Goal: Information Seeking & Learning: Learn about a topic

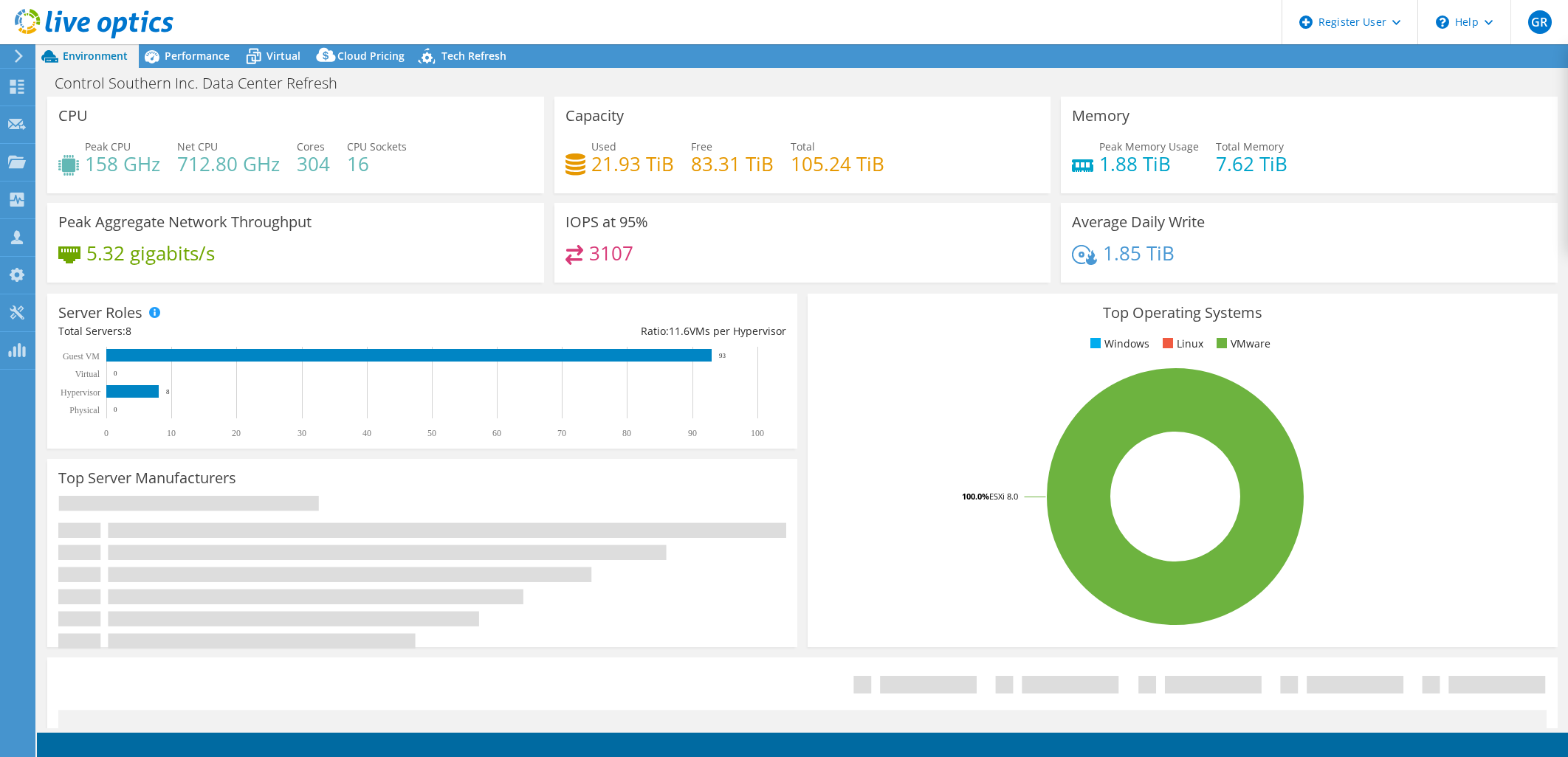
select select "USD"
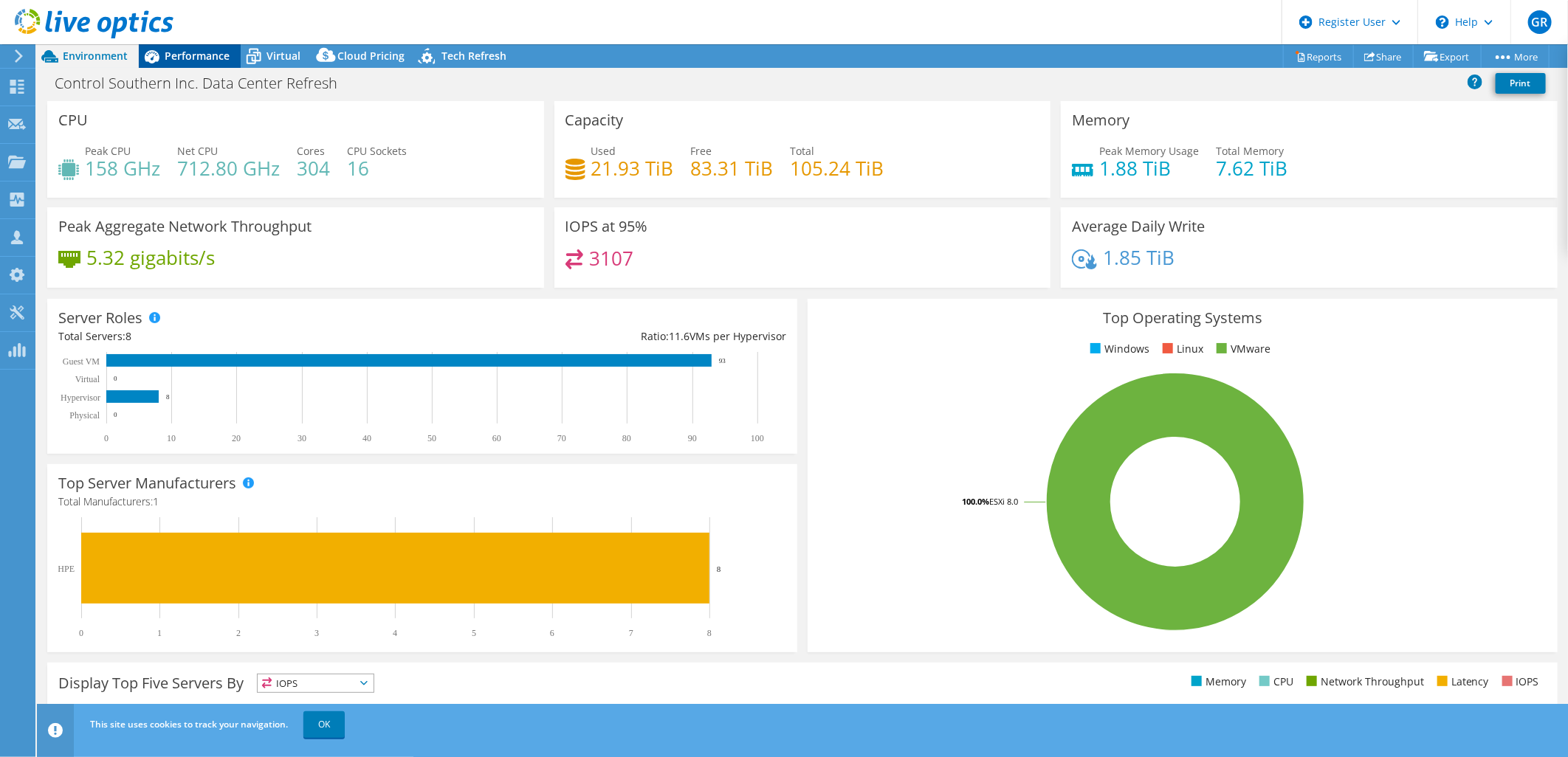
click at [199, 59] on span "Performance" at bounding box center [197, 56] width 65 height 14
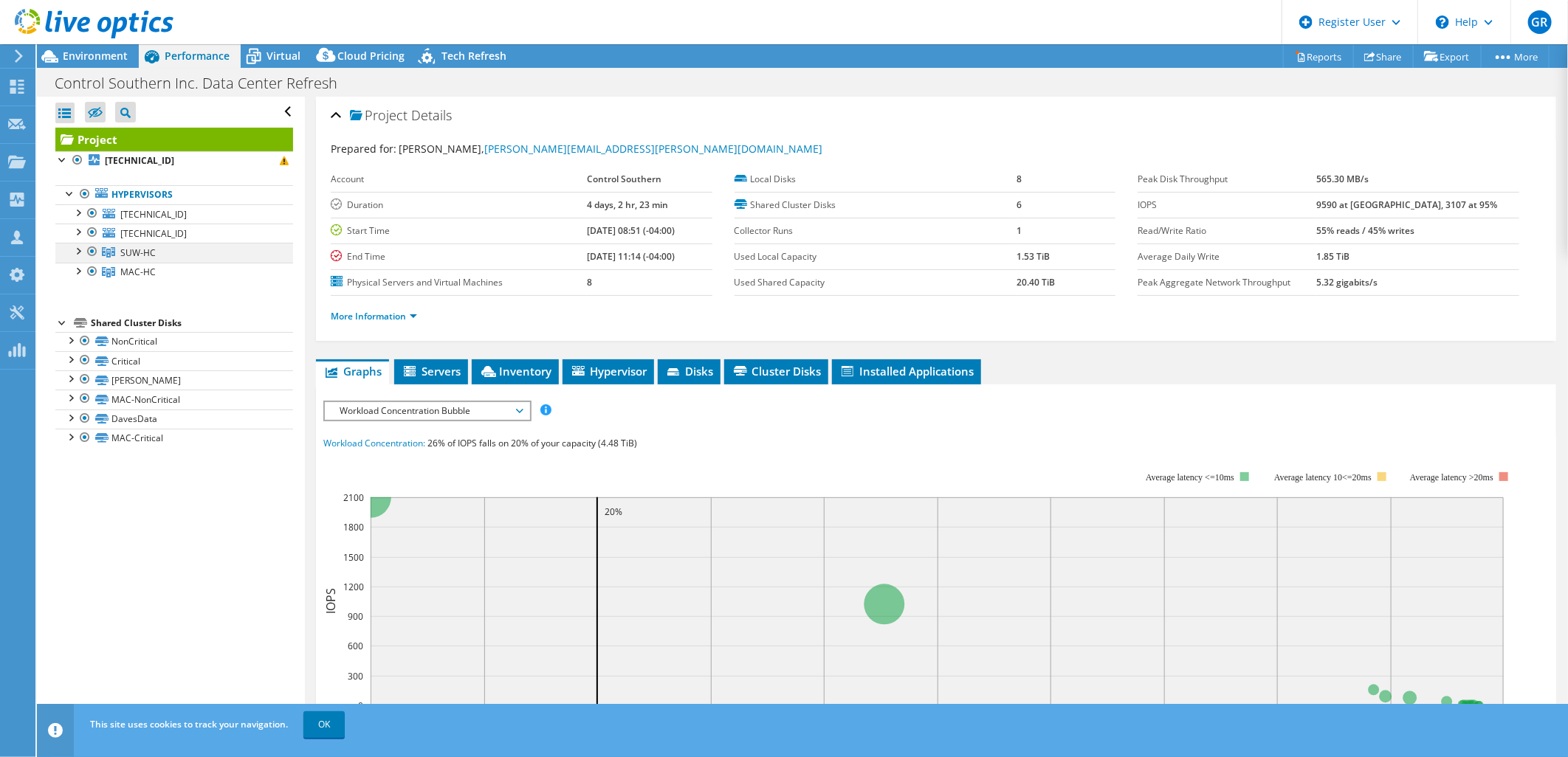
click at [78, 250] on div at bounding box center [78, 250] width 14 height 14
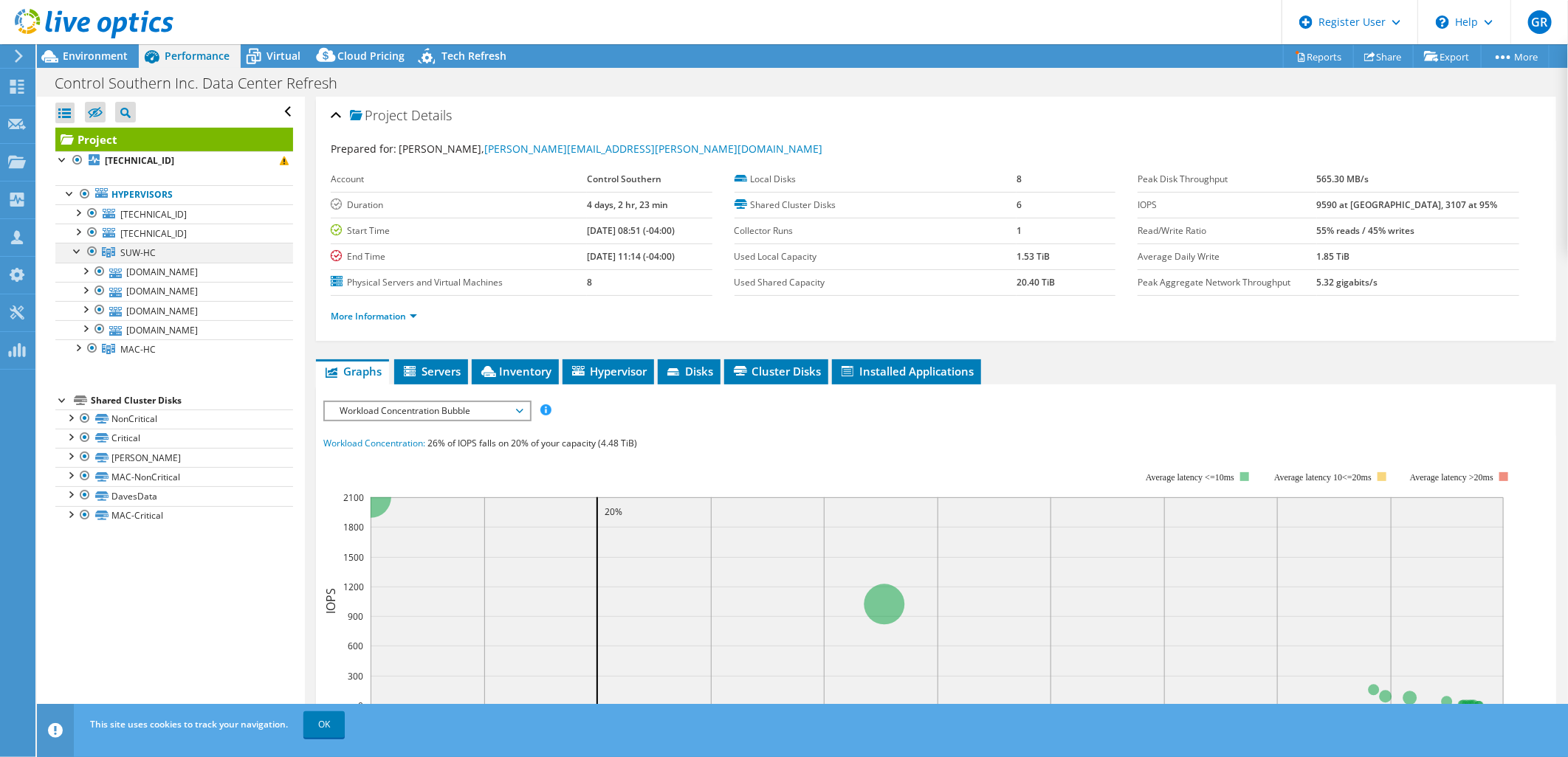
click at [78, 250] on div at bounding box center [78, 250] width 14 height 14
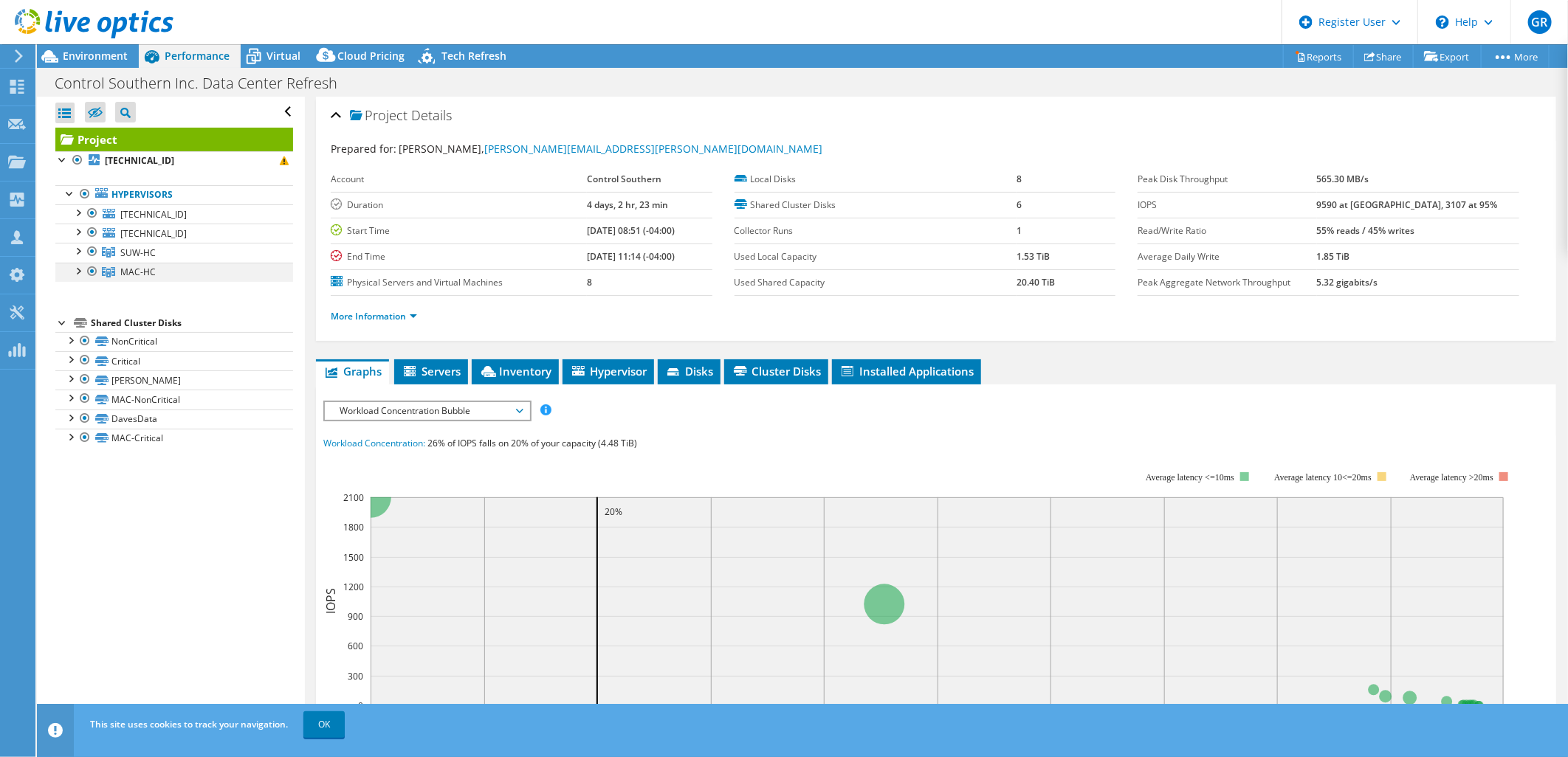
click at [74, 270] on div at bounding box center [78, 270] width 14 height 14
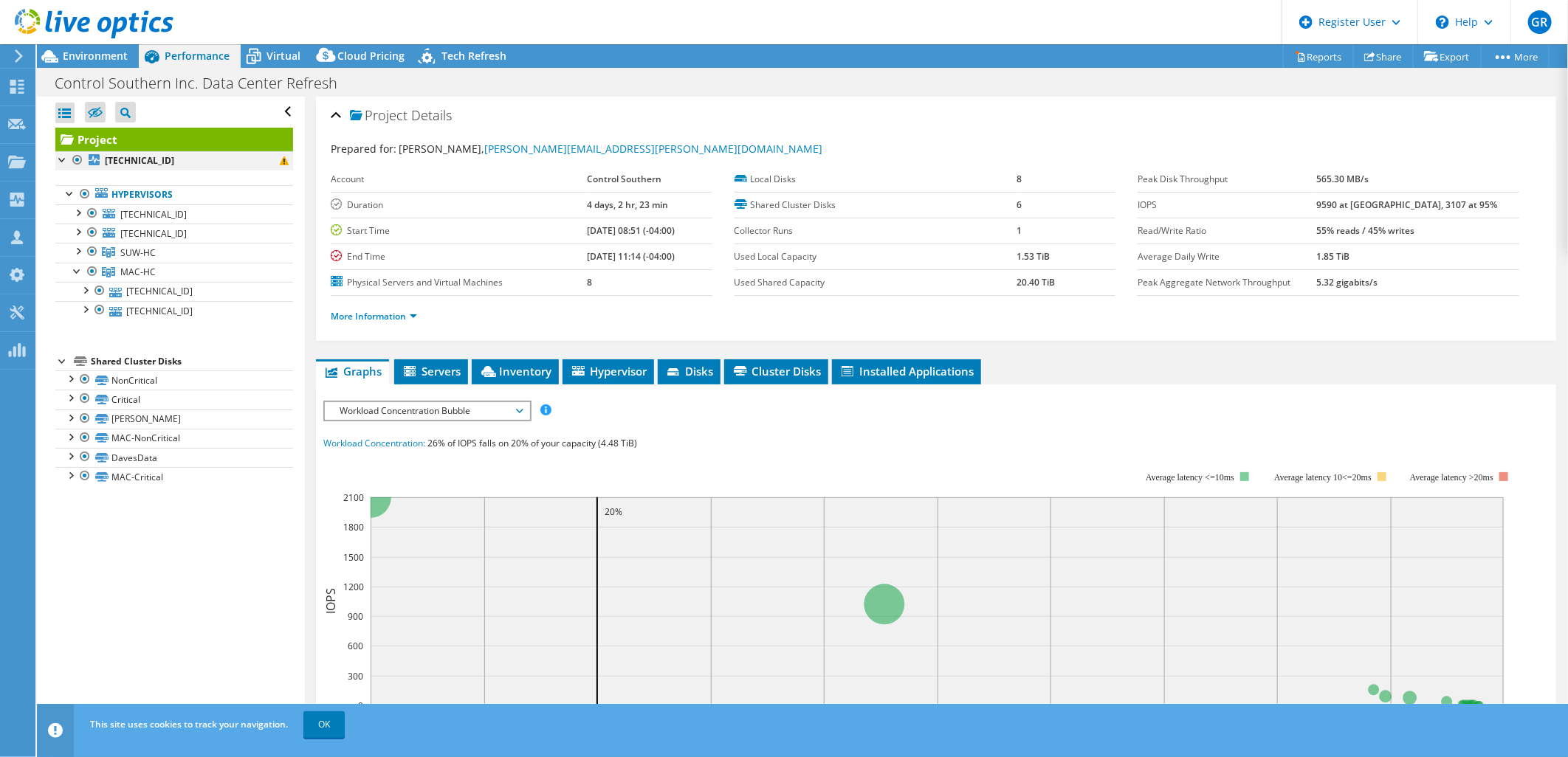
click at [56, 156] on div at bounding box center [62, 158] width 14 height 14
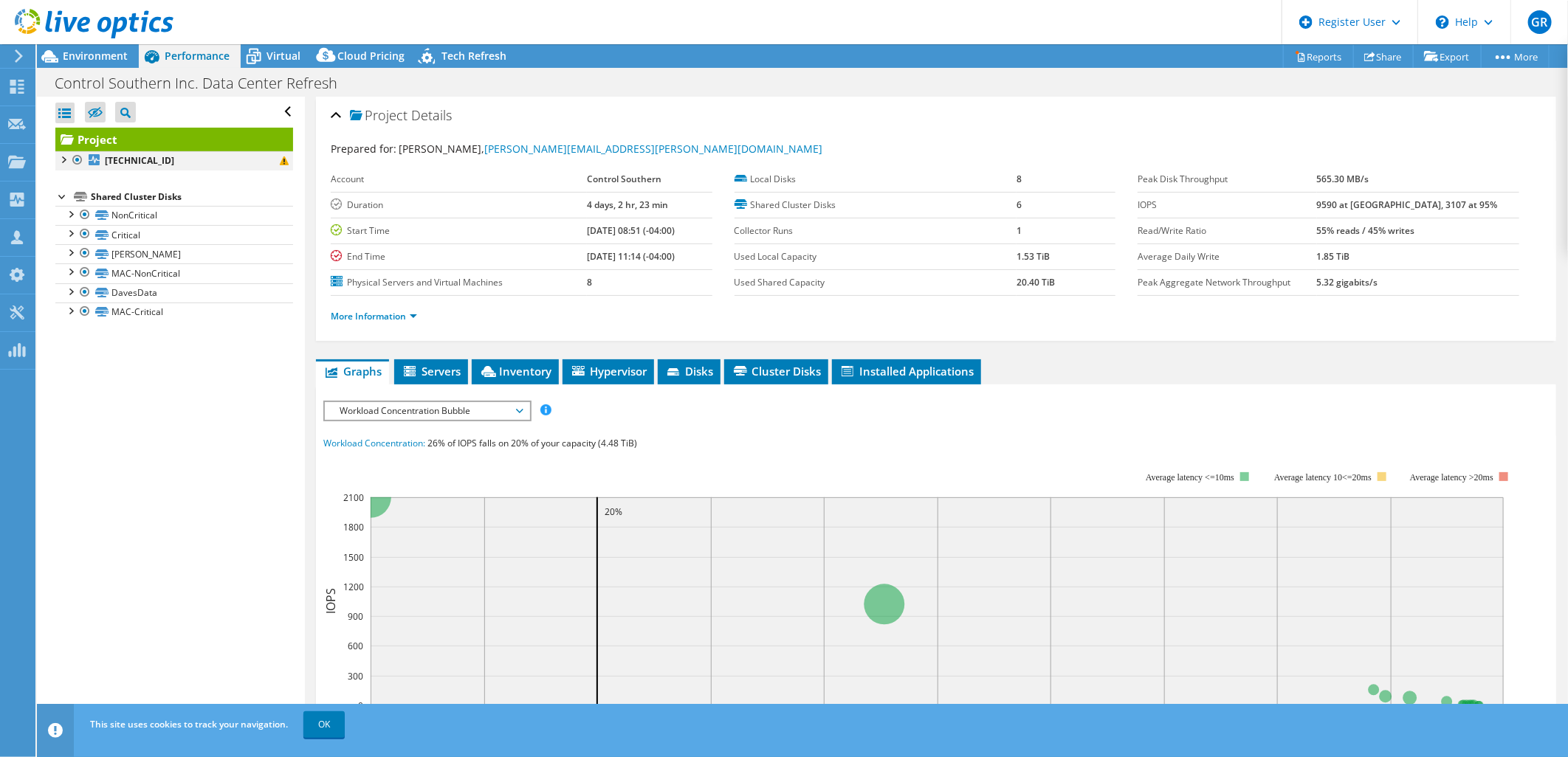
click at [59, 157] on div at bounding box center [62, 158] width 14 height 14
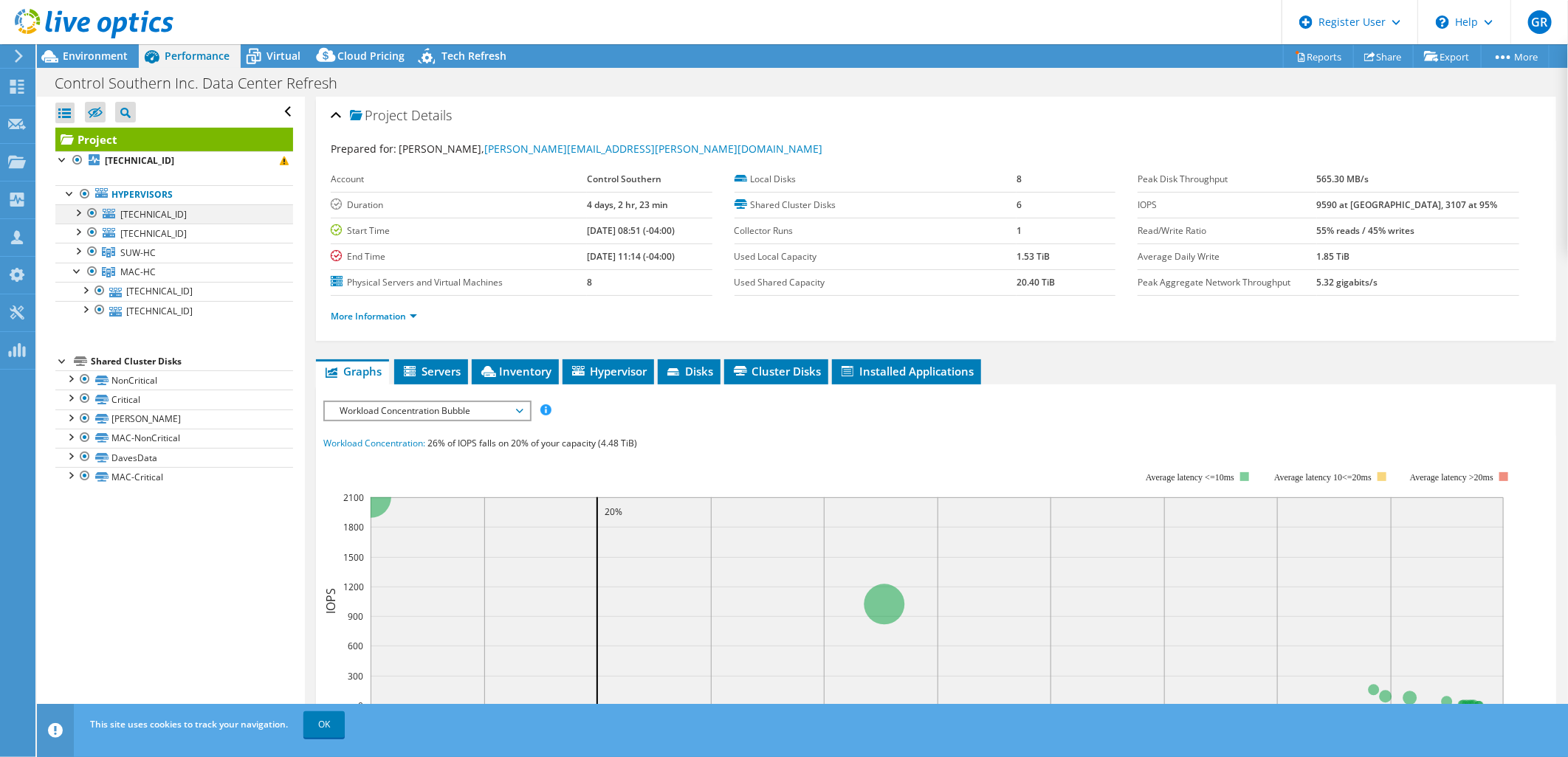
click at [80, 212] on div at bounding box center [78, 211] width 14 height 14
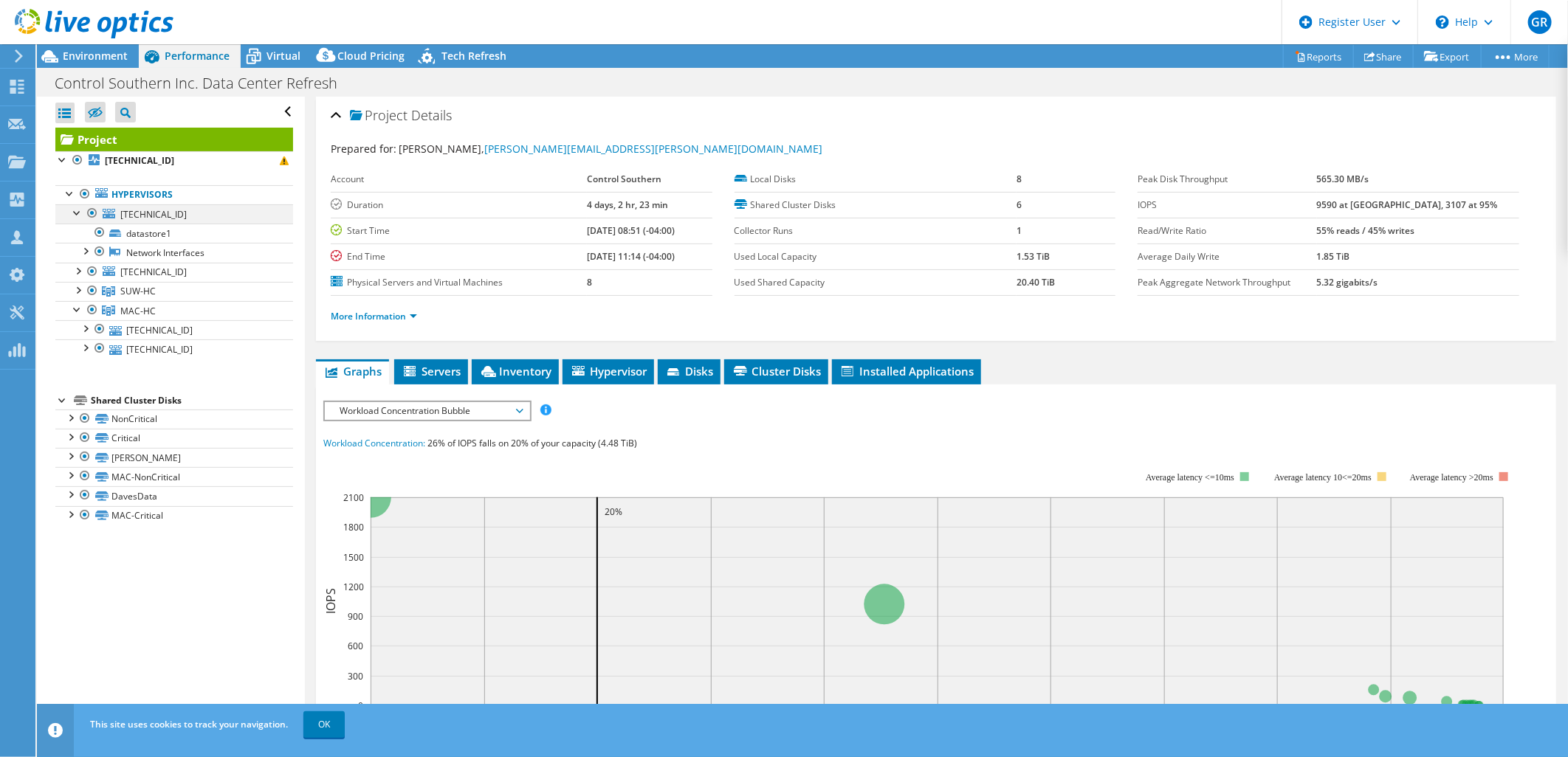
click at [80, 212] on div at bounding box center [78, 211] width 14 height 14
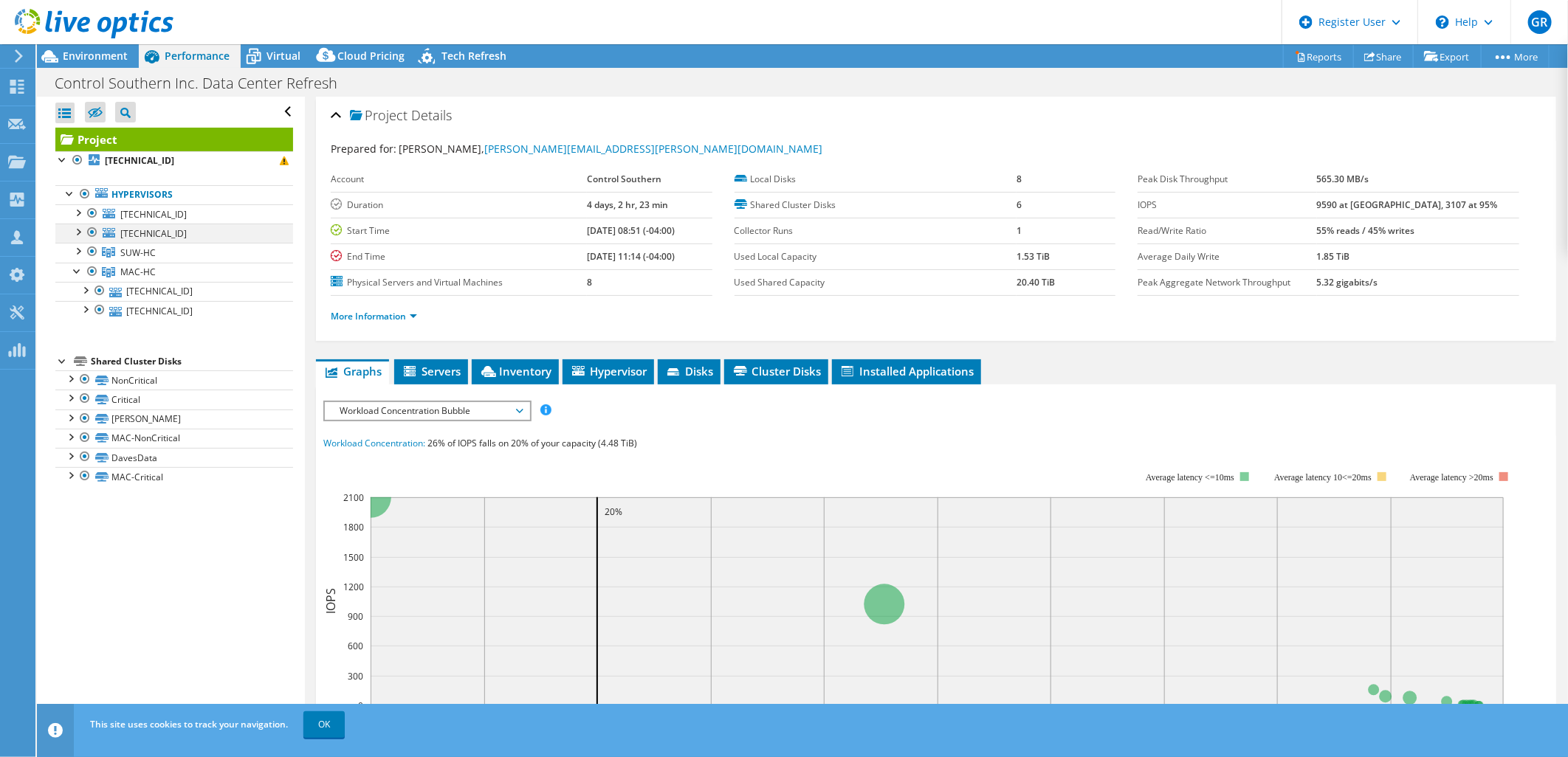
click at [76, 231] on div at bounding box center [78, 230] width 14 height 14
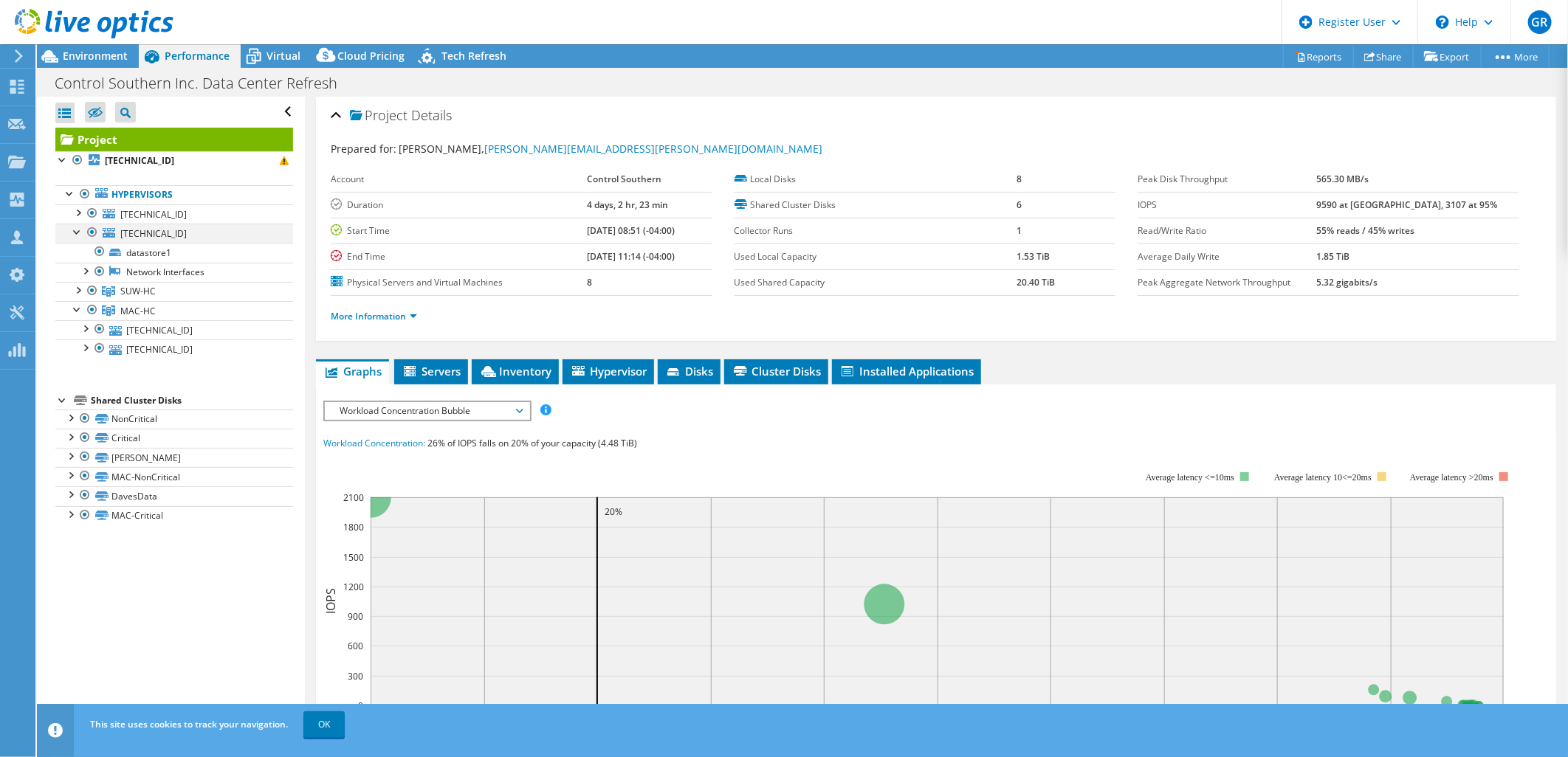
click at [76, 231] on div at bounding box center [78, 230] width 14 height 14
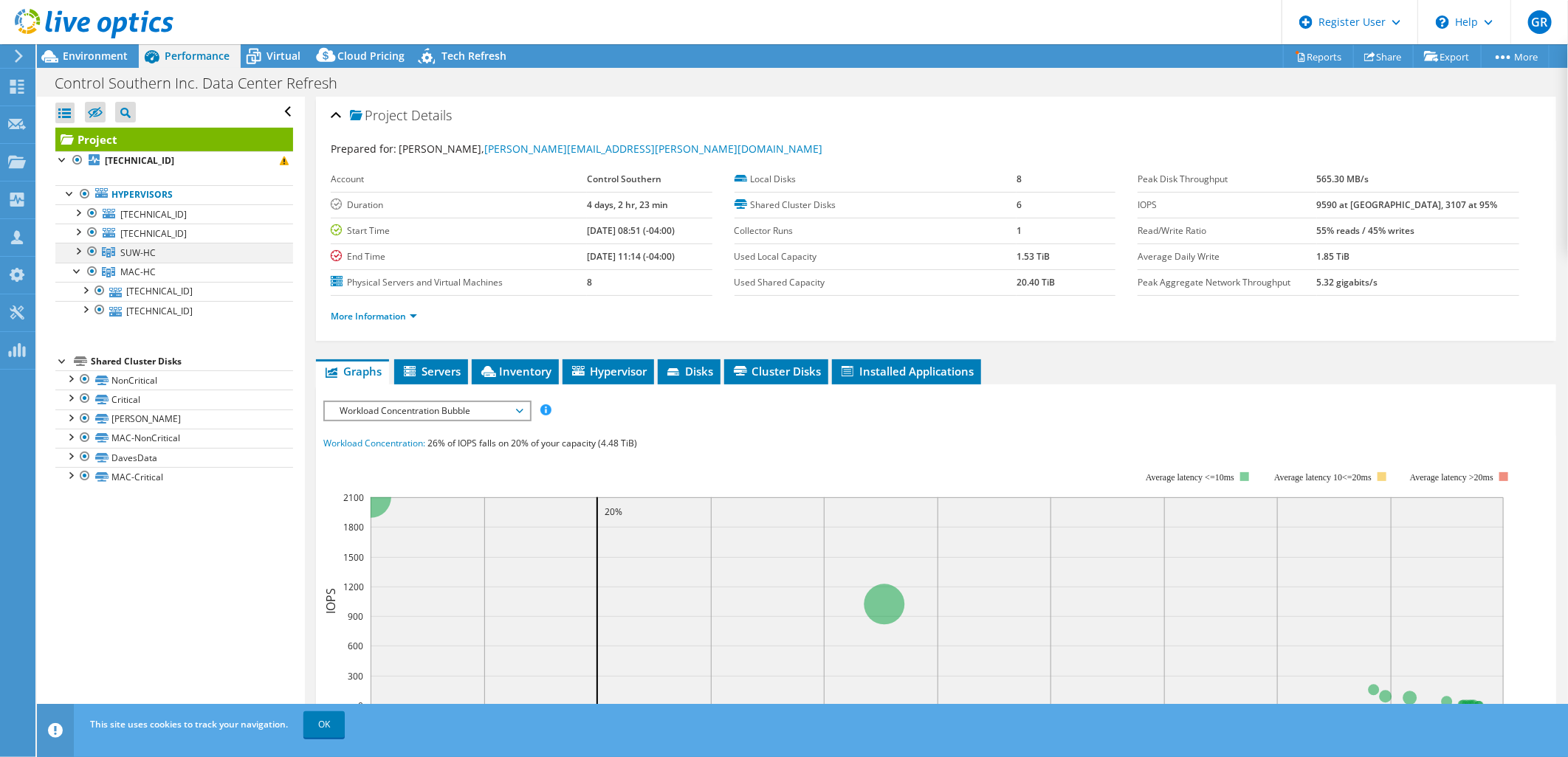
click at [78, 249] on div at bounding box center [78, 250] width 14 height 14
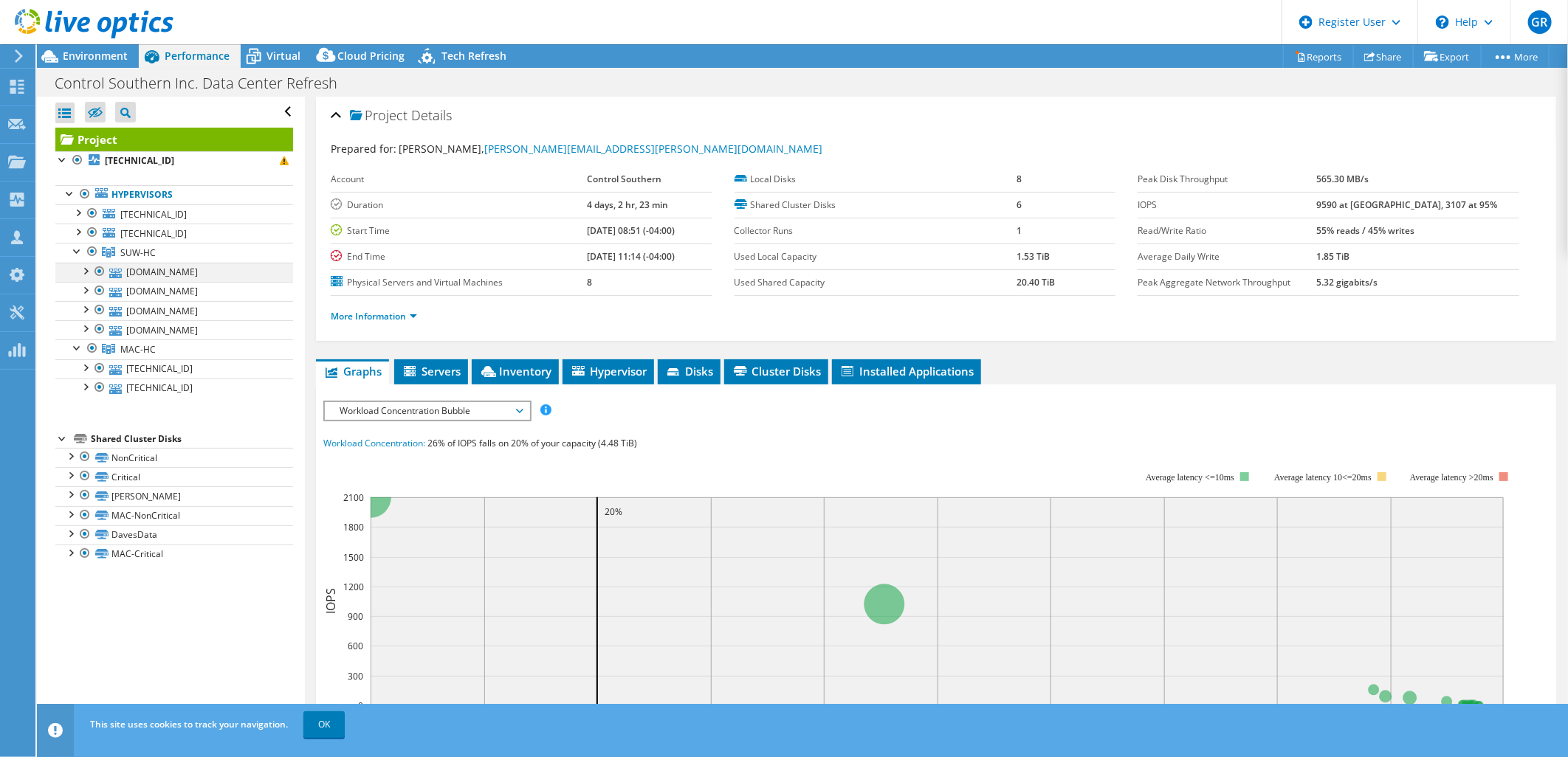
click at [86, 270] on div at bounding box center [85, 270] width 14 height 14
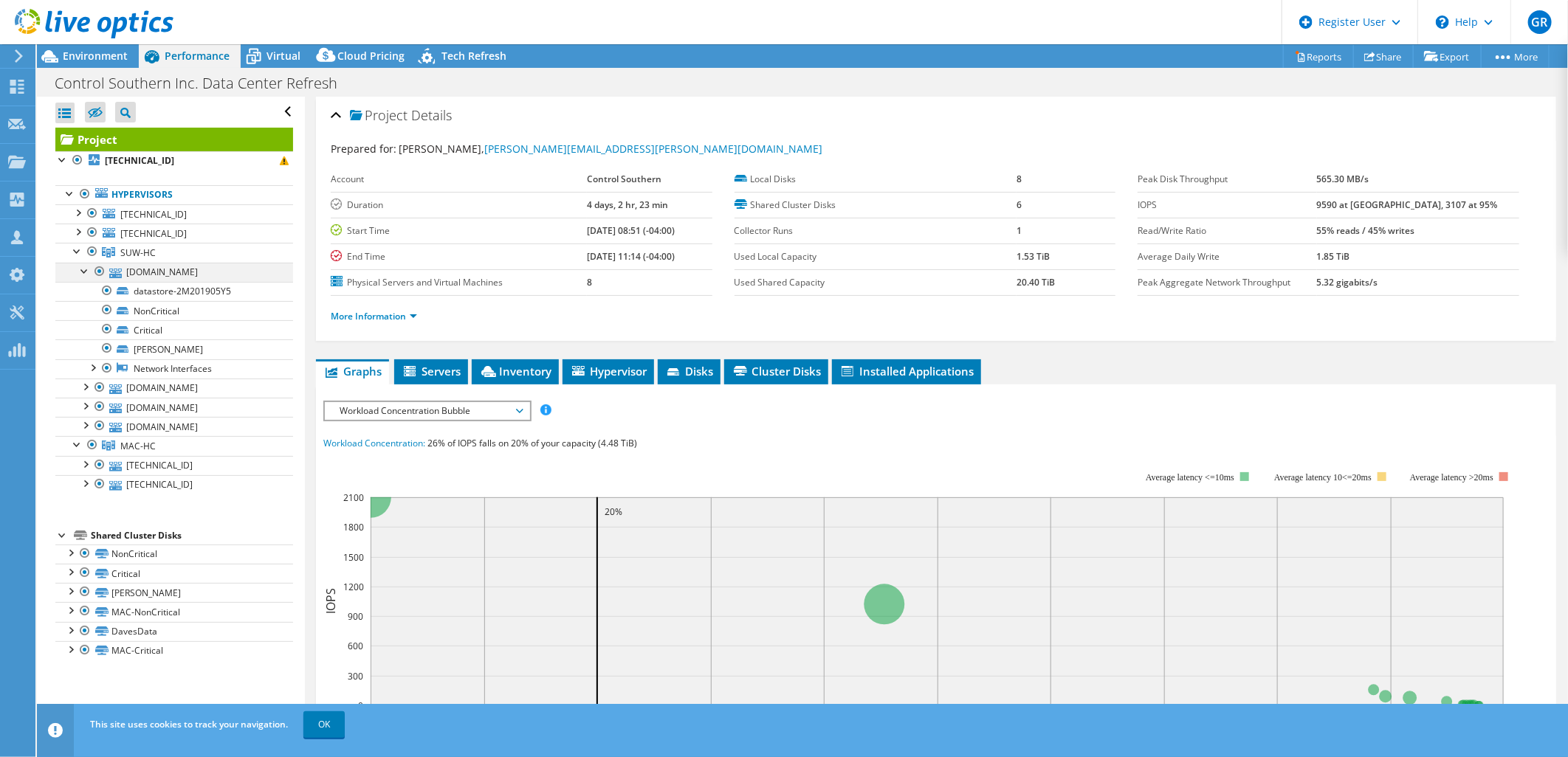
click at [86, 270] on div at bounding box center [85, 270] width 14 height 14
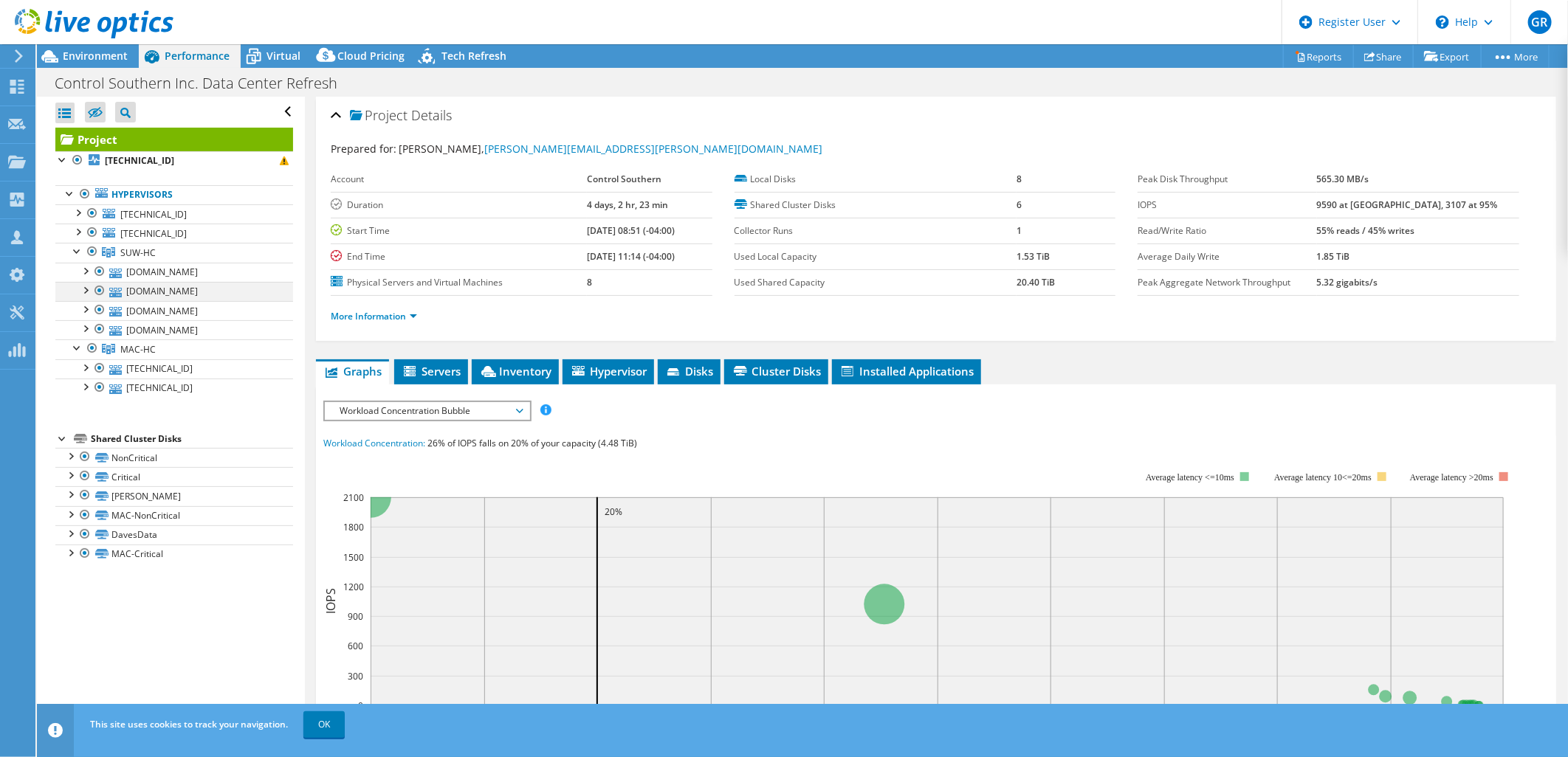
click at [85, 289] on div at bounding box center [85, 289] width 14 height 14
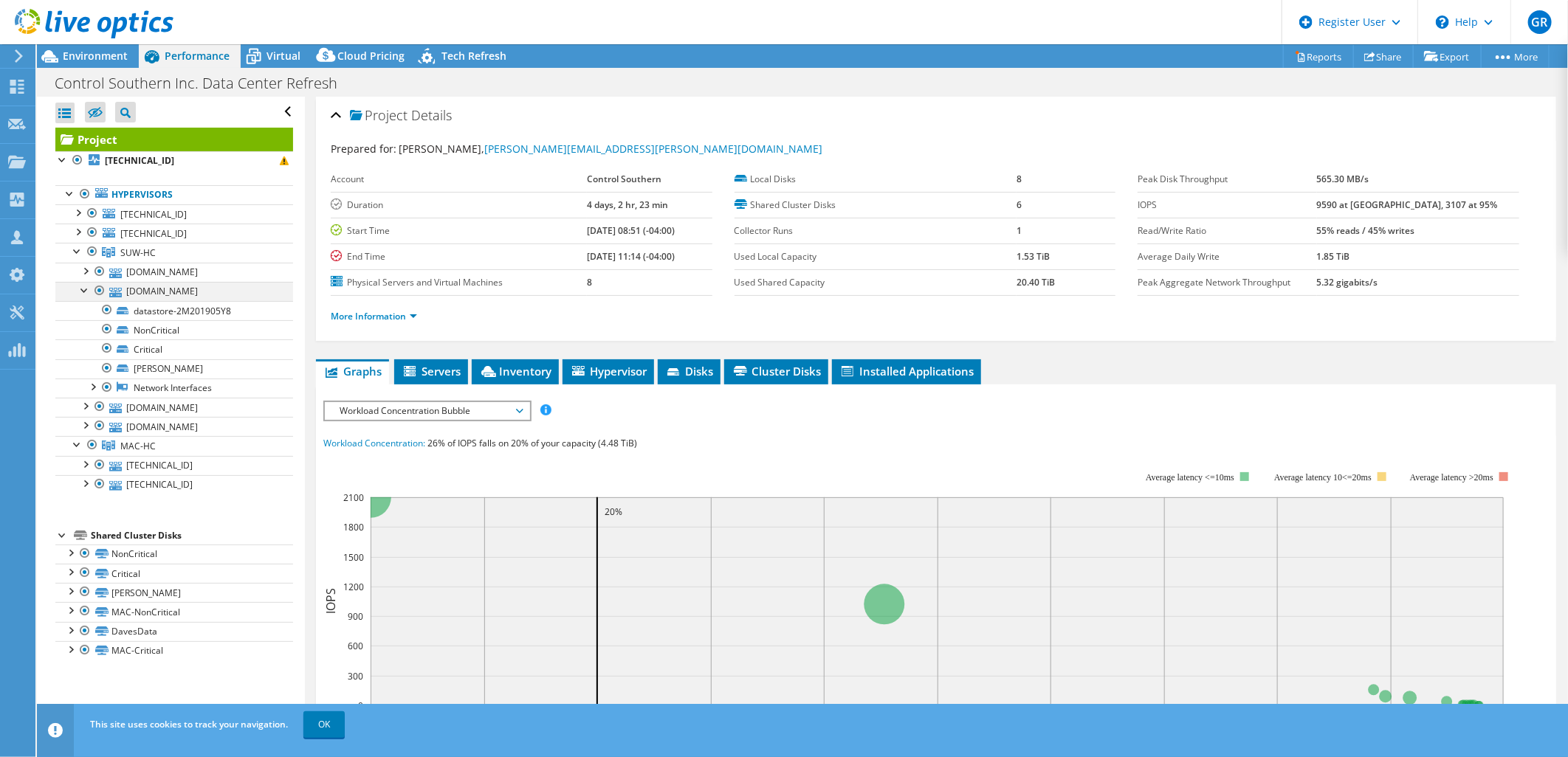
click at [85, 289] on div at bounding box center [85, 289] width 14 height 14
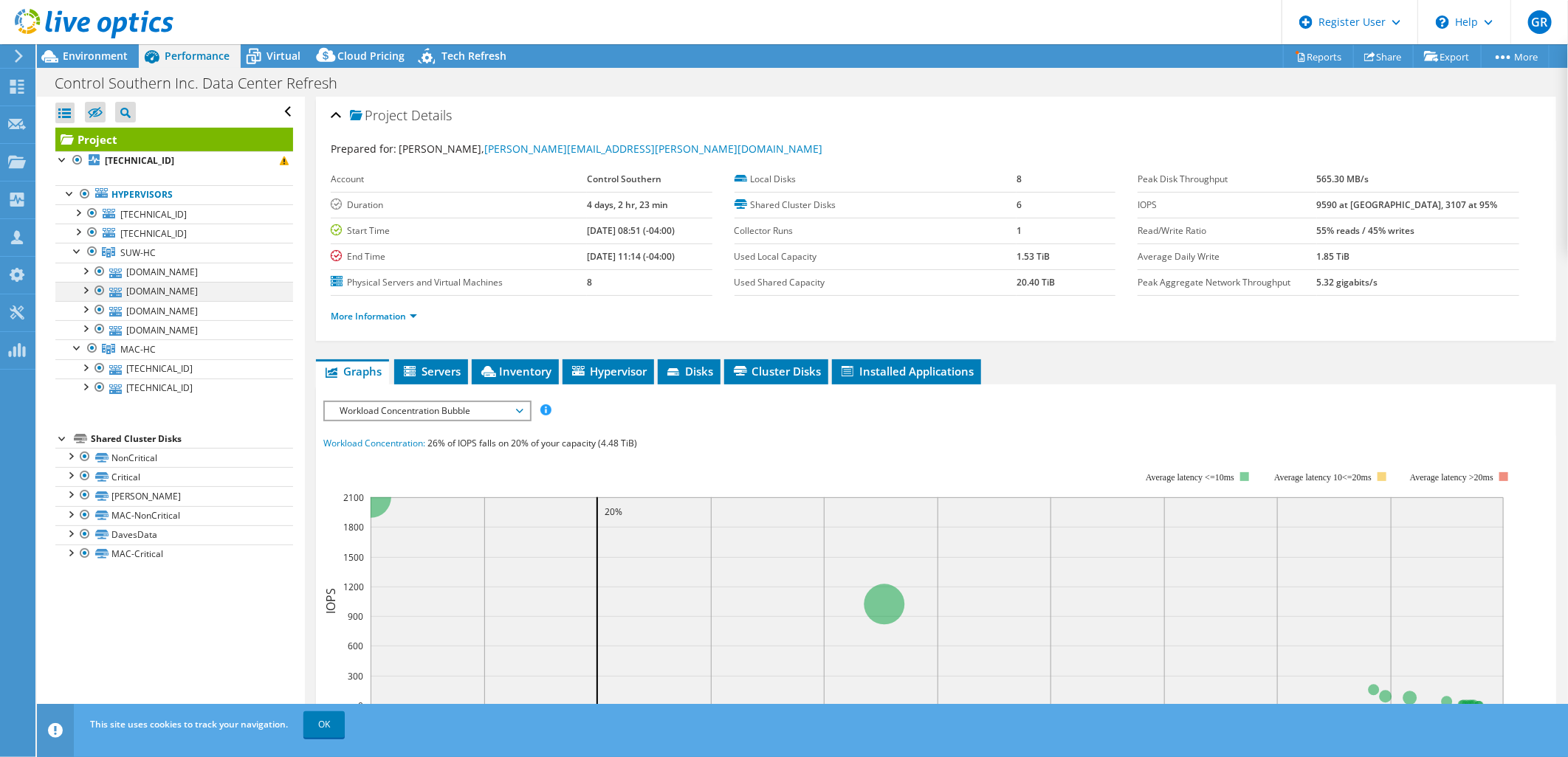
click at [85, 289] on div at bounding box center [85, 289] width 14 height 14
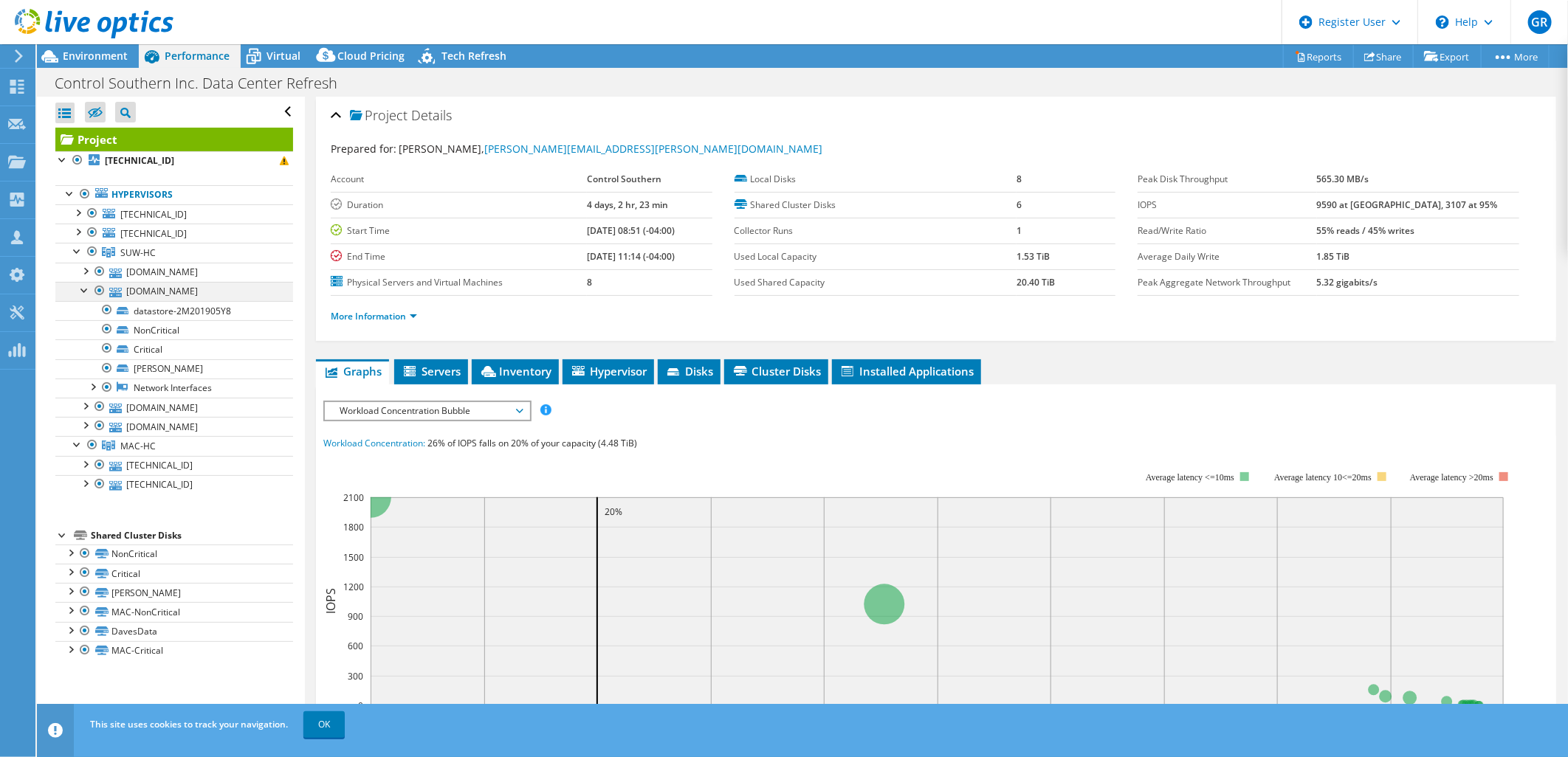
click at [85, 289] on div at bounding box center [85, 289] width 14 height 14
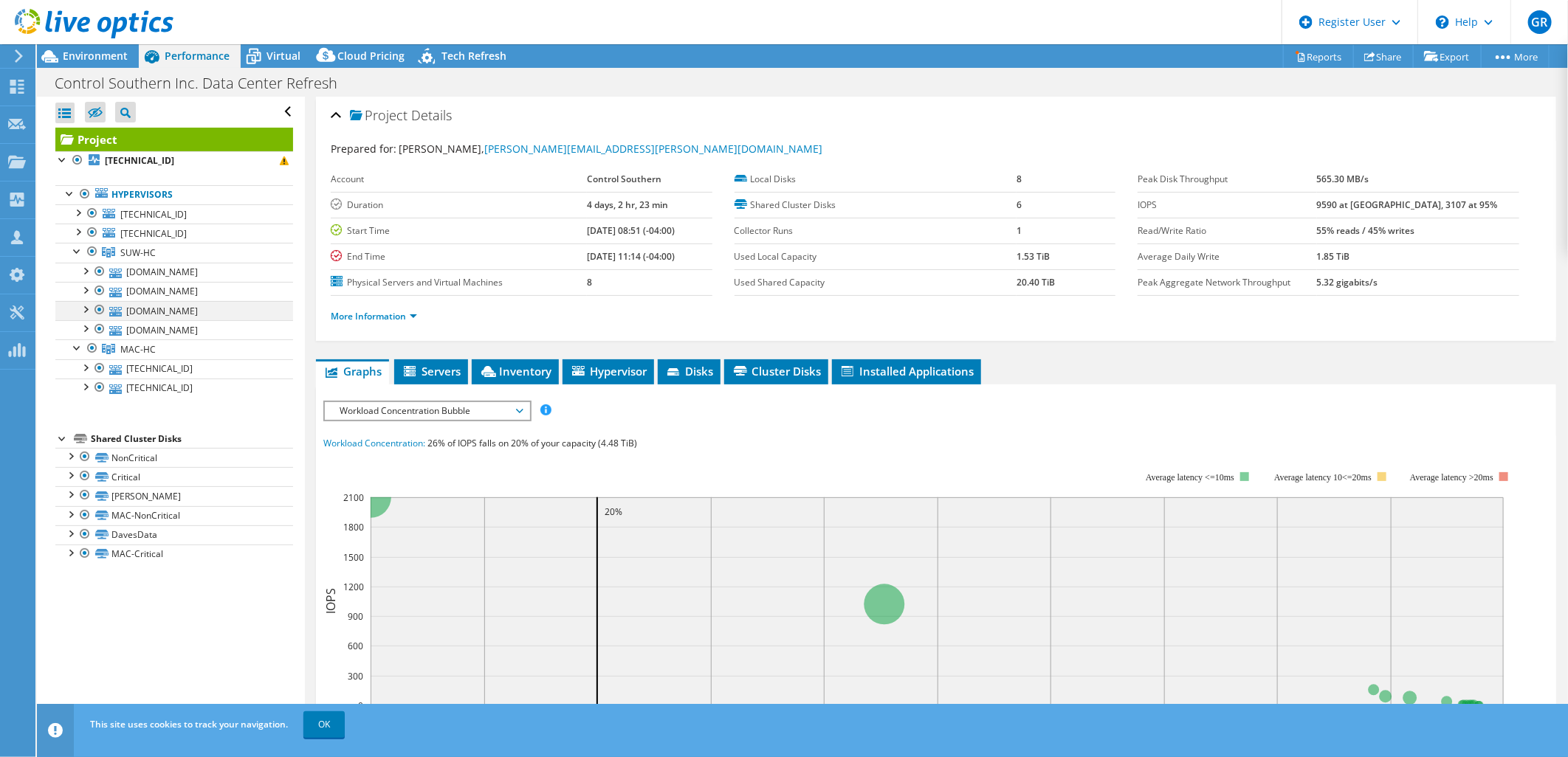
click at [87, 308] on div at bounding box center [85, 308] width 14 height 14
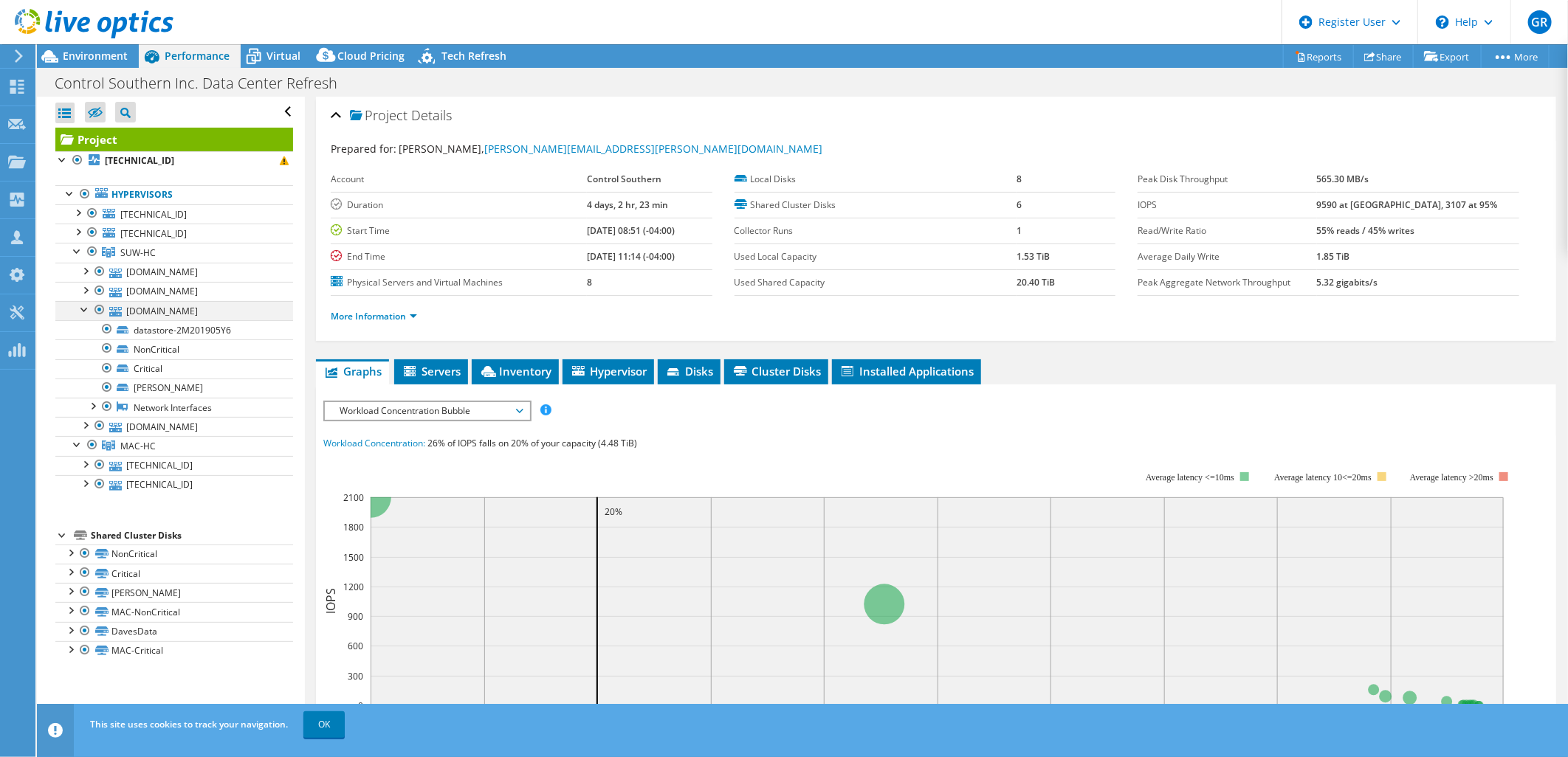
click at [81, 310] on div at bounding box center [85, 308] width 14 height 14
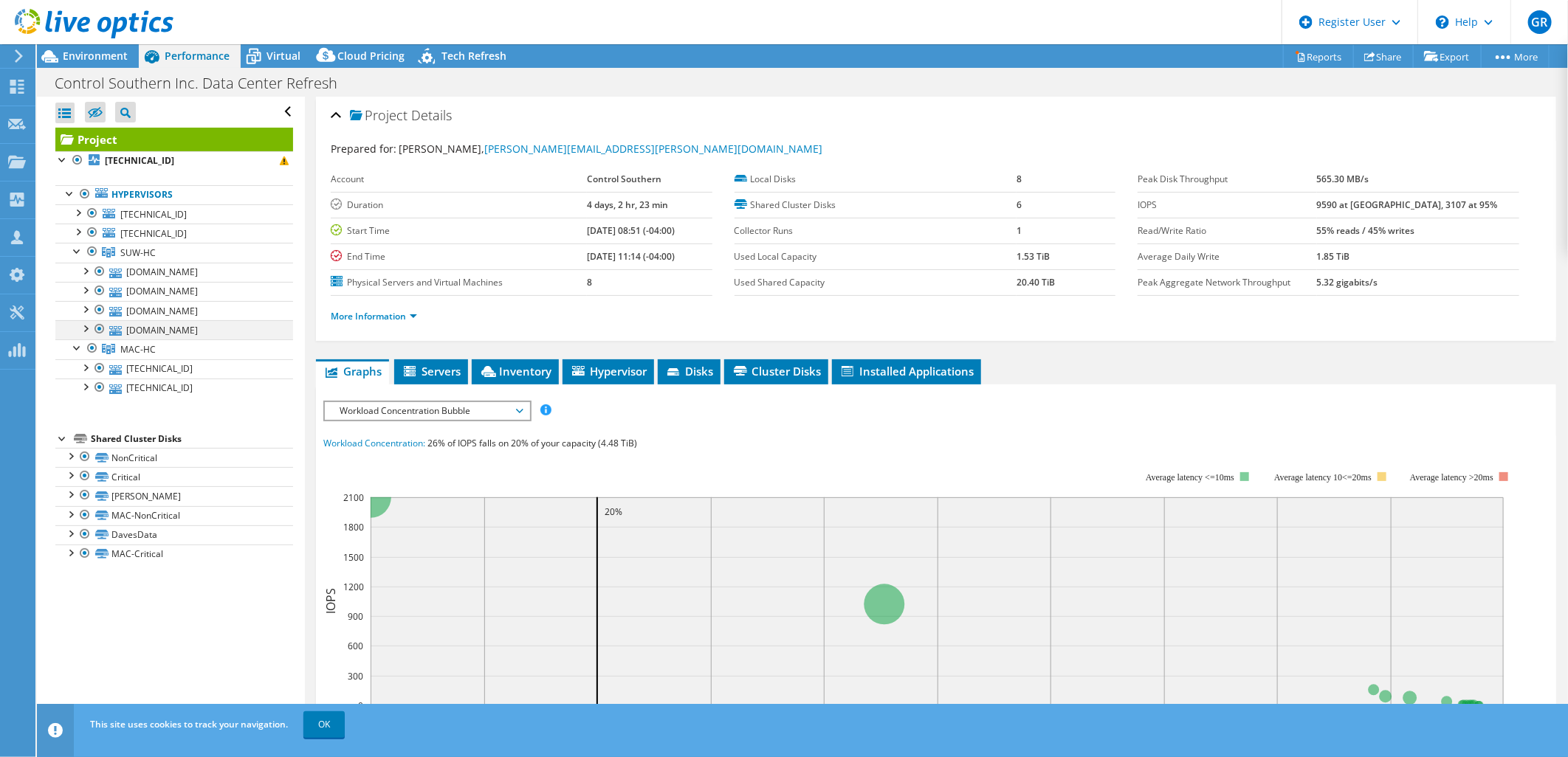
click at [85, 333] on div at bounding box center [85, 327] width 14 height 14
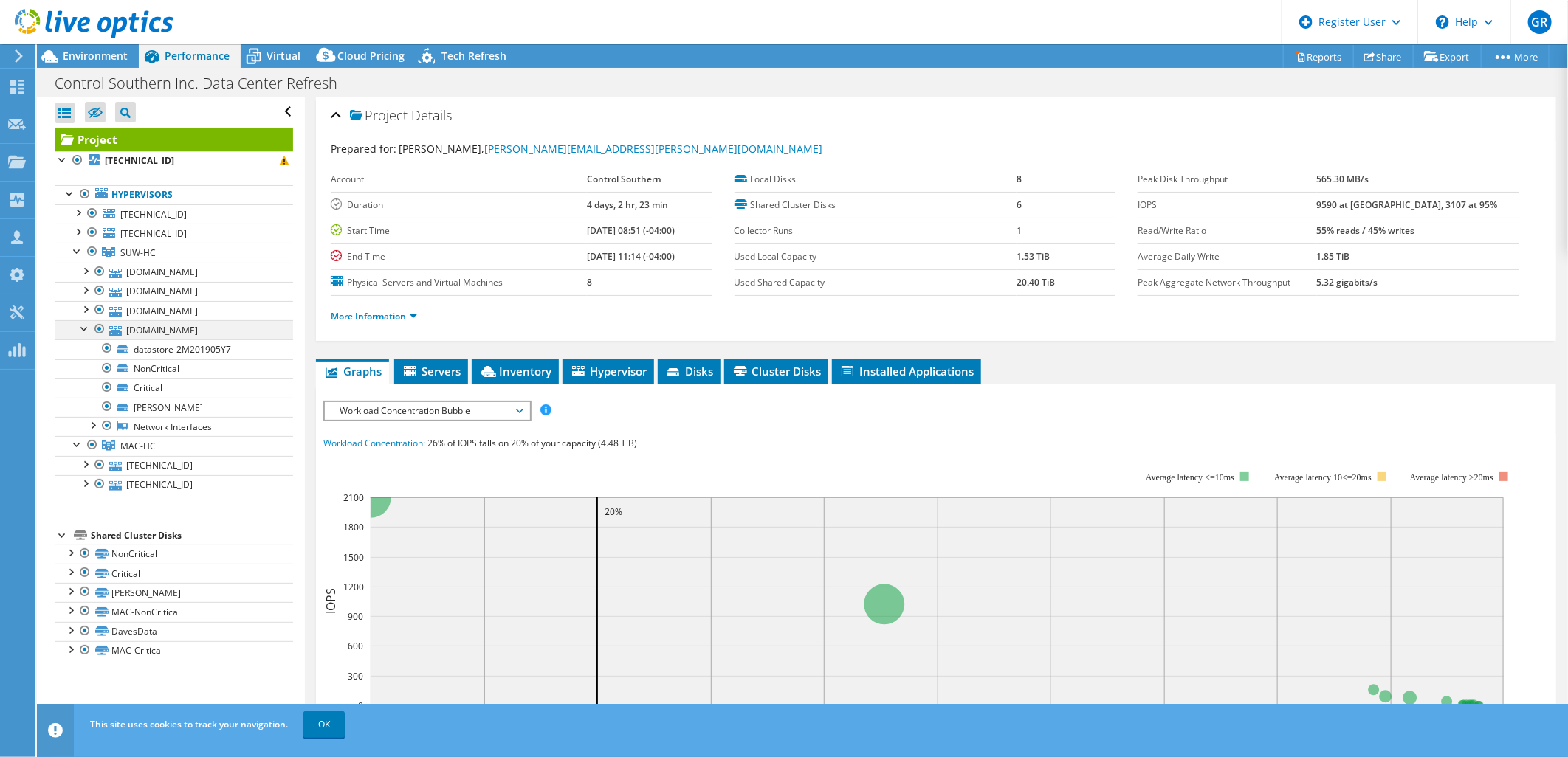
click at [83, 330] on div at bounding box center [85, 327] width 14 height 14
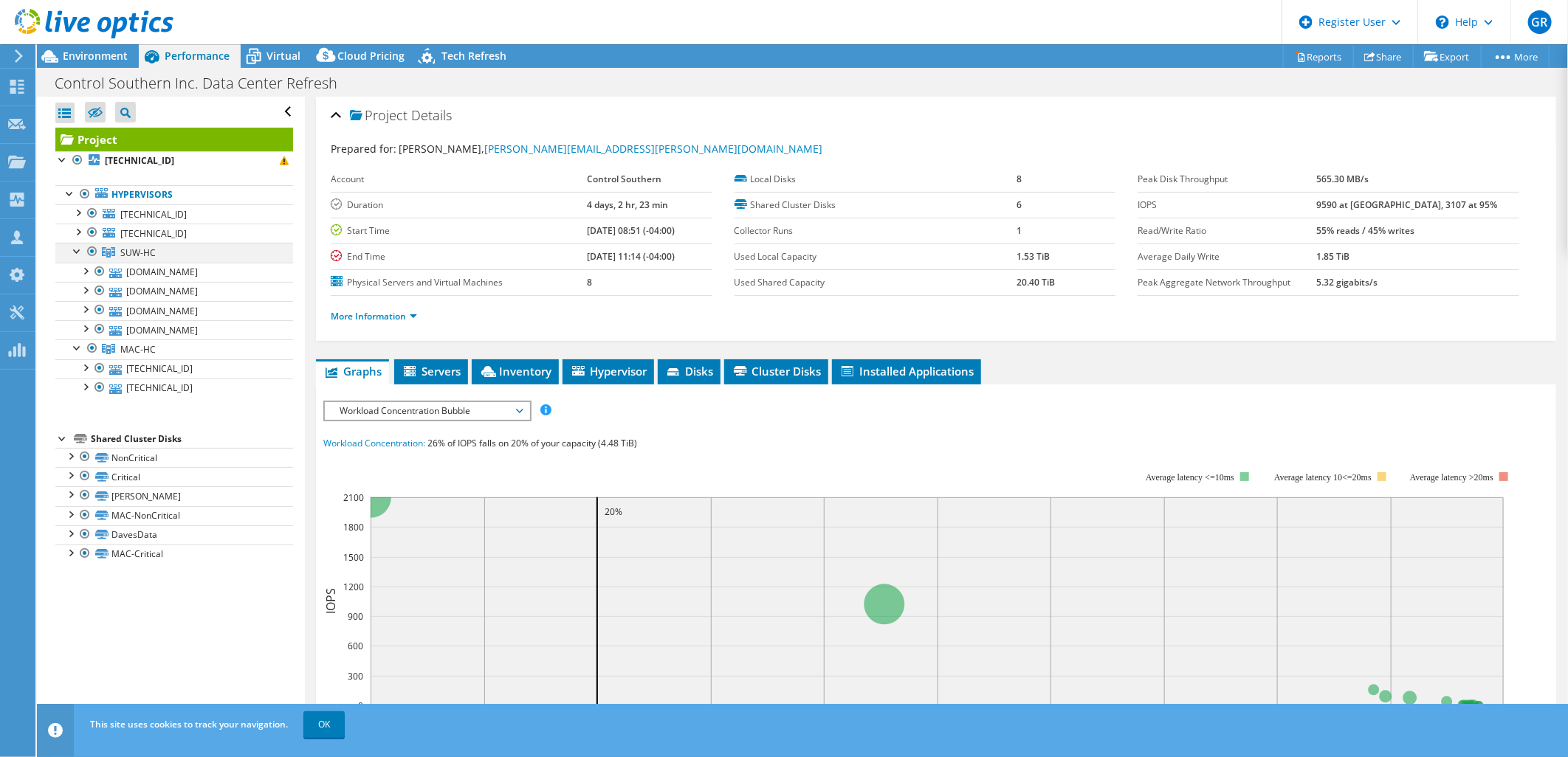
click at [72, 247] on div at bounding box center [78, 250] width 14 height 14
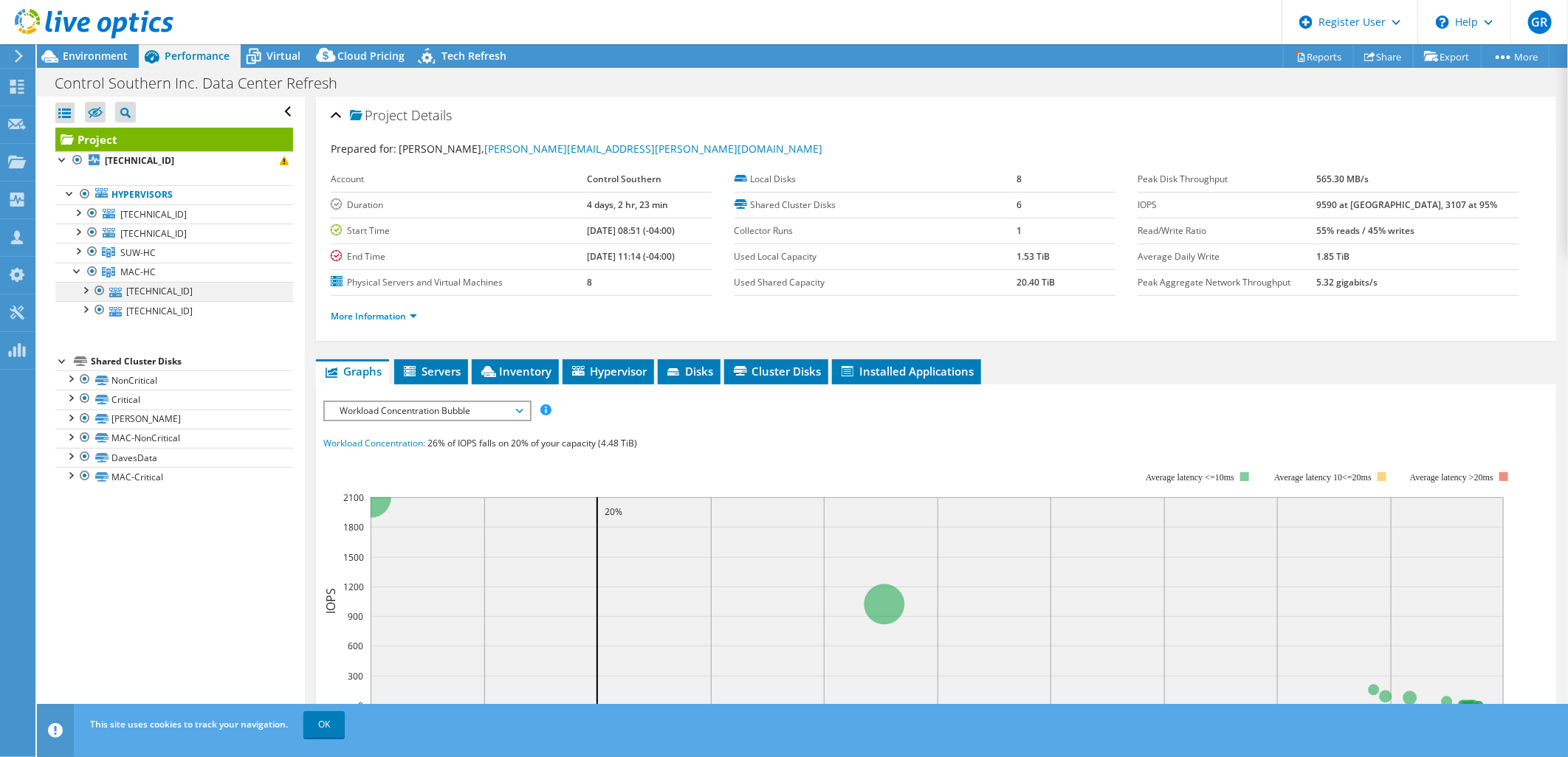
click at [85, 292] on div at bounding box center [85, 289] width 14 height 14
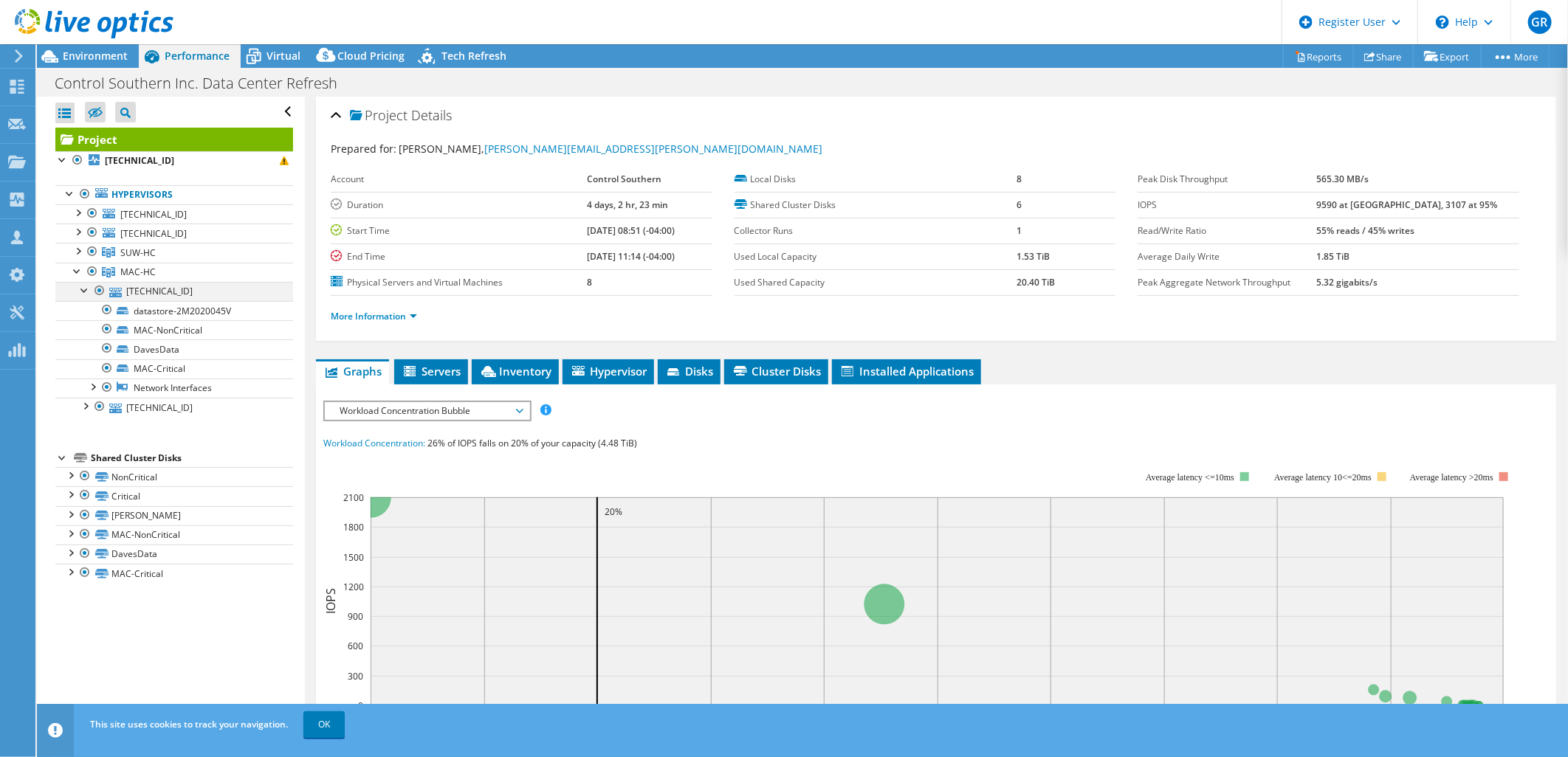
click at [85, 292] on div at bounding box center [85, 289] width 14 height 14
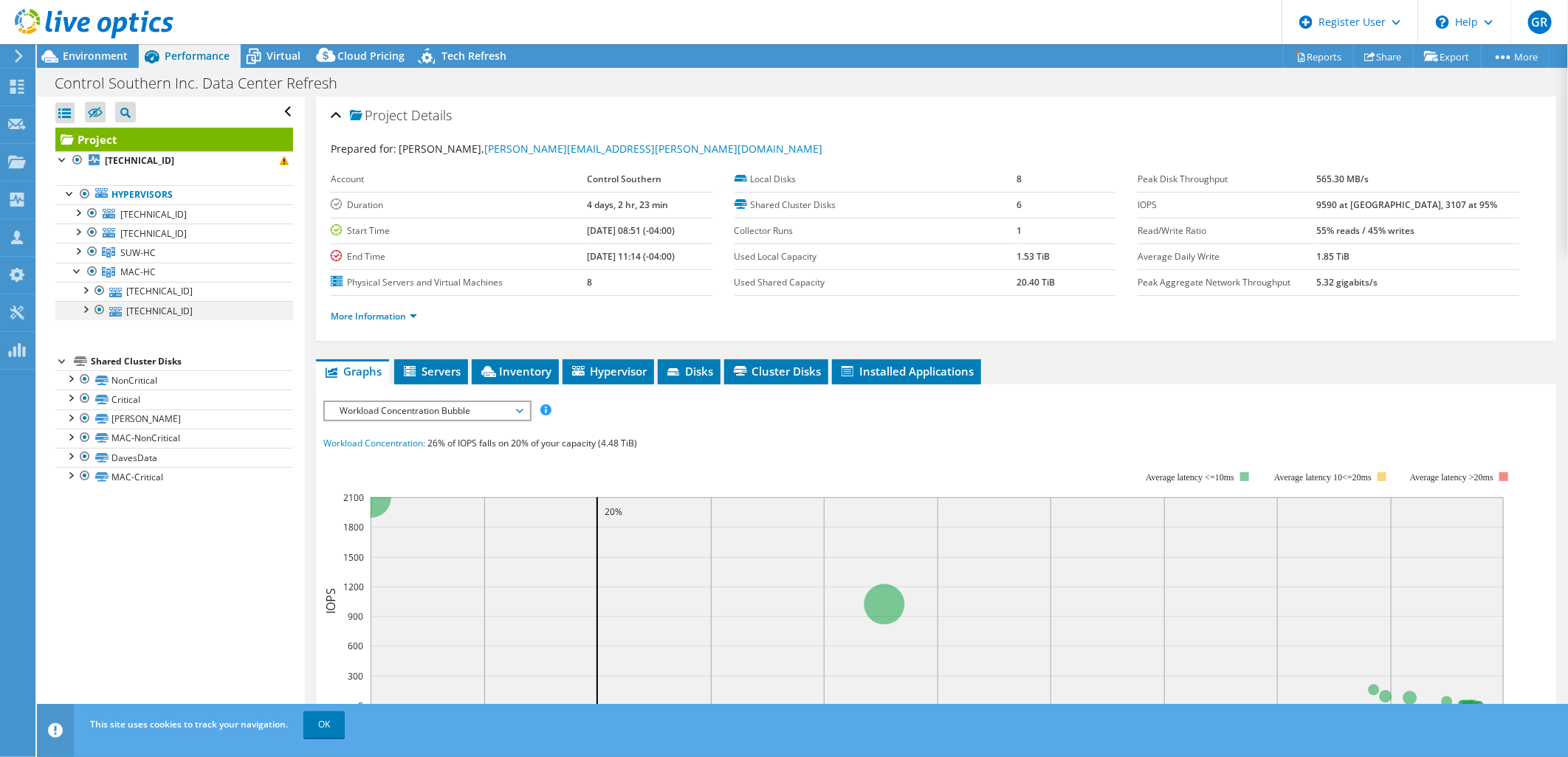
click at [82, 308] on div at bounding box center [85, 308] width 14 height 14
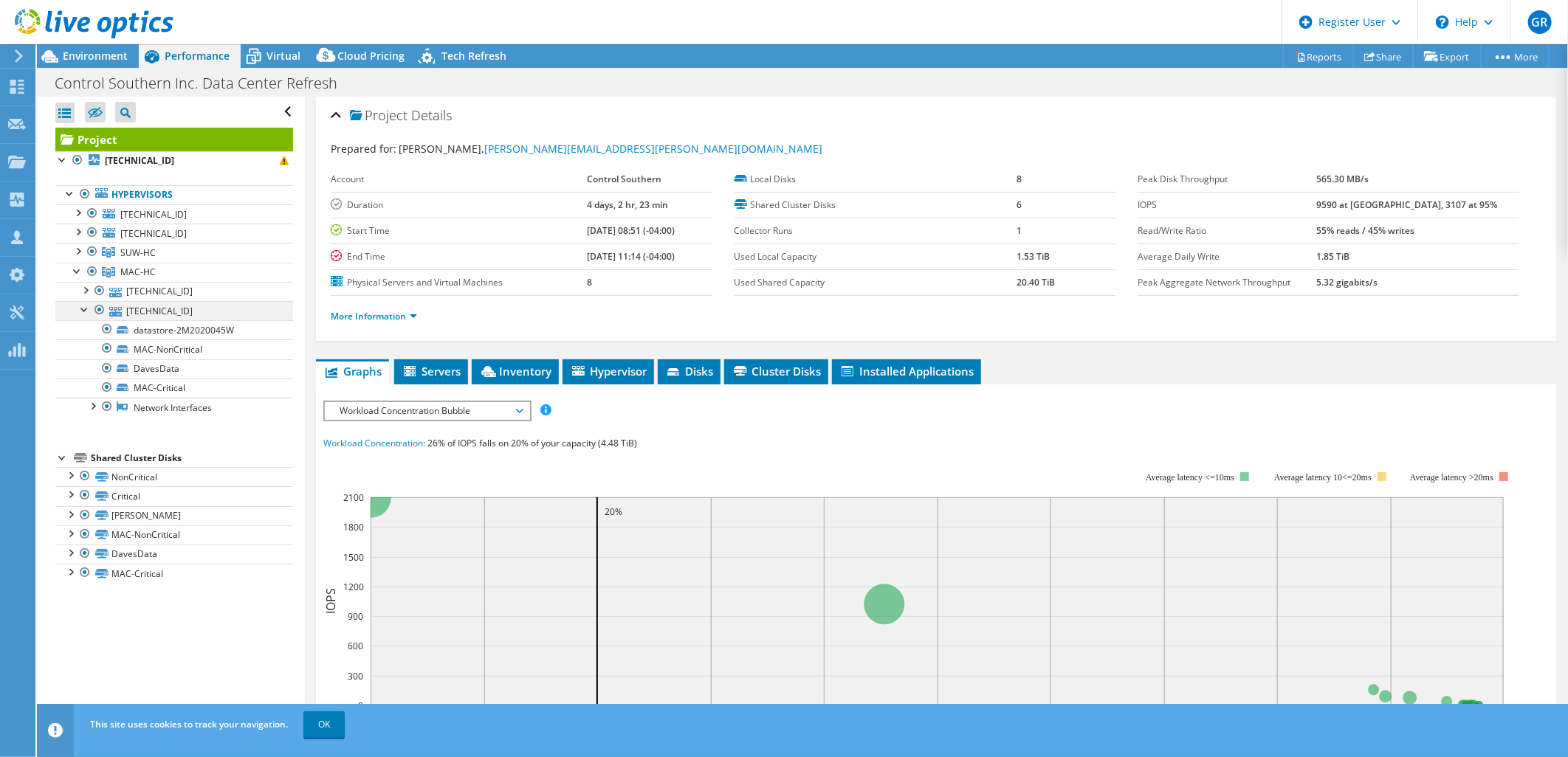
click at [82, 308] on div at bounding box center [85, 308] width 14 height 14
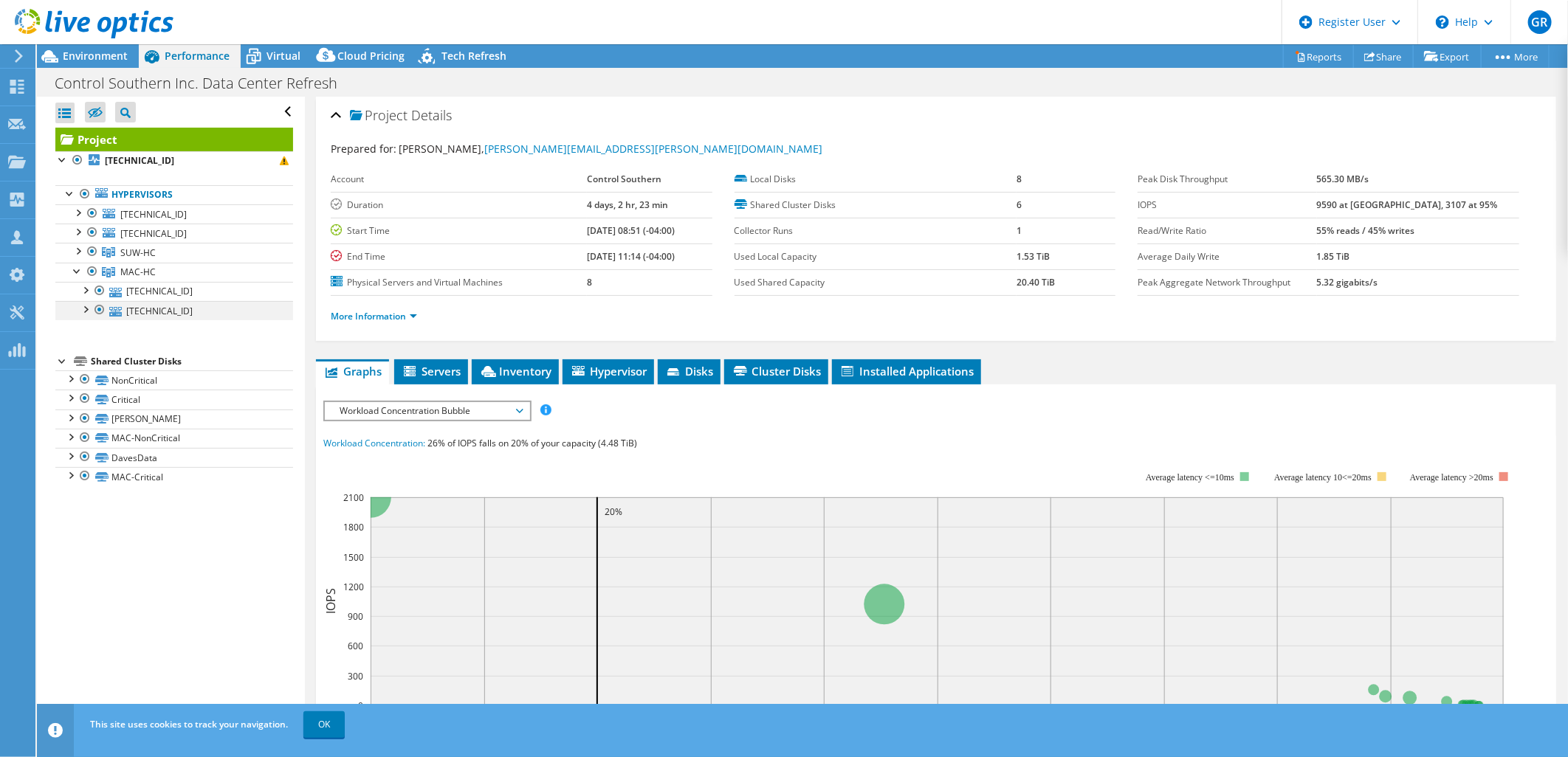
click at [82, 308] on div at bounding box center [85, 308] width 14 height 14
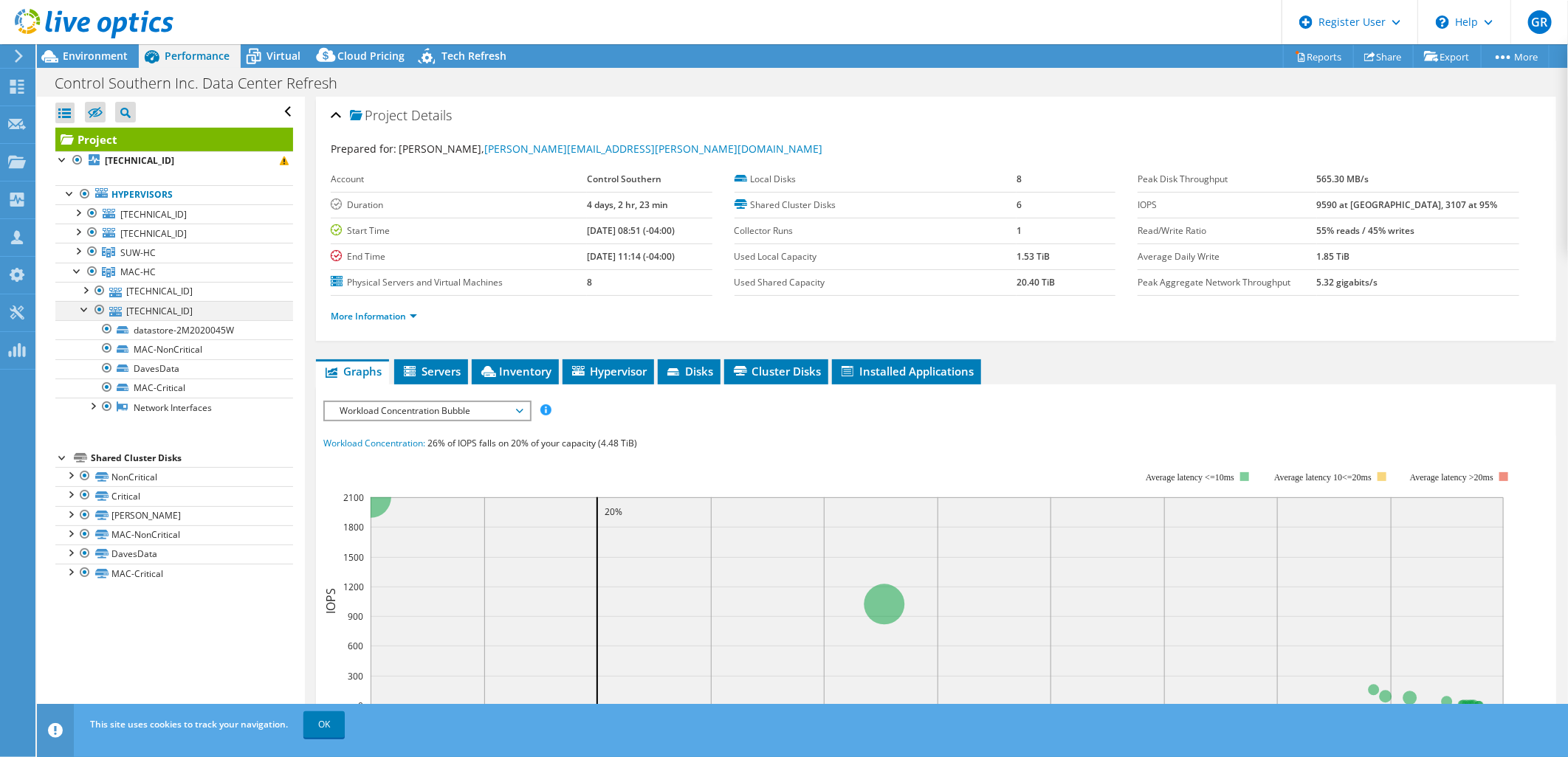
click at [82, 308] on div at bounding box center [85, 308] width 14 height 14
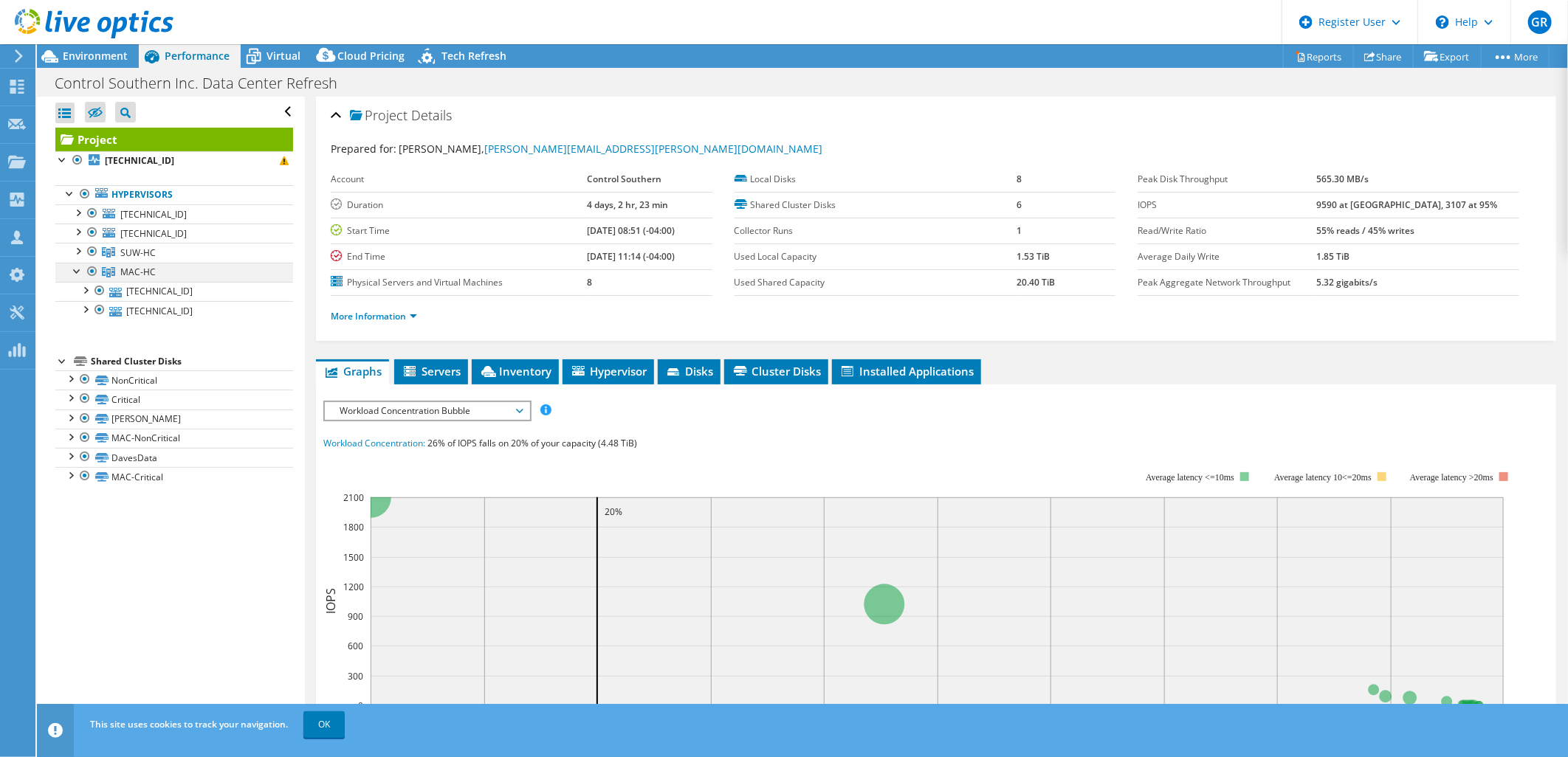
click at [72, 275] on div at bounding box center [78, 270] width 14 height 14
click at [76, 271] on div at bounding box center [78, 270] width 14 height 14
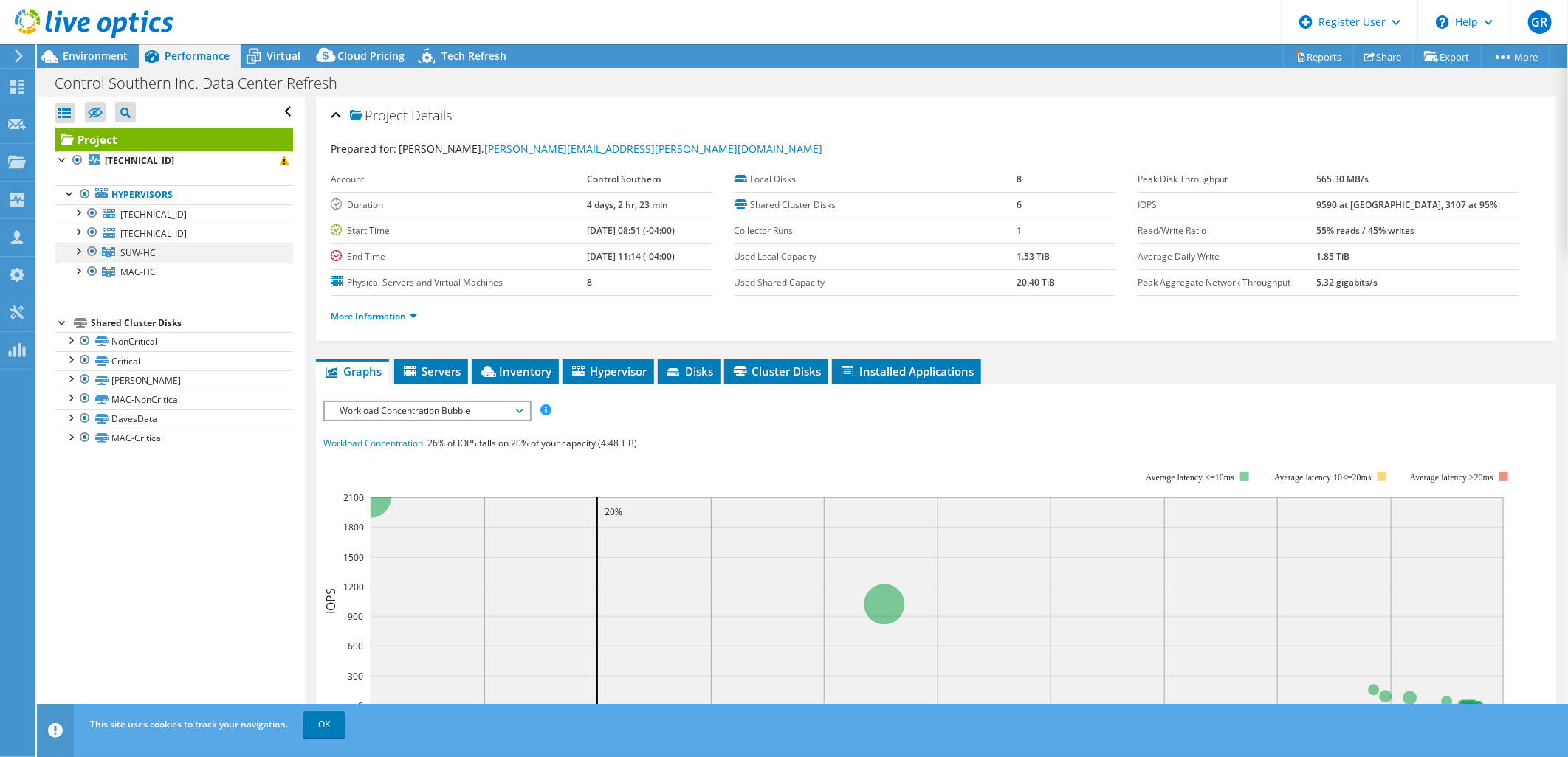
click at [77, 254] on div at bounding box center [78, 250] width 14 height 14
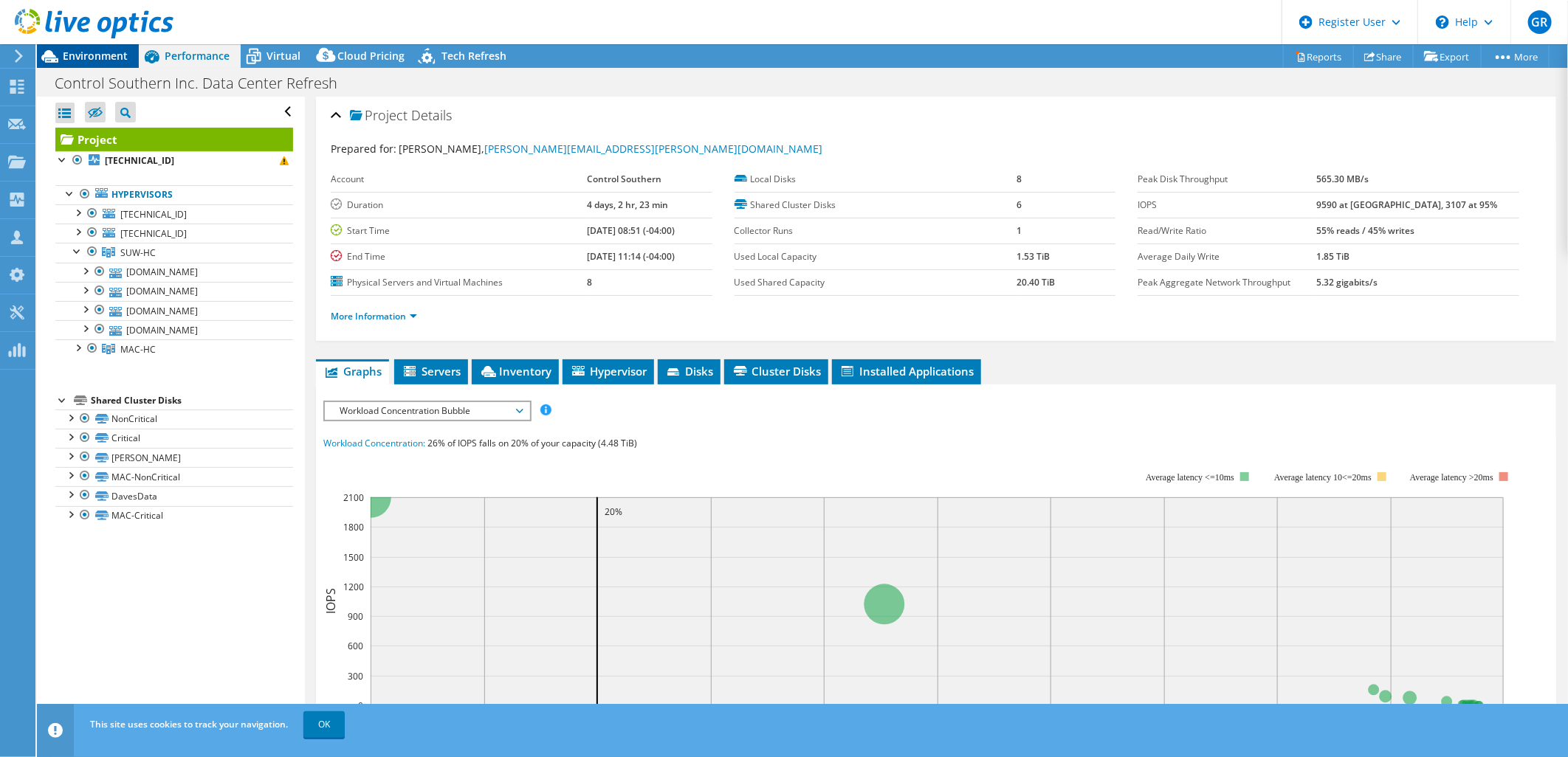
click at [106, 56] on span "Environment" at bounding box center [94, 56] width 65 height 14
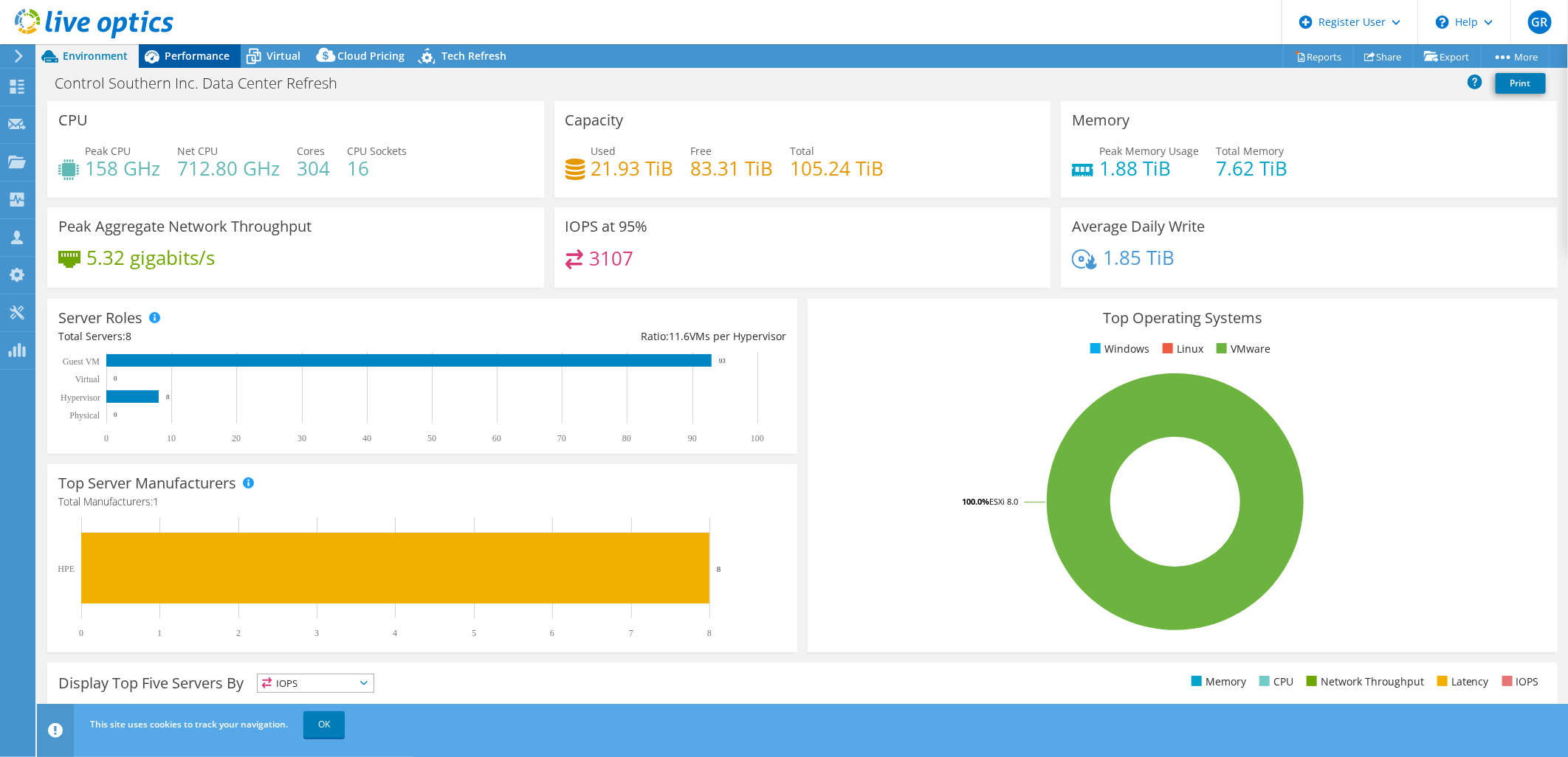
click at [179, 57] on span "Performance" at bounding box center [197, 56] width 65 height 14
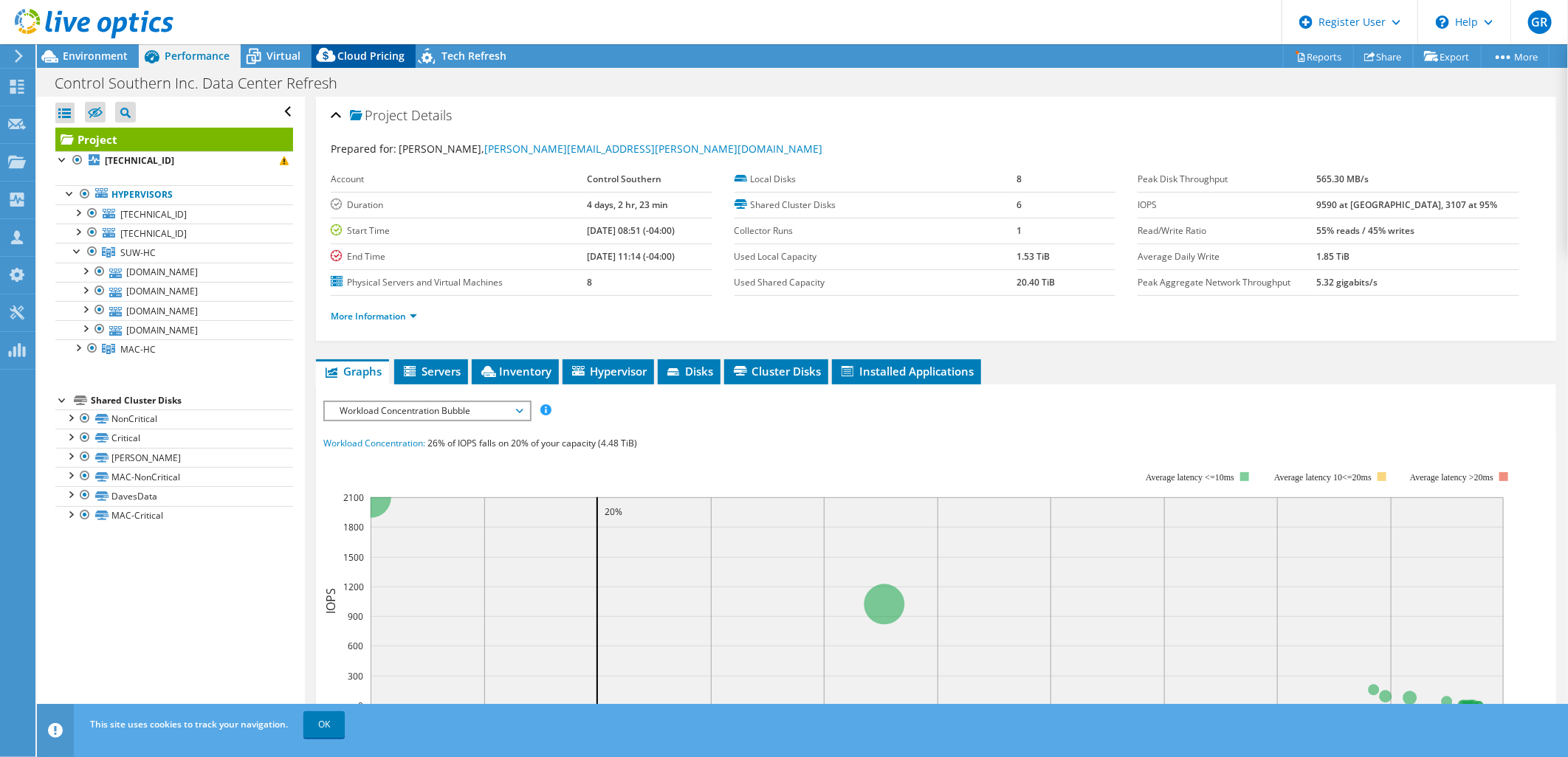
click at [359, 59] on span "Cloud Pricing" at bounding box center [371, 56] width 67 height 14
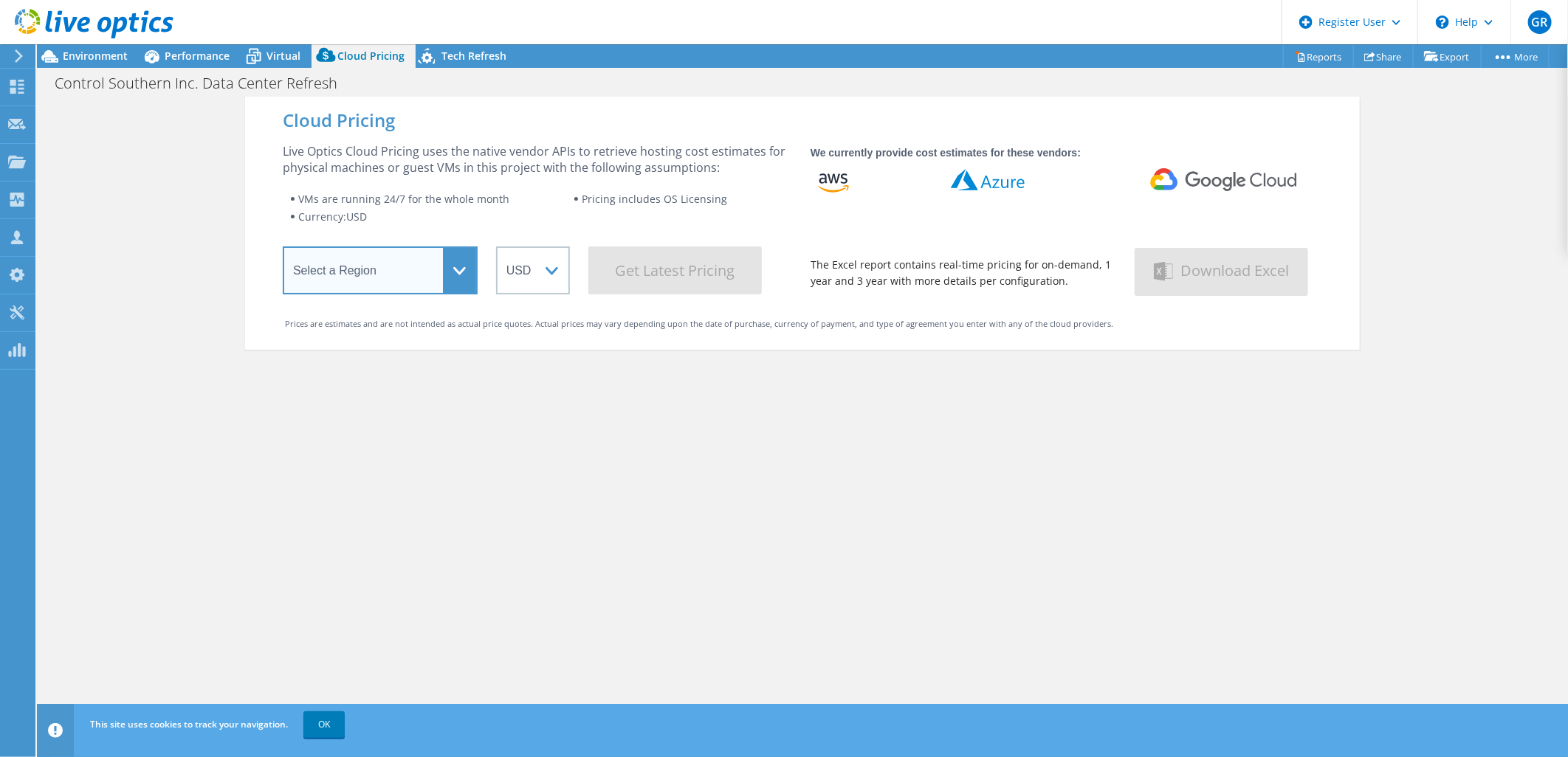
click at [441, 259] on select "Select a Region [GEOGRAPHIC_DATA] ([GEOGRAPHIC_DATA]) [GEOGRAPHIC_DATA] ([GEOGR…" at bounding box center [379, 270] width 194 height 48
select select "USEast"
click at [283, 250] on select "Select a Region [GEOGRAPHIC_DATA] ([GEOGRAPHIC_DATA]) [GEOGRAPHIC_DATA] ([GEOGR…" at bounding box center [379, 270] width 194 height 48
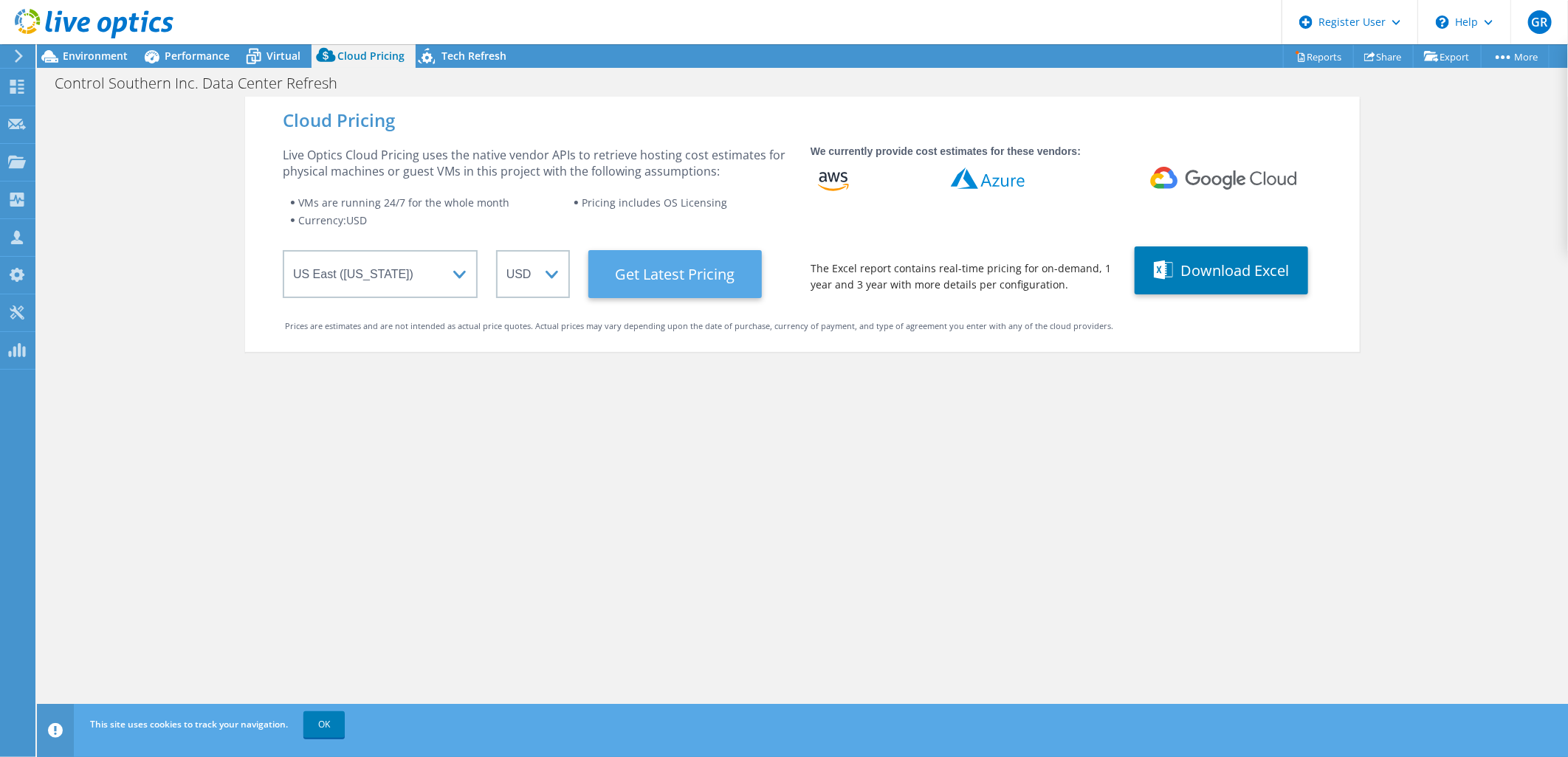
click at [632, 286] on Latest "Get Latest Pricing" at bounding box center [675, 274] width 174 height 48
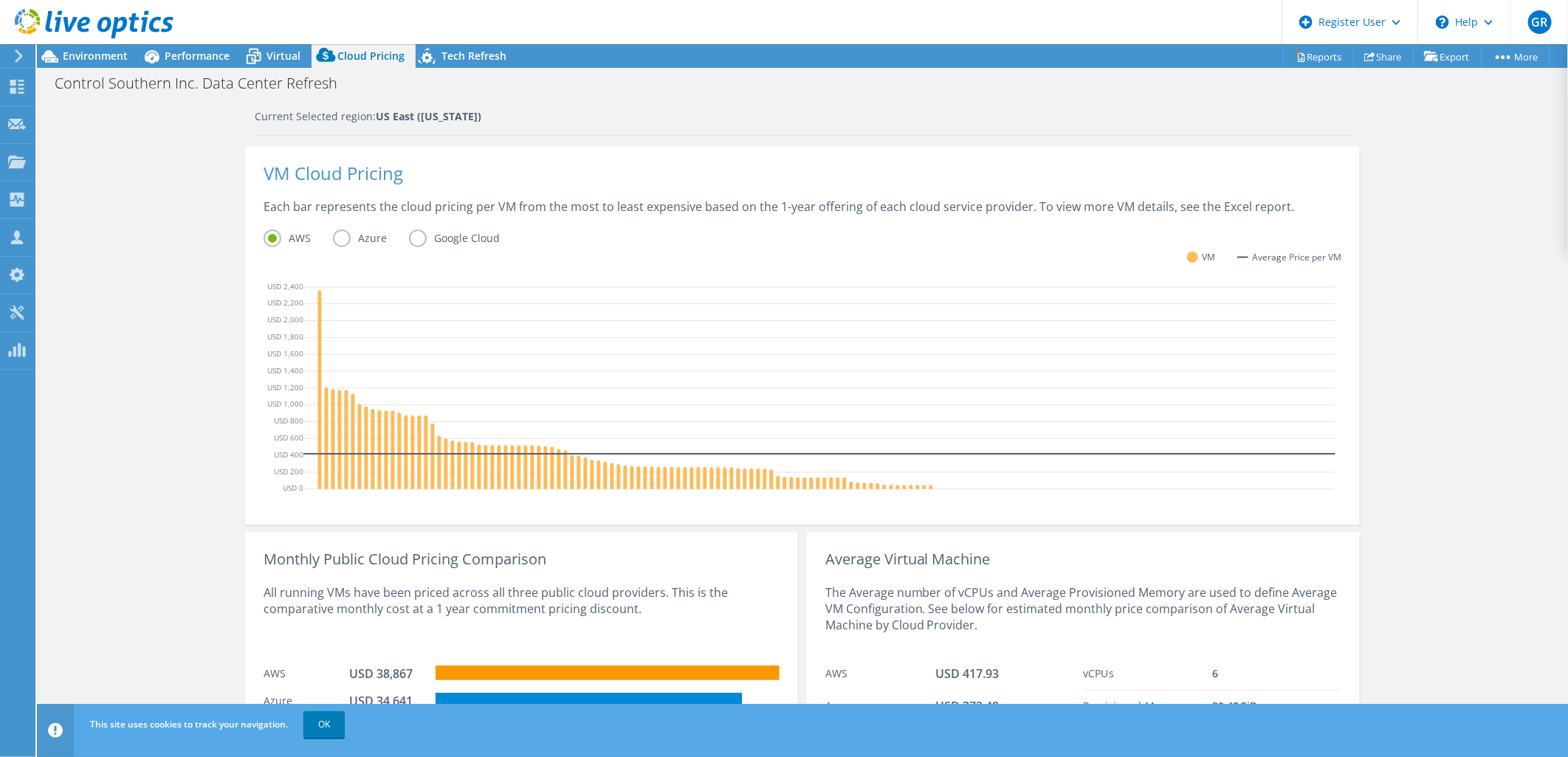
scroll to position [246, 0]
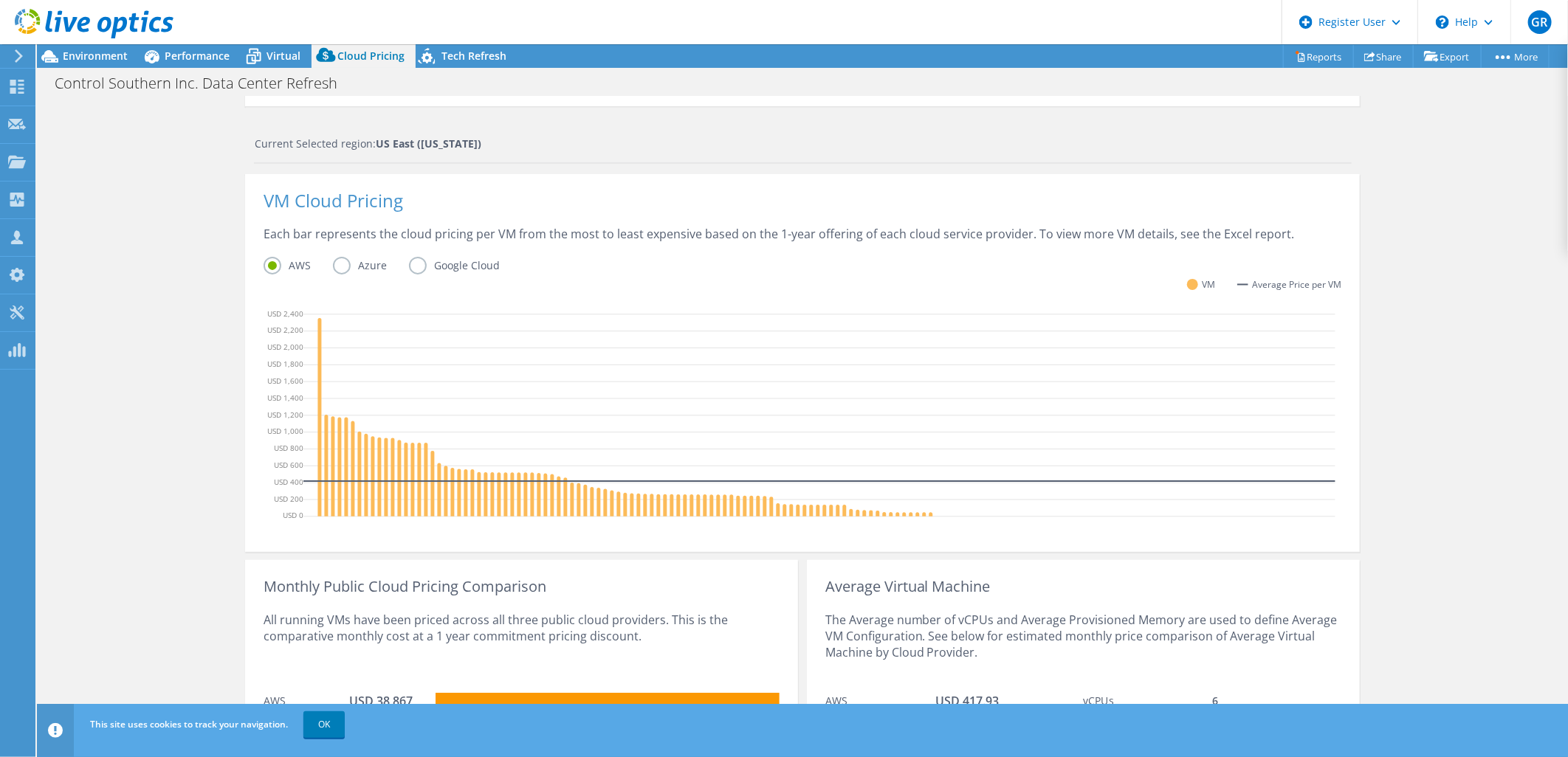
click at [340, 266] on label "Azure" at bounding box center [371, 266] width 76 height 18
click at [0, 0] on input "Azure" at bounding box center [0, 0] width 0 height 0
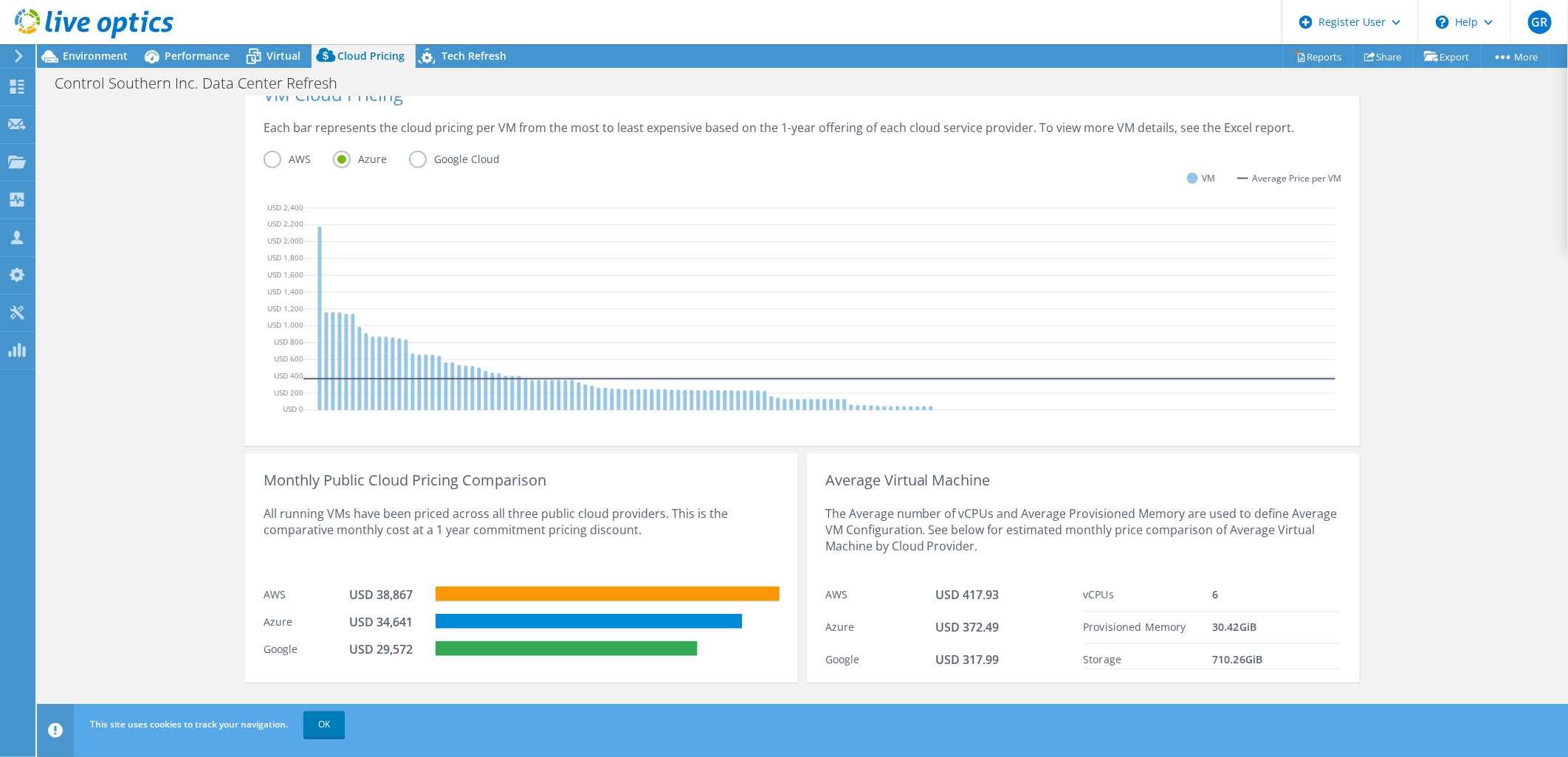
scroll to position [0, 0]
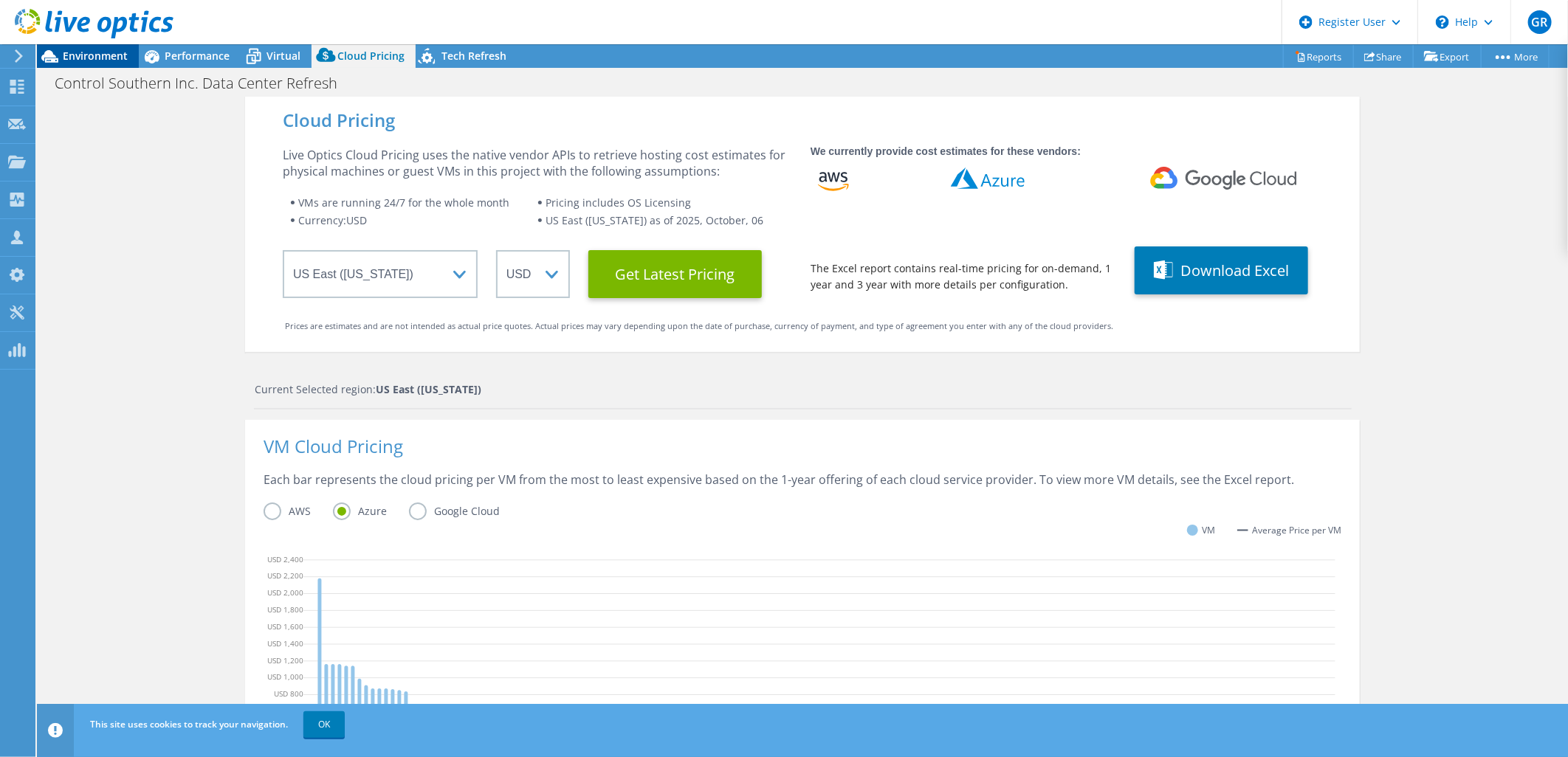
click at [102, 61] on span "Environment" at bounding box center [94, 56] width 65 height 14
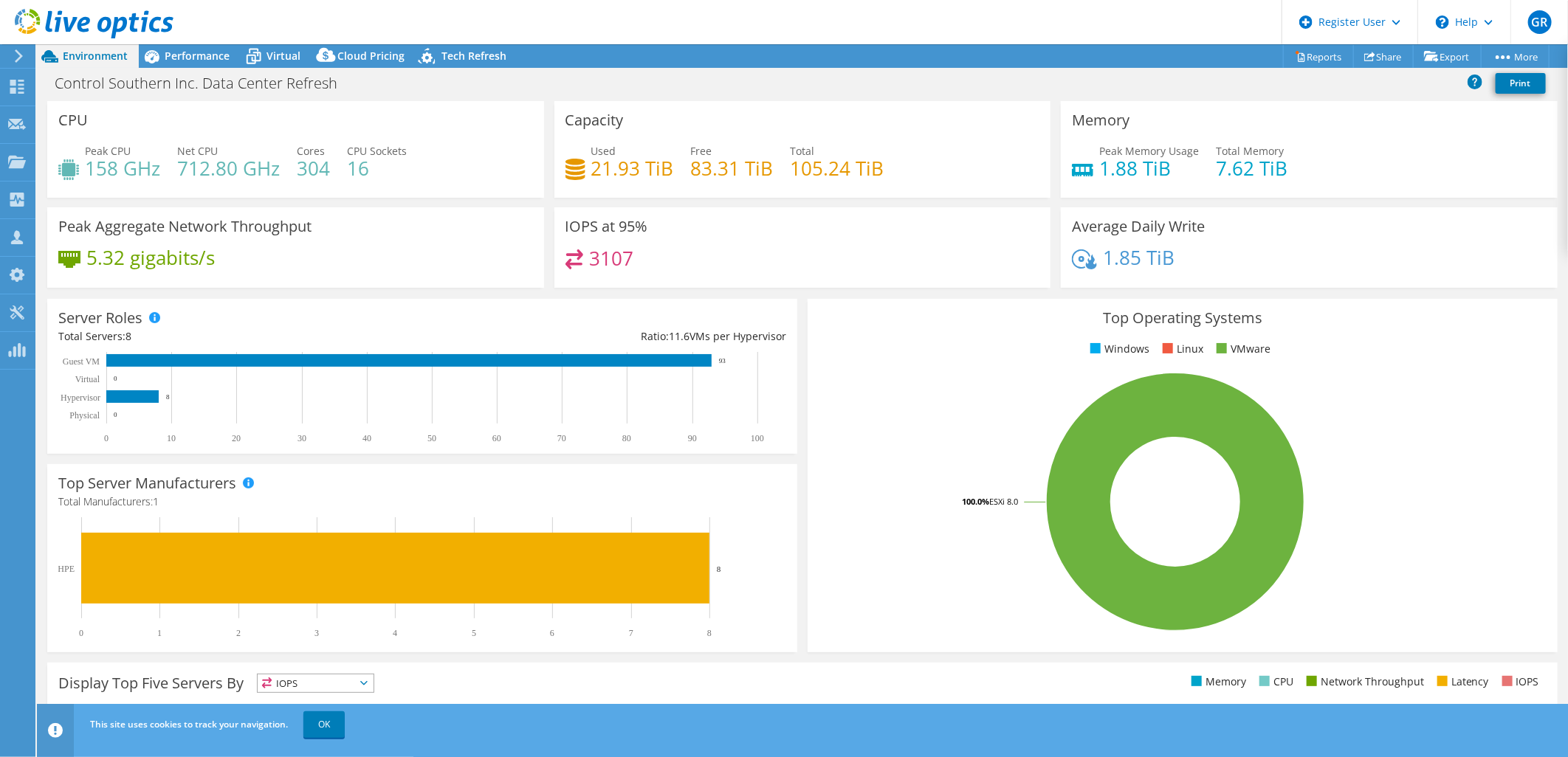
drag, startPoint x: 438, startPoint y: 753, endPoint x: 779, endPoint y: 738, distance: 341.3
click at [748, 736] on header "This site uses cookies to track your navigation. OK" at bounding box center [825, 731] width 1577 height 53
click at [204, 62] on div "Performance" at bounding box center [189, 56] width 102 height 24
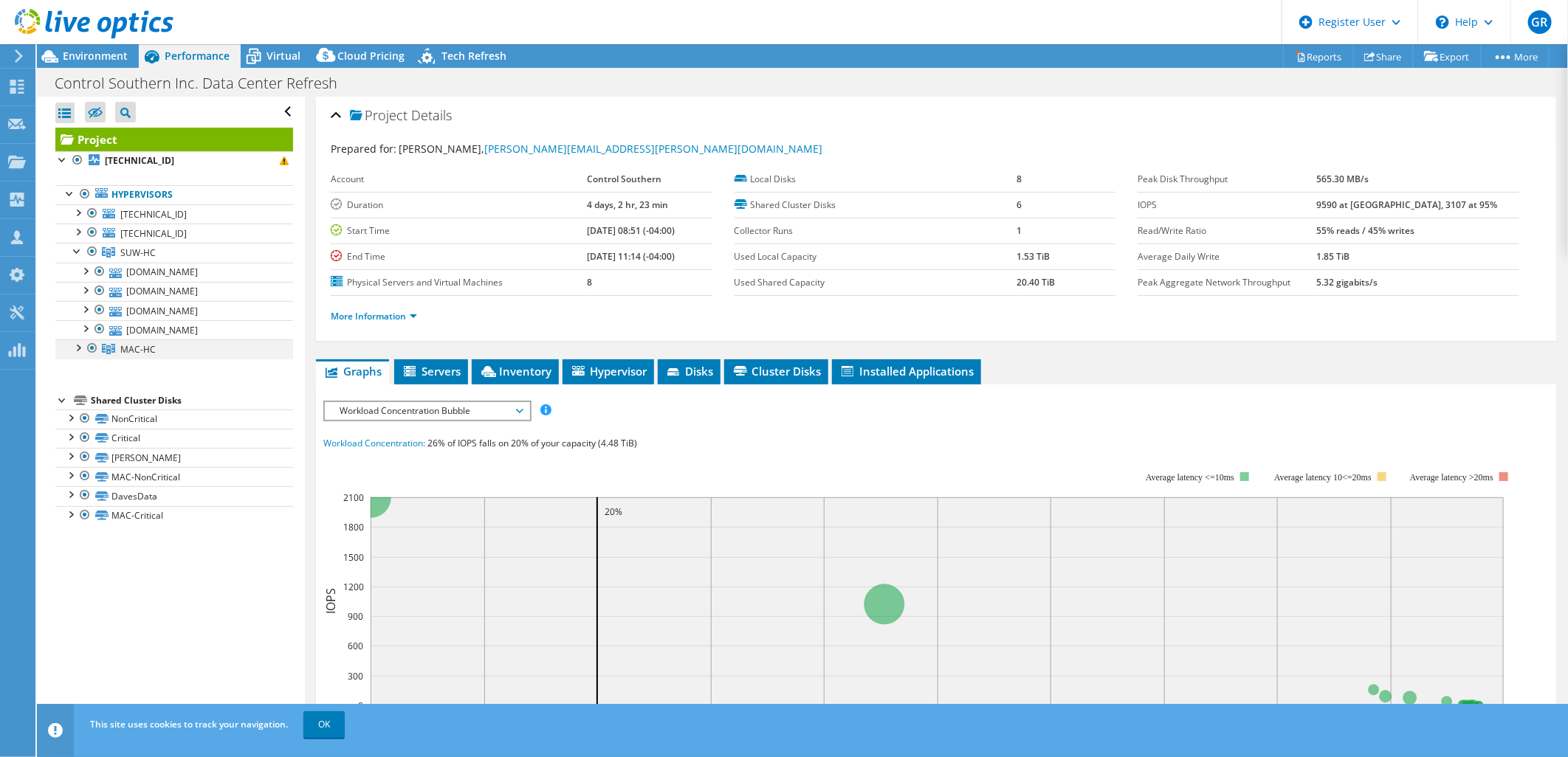
click at [76, 350] on div at bounding box center [78, 346] width 14 height 14
click at [81, 210] on div at bounding box center [78, 211] width 14 height 14
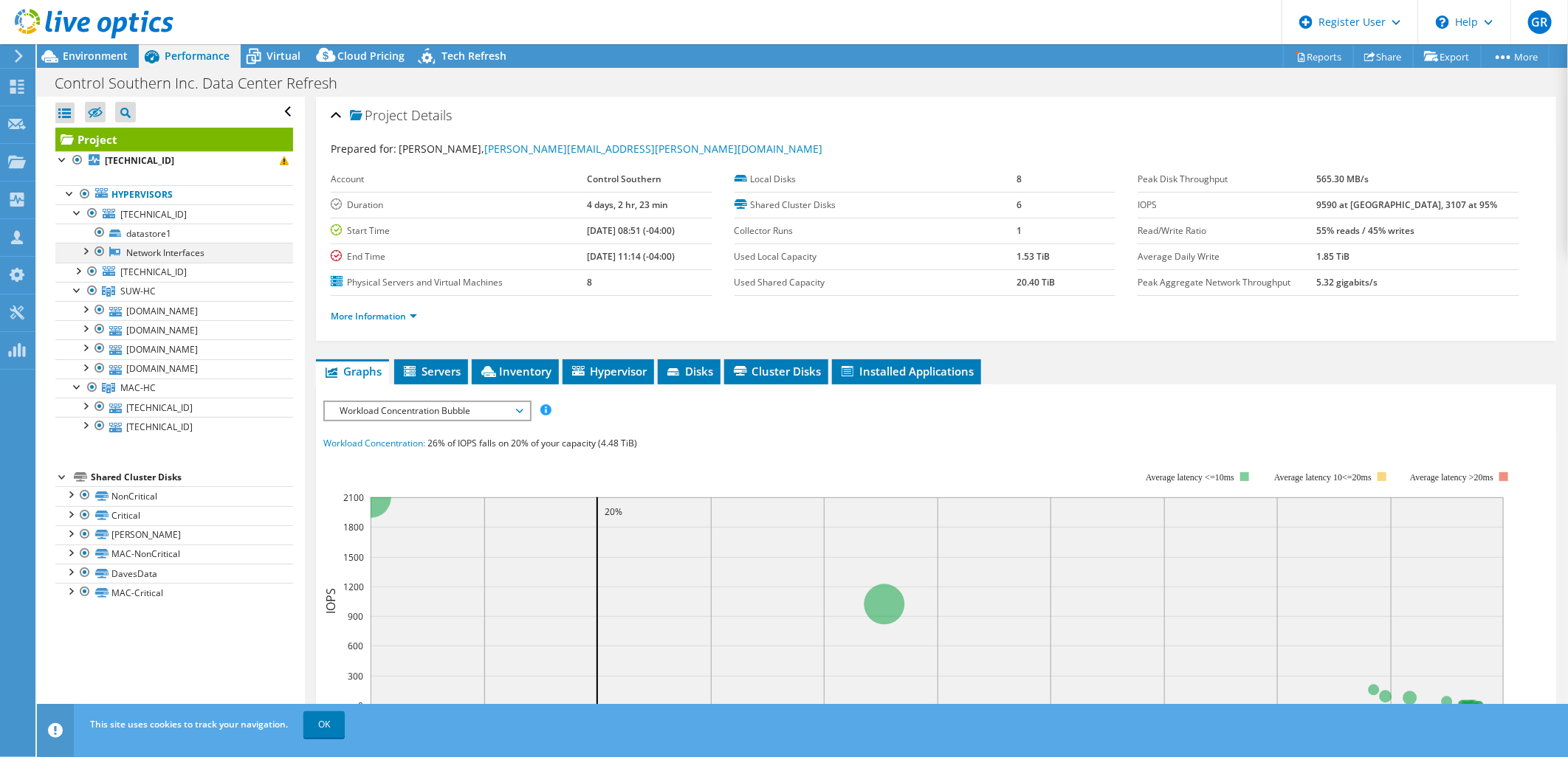
click at [83, 253] on div at bounding box center [85, 250] width 14 height 14
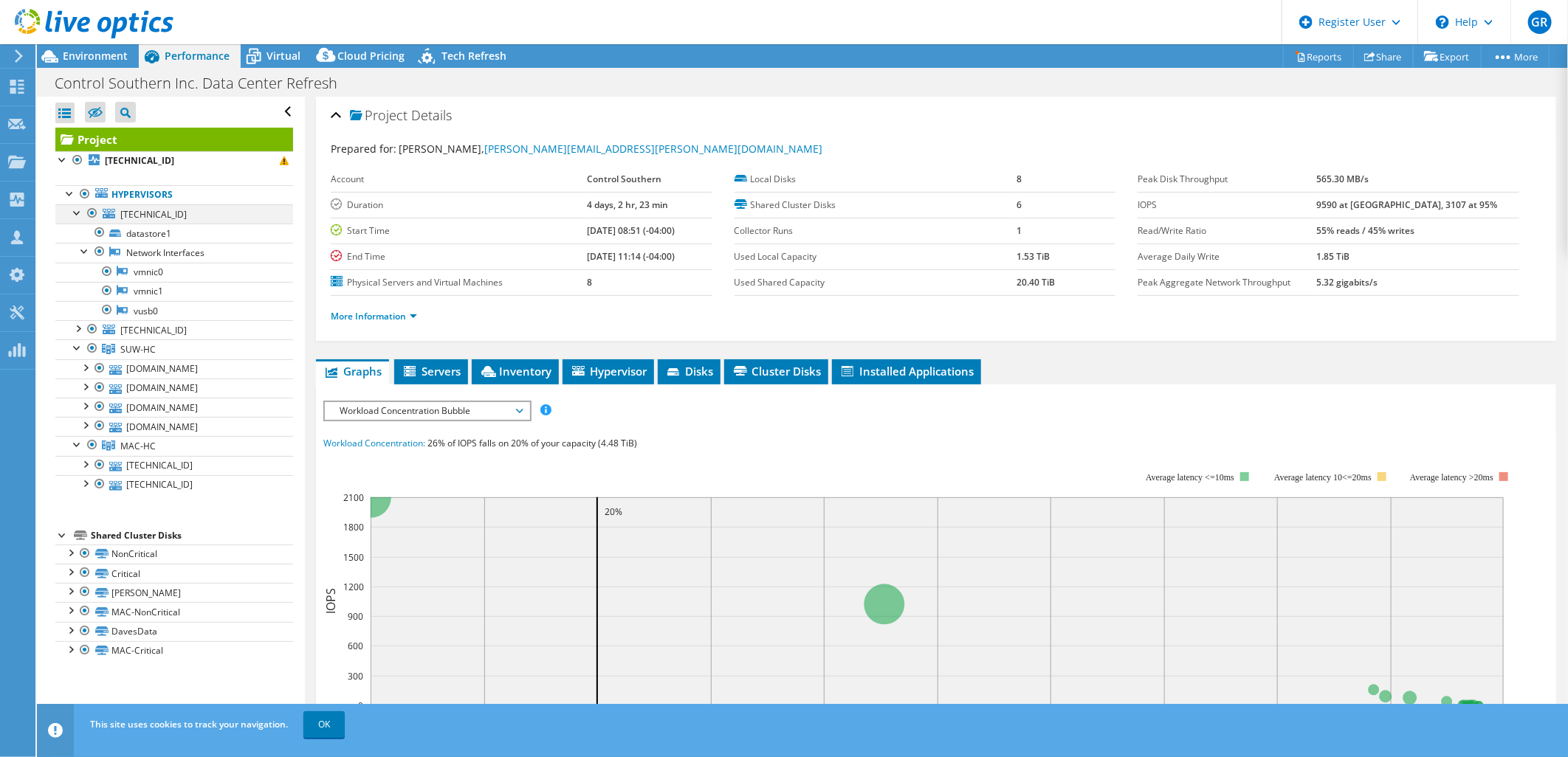
click at [78, 214] on div at bounding box center [78, 211] width 14 height 14
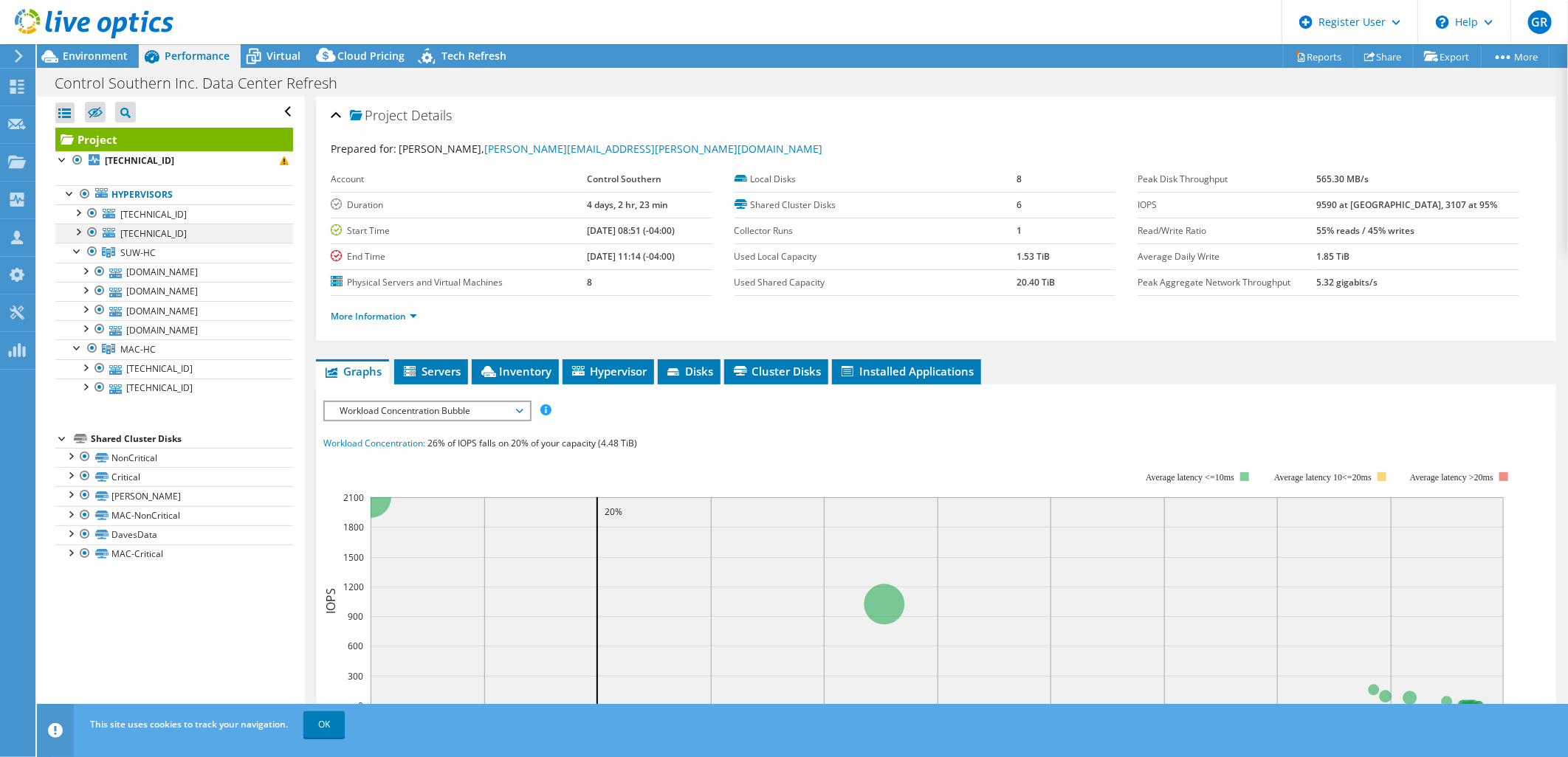
click at [77, 236] on div at bounding box center [78, 230] width 14 height 14
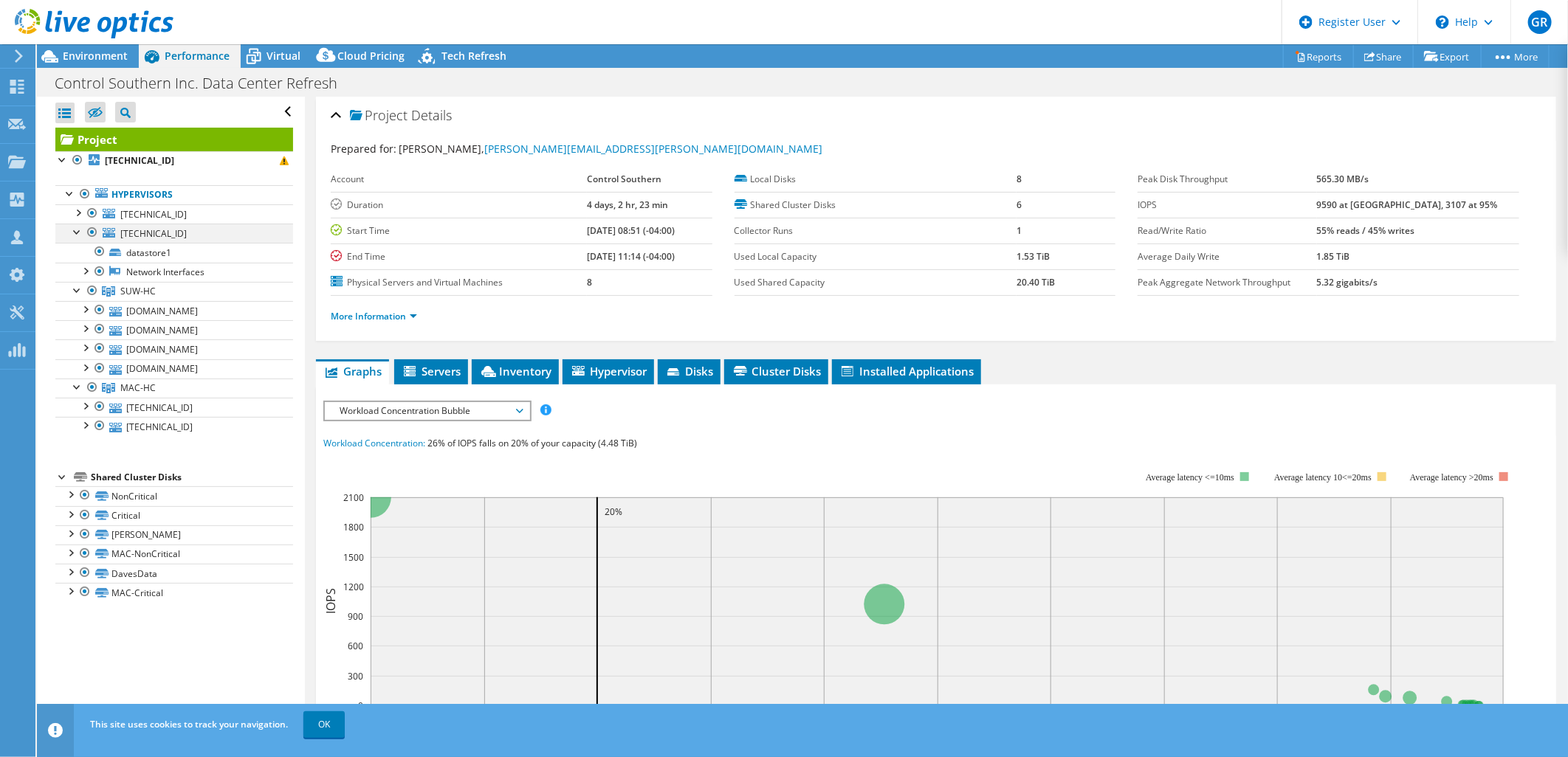
click at [77, 232] on div at bounding box center [78, 230] width 14 height 14
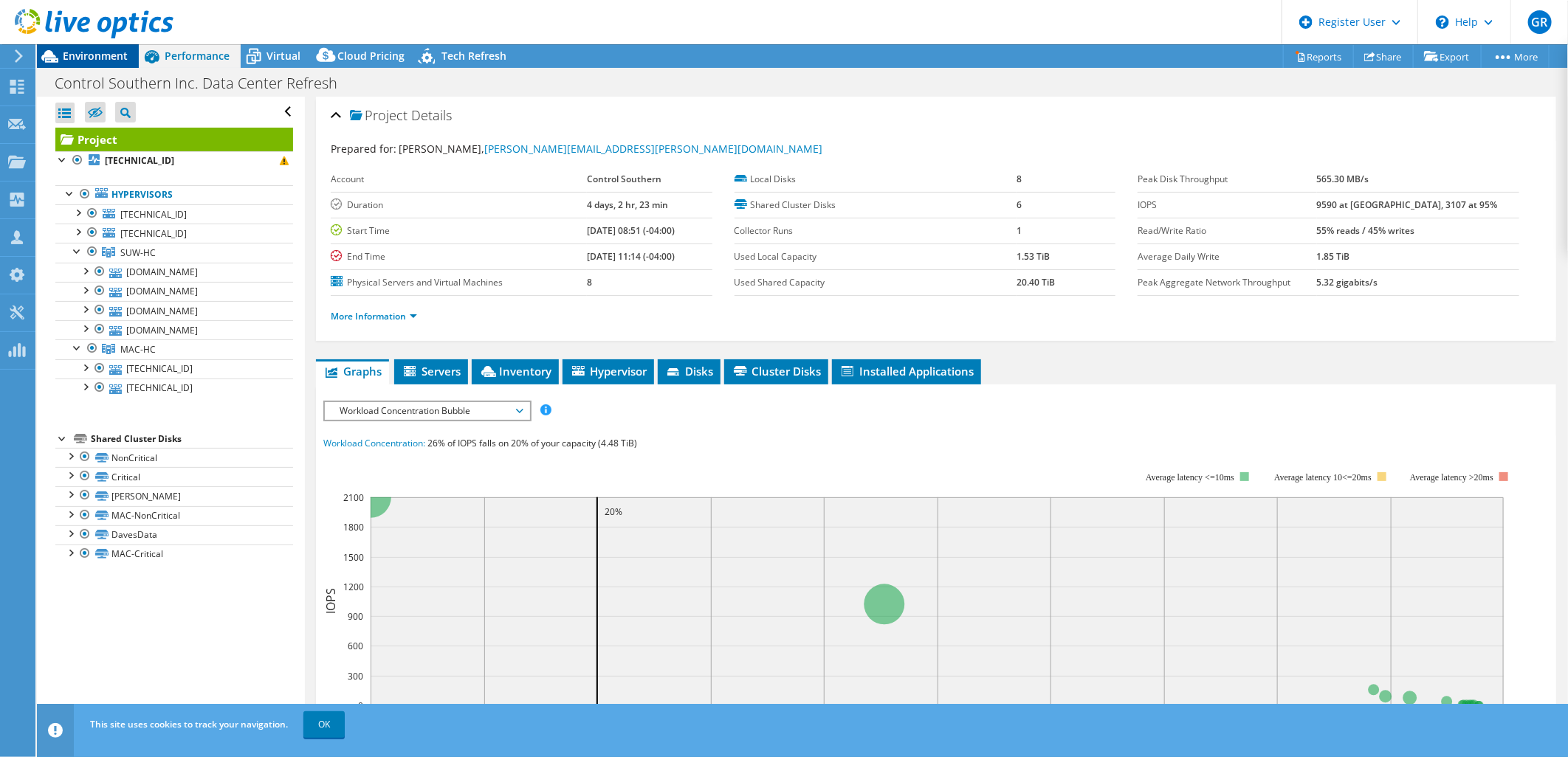
click at [94, 49] on span "Environment" at bounding box center [94, 56] width 65 height 14
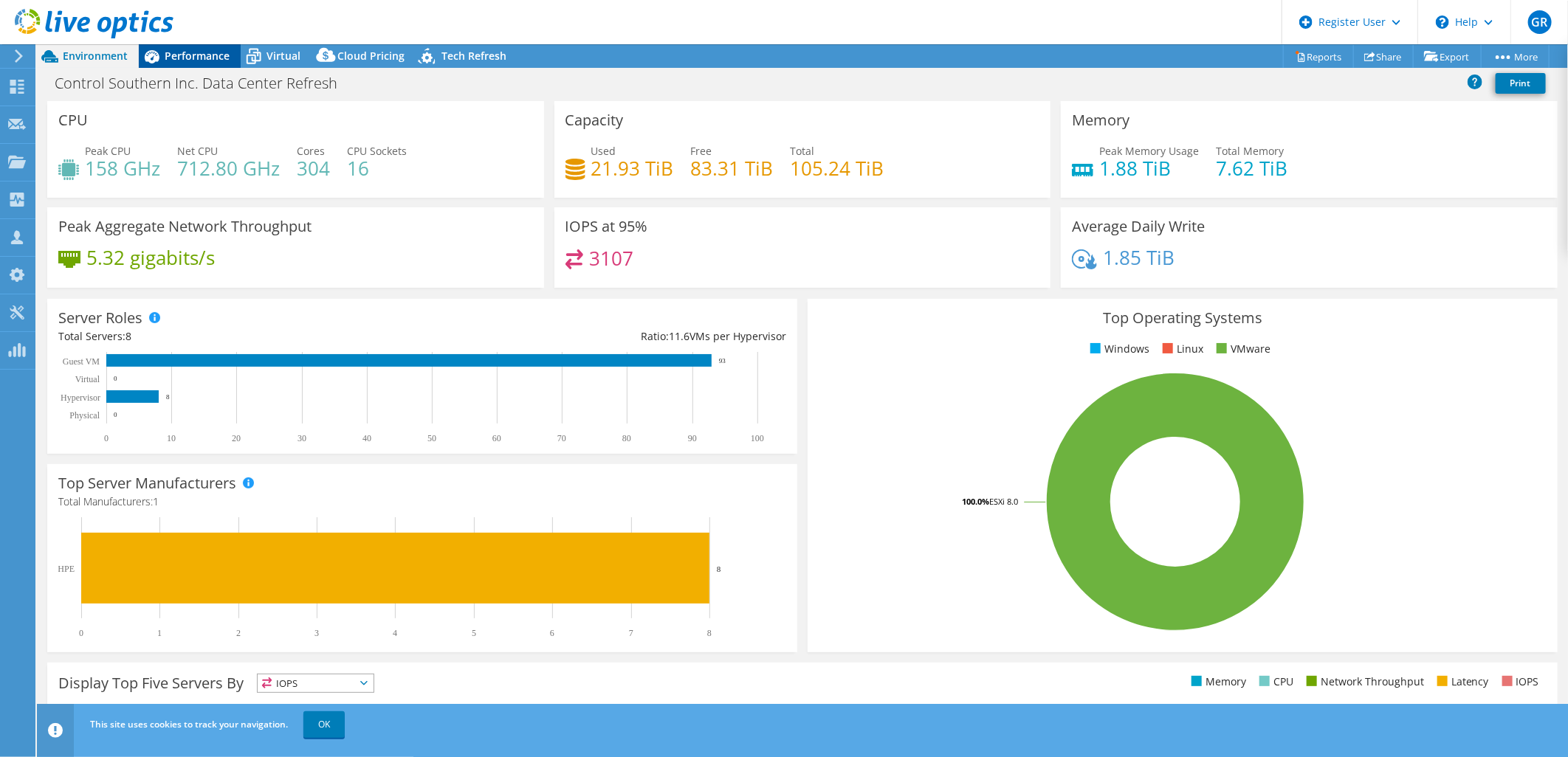
click at [202, 50] on span "Performance" at bounding box center [197, 56] width 65 height 14
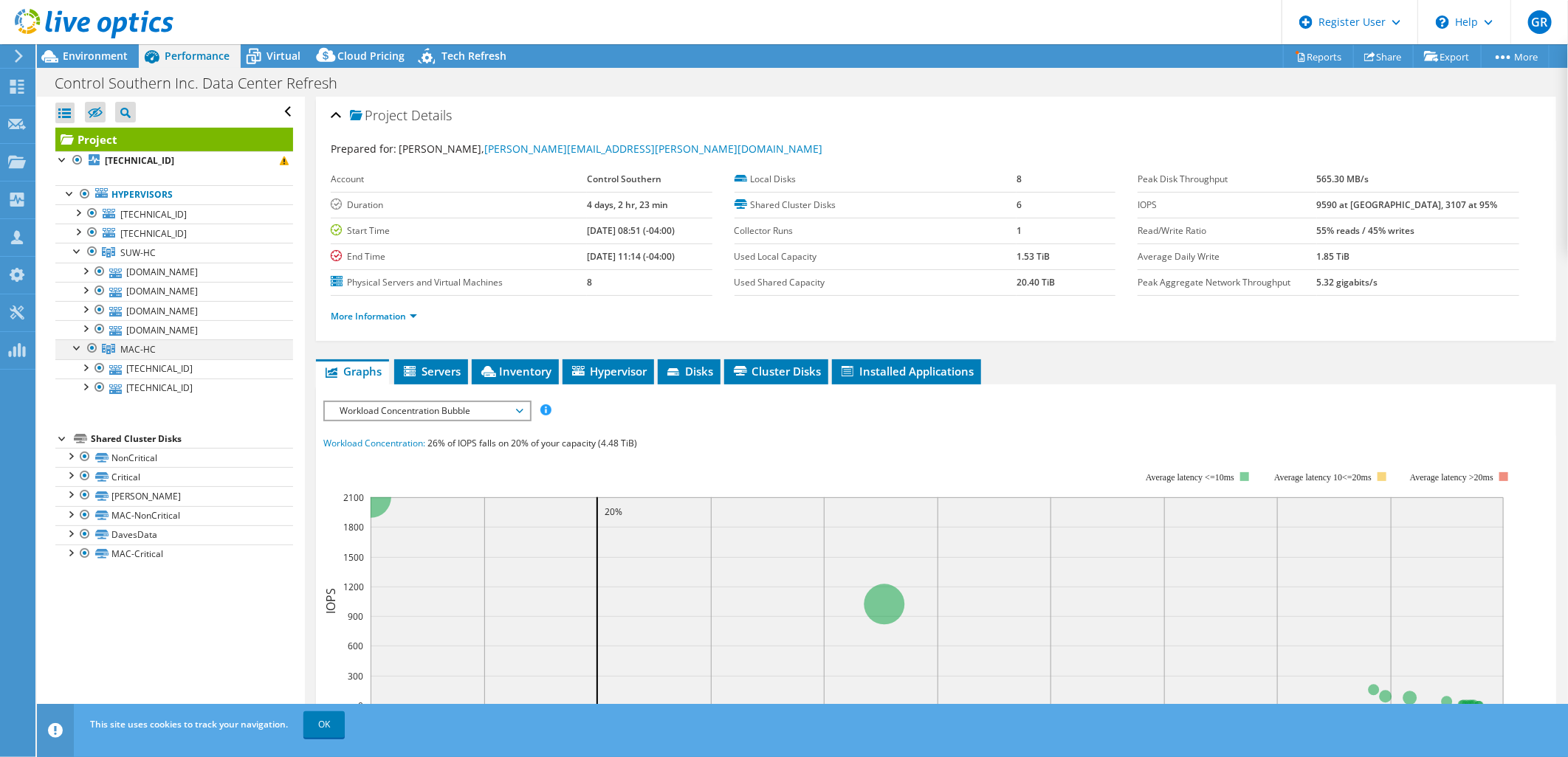
drag, startPoint x: 90, startPoint y: 347, endPoint x: 81, endPoint y: 350, distance: 9.5
click at [90, 347] on div at bounding box center [92, 348] width 14 height 18
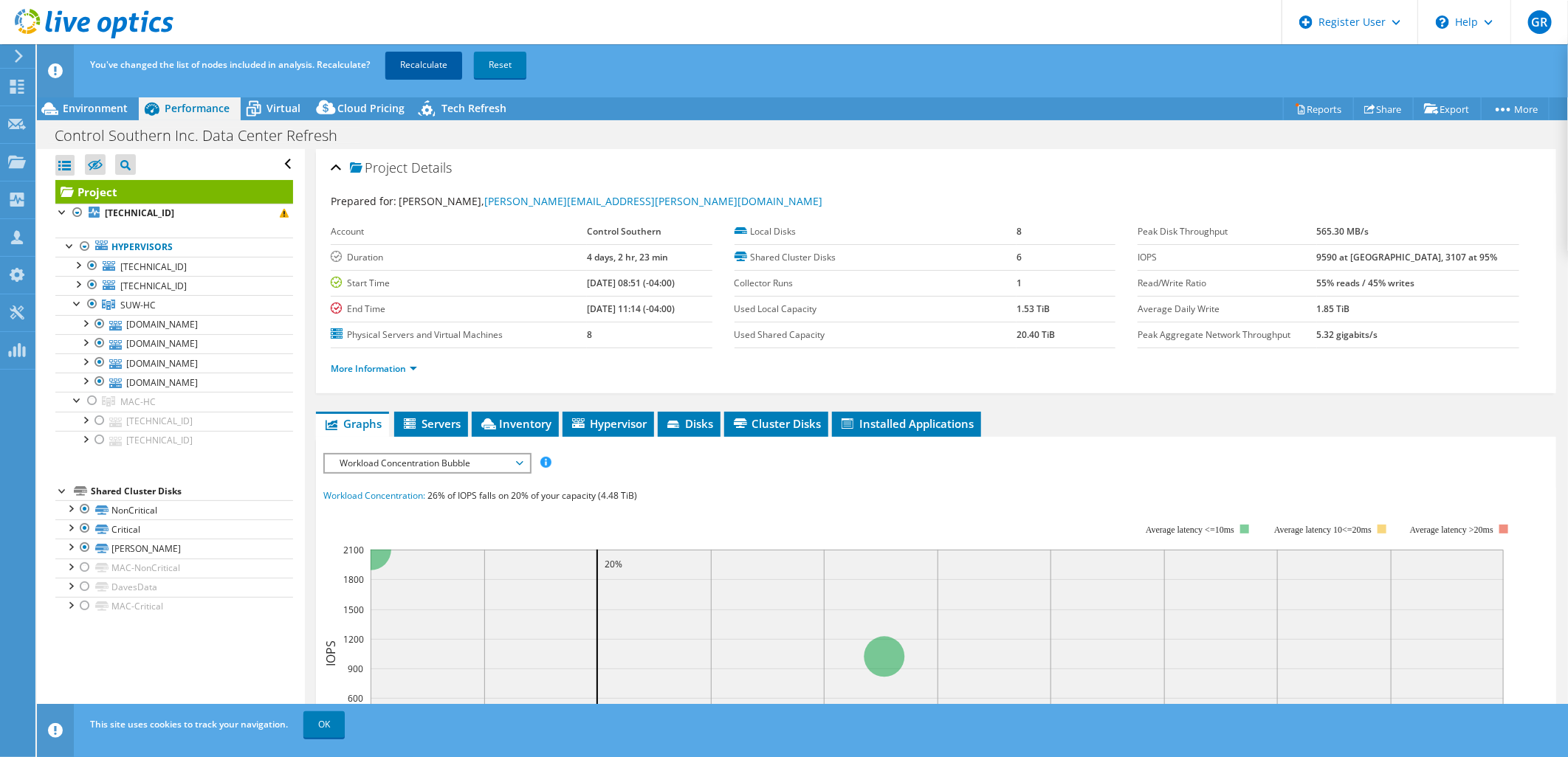
click at [437, 59] on link "Recalculate" at bounding box center [423, 65] width 77 height 26
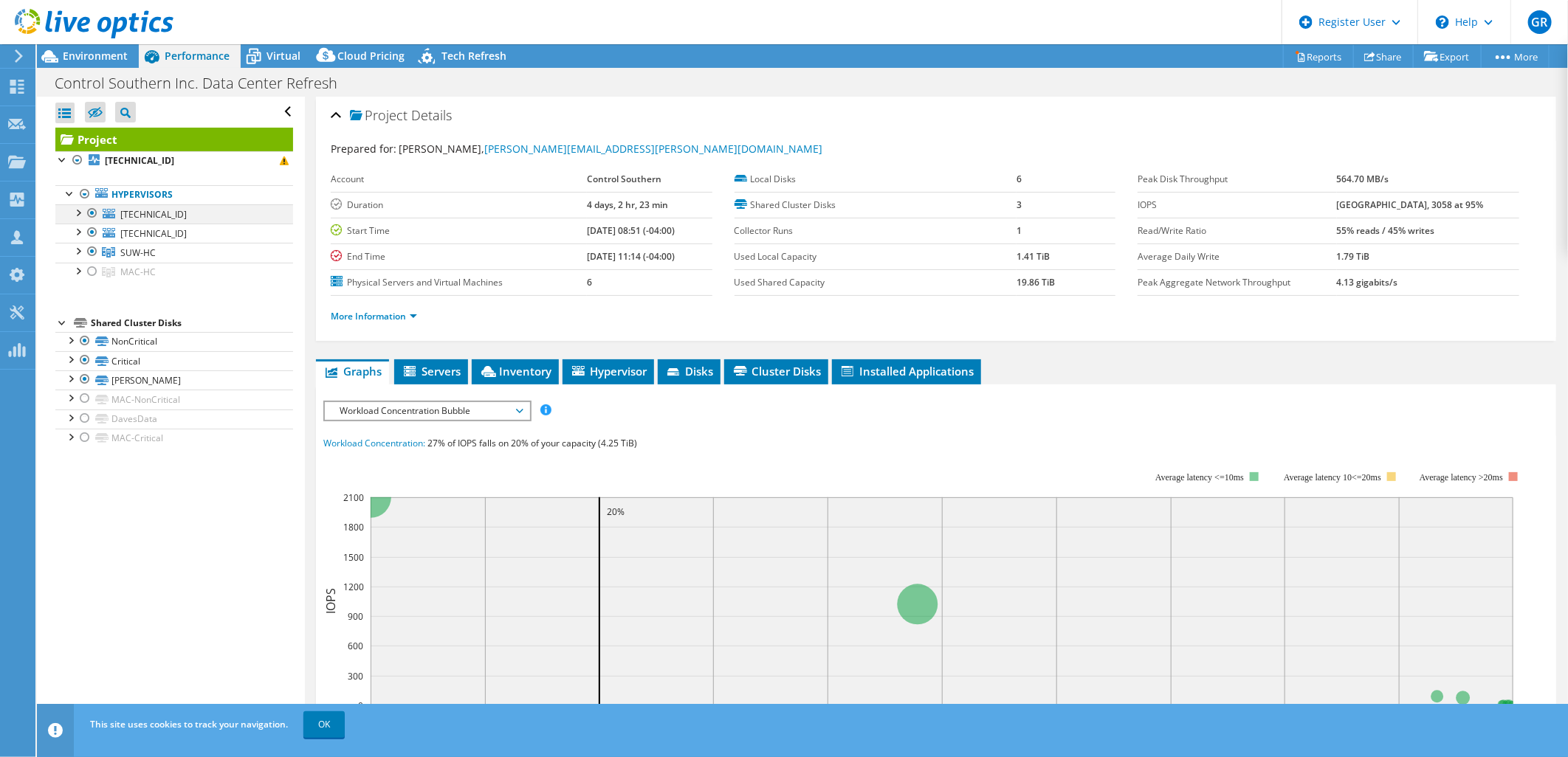
click at [80, 215] on div at bounding box center [78, 211] width 14 height 14
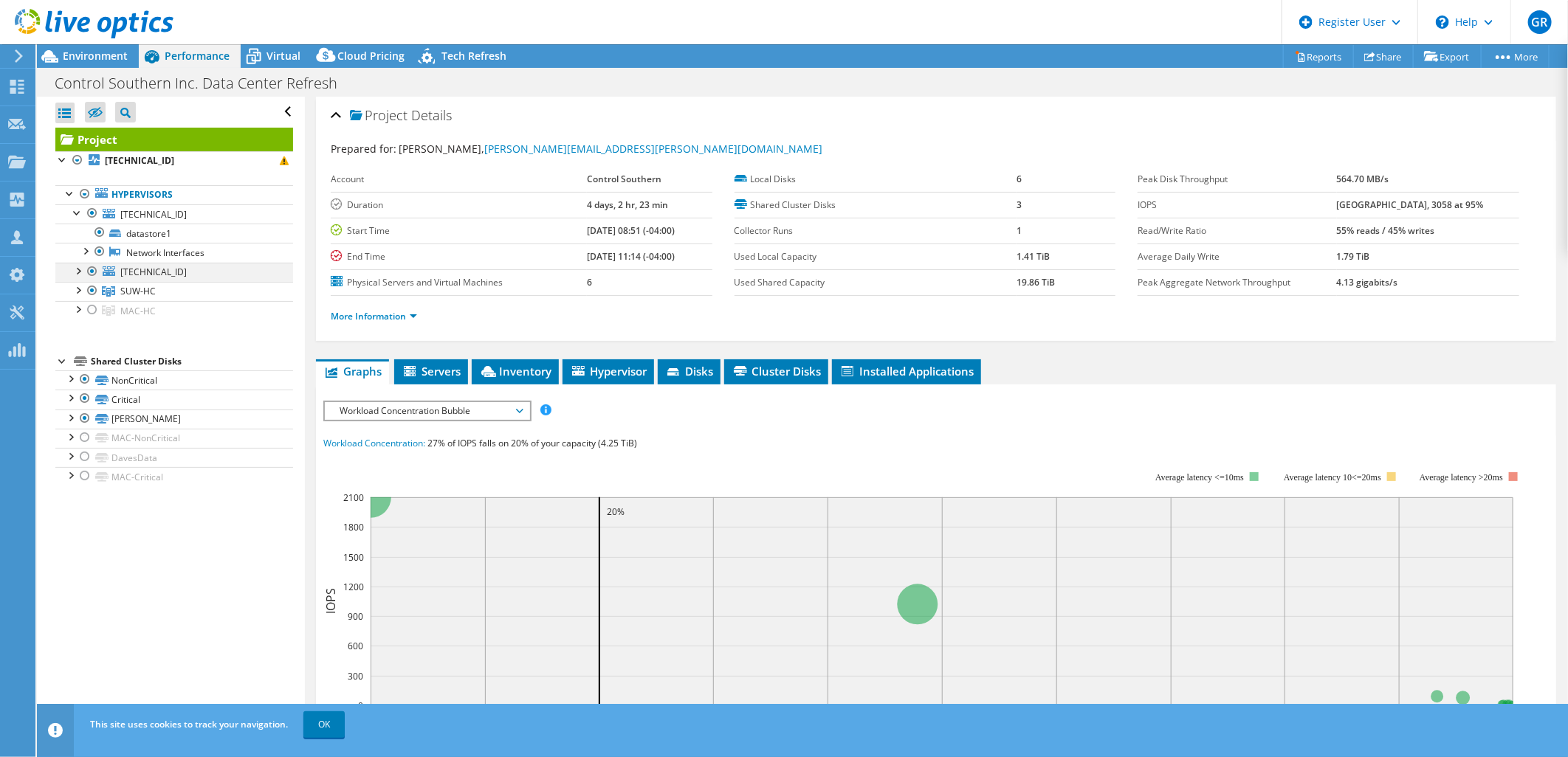
click at [78, 270] on div at bounding box center [78, 270] width 14 height 14
click at [75, 270] on div at bounding box center [78, 270] width 14 height 14
click at [78, 215] on div at bounding box center [78, 211] width 14 height 14
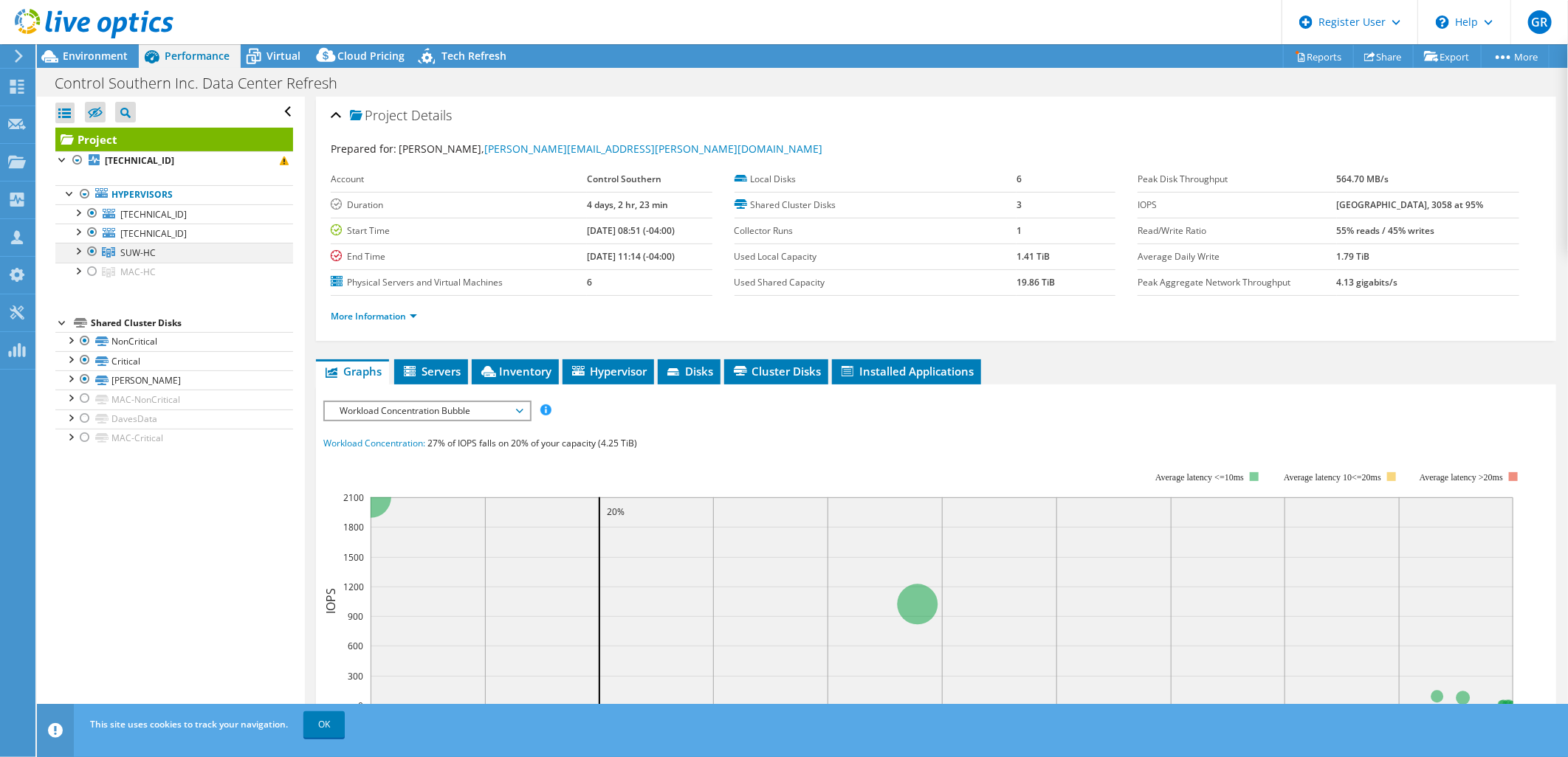
click at [78, 250] on div at bounding box center [78, 250] width 14 height 14
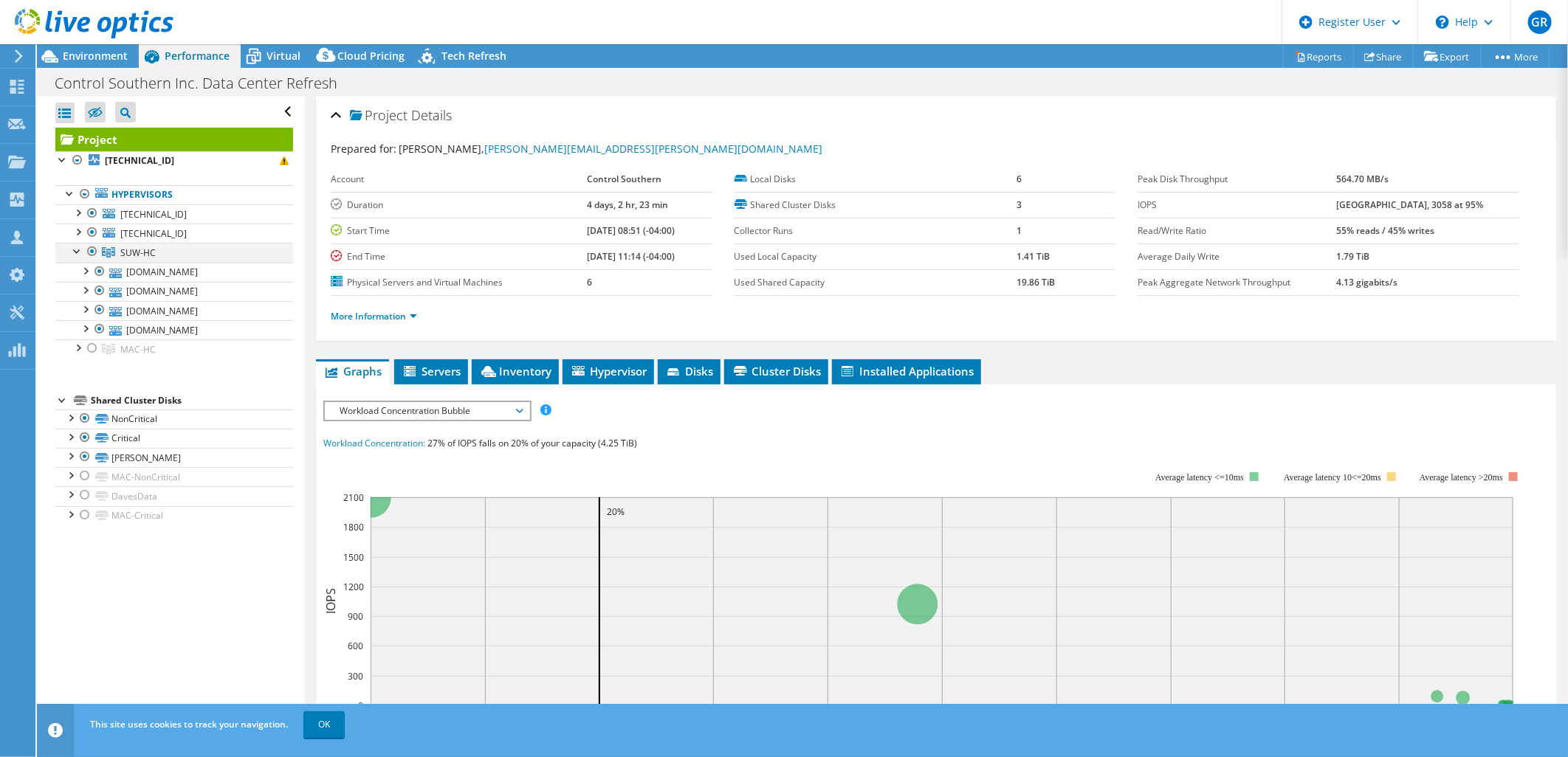
click at [74, 254] on div at bounding box center [78, 250] width 14 height 14
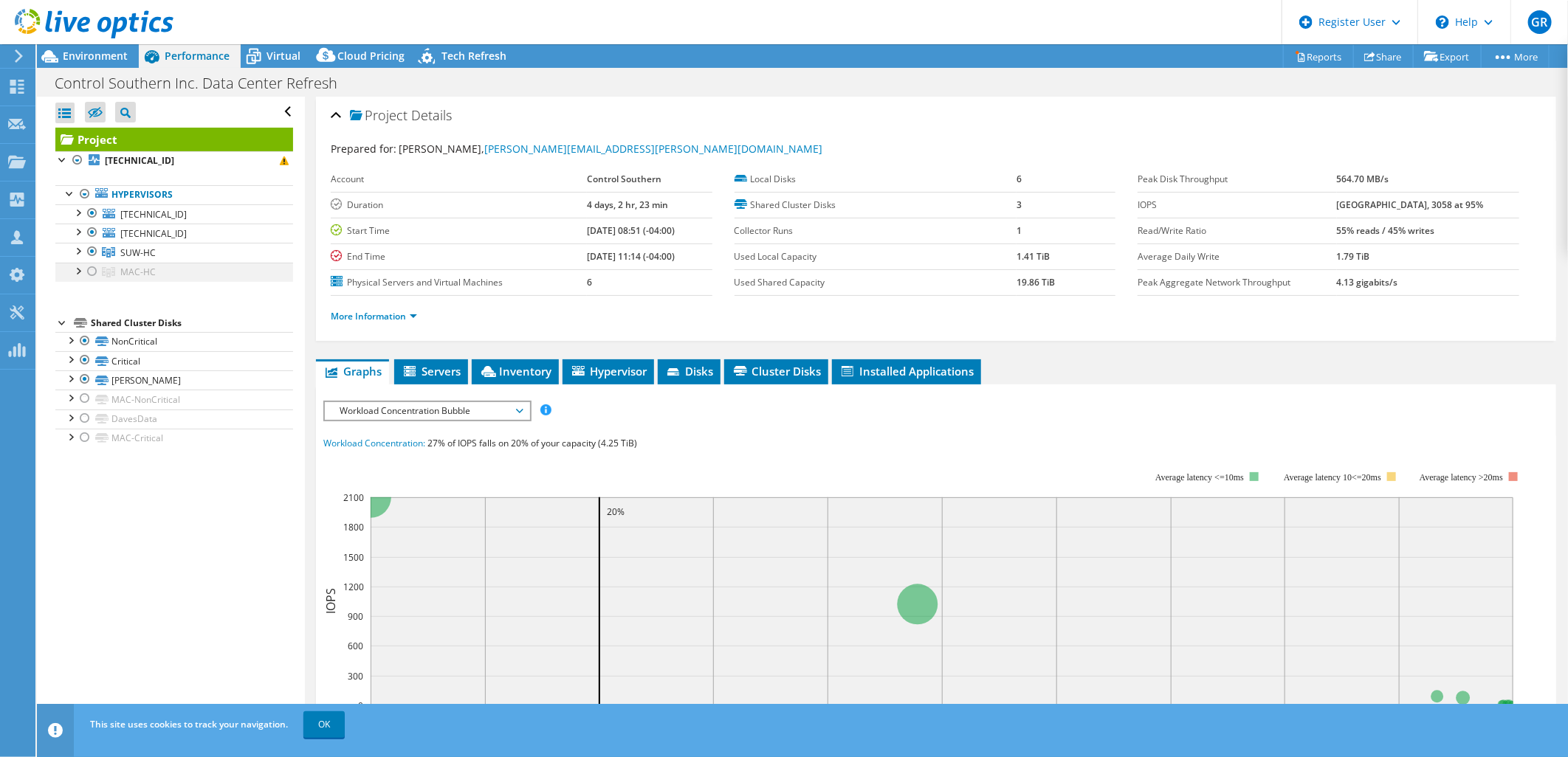
click at [76, 273] on div at bounding box center [78, 270] width 14 height 14
click at [79, 270] on div at bounding box center [78, 270] width 14 height 14
click at [86, 63] on div "Environment" at bounding box center [87, 56] width 102 height 24
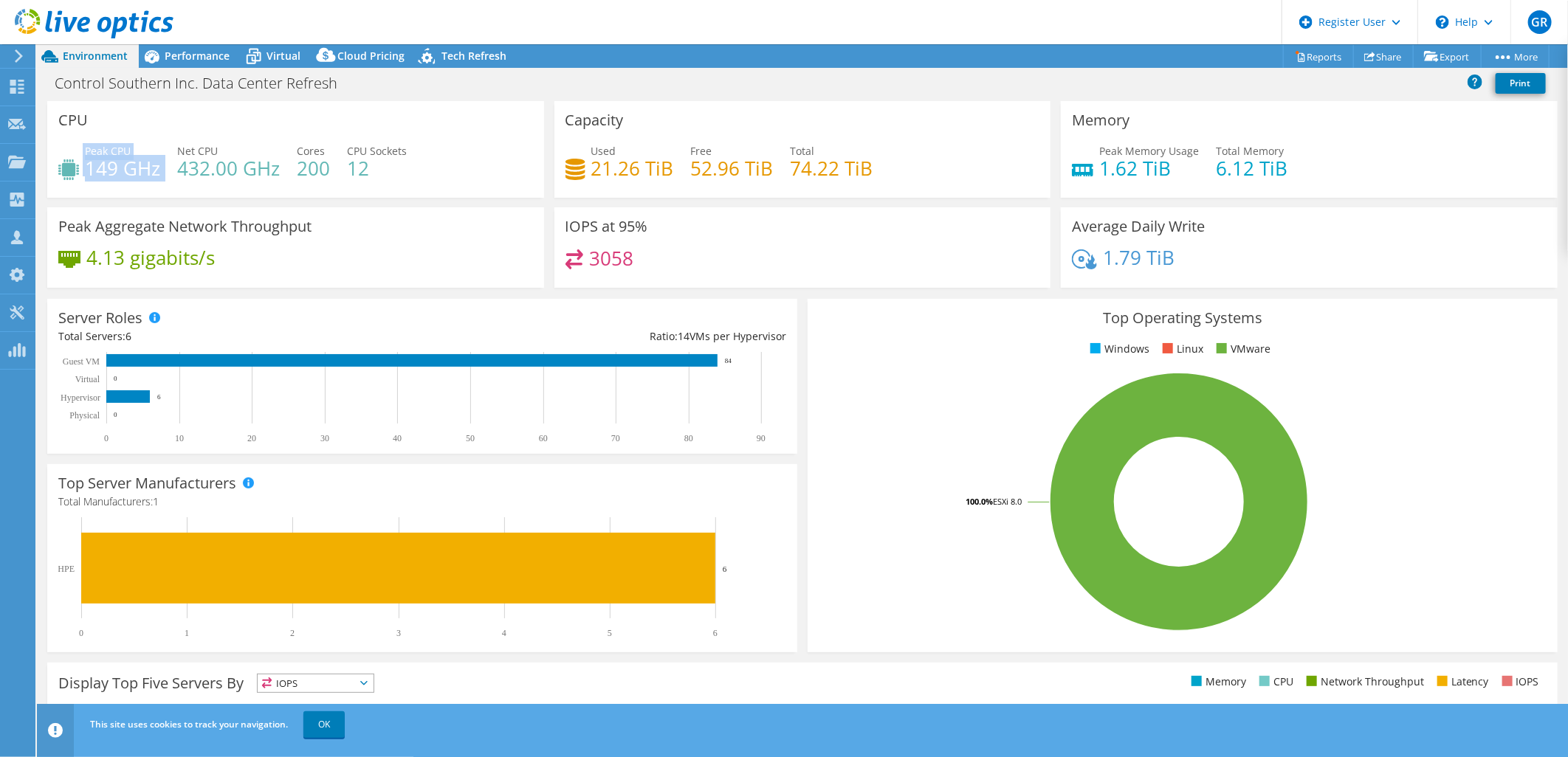
drag, startPoint x: 83, startPoint y: 166, endPoint x: 173, endPoint y: 170, distance: 90.1
click at [173, 170] on div "Peak CPU 149 GHz Net CPU 432.00 GHz Cores 200 CPU Sockets 12" at bounding box center [295, 167] width 475 height 48
click at [459, 195] on div "CPU Peak CPU 149 GHz Net CPU 432.00 GHz Cores 200 CPU Sockets 12" at bounding box center [295, 149] width 497 height 97
drag, startPoint x: 86, startPoint y: 166, endPoint x: 159, endPoint y: 165, distance: 73.0
click at [159, 165] on h4 "149 GHz" at bounding box center [122, 168] width 75 height 16
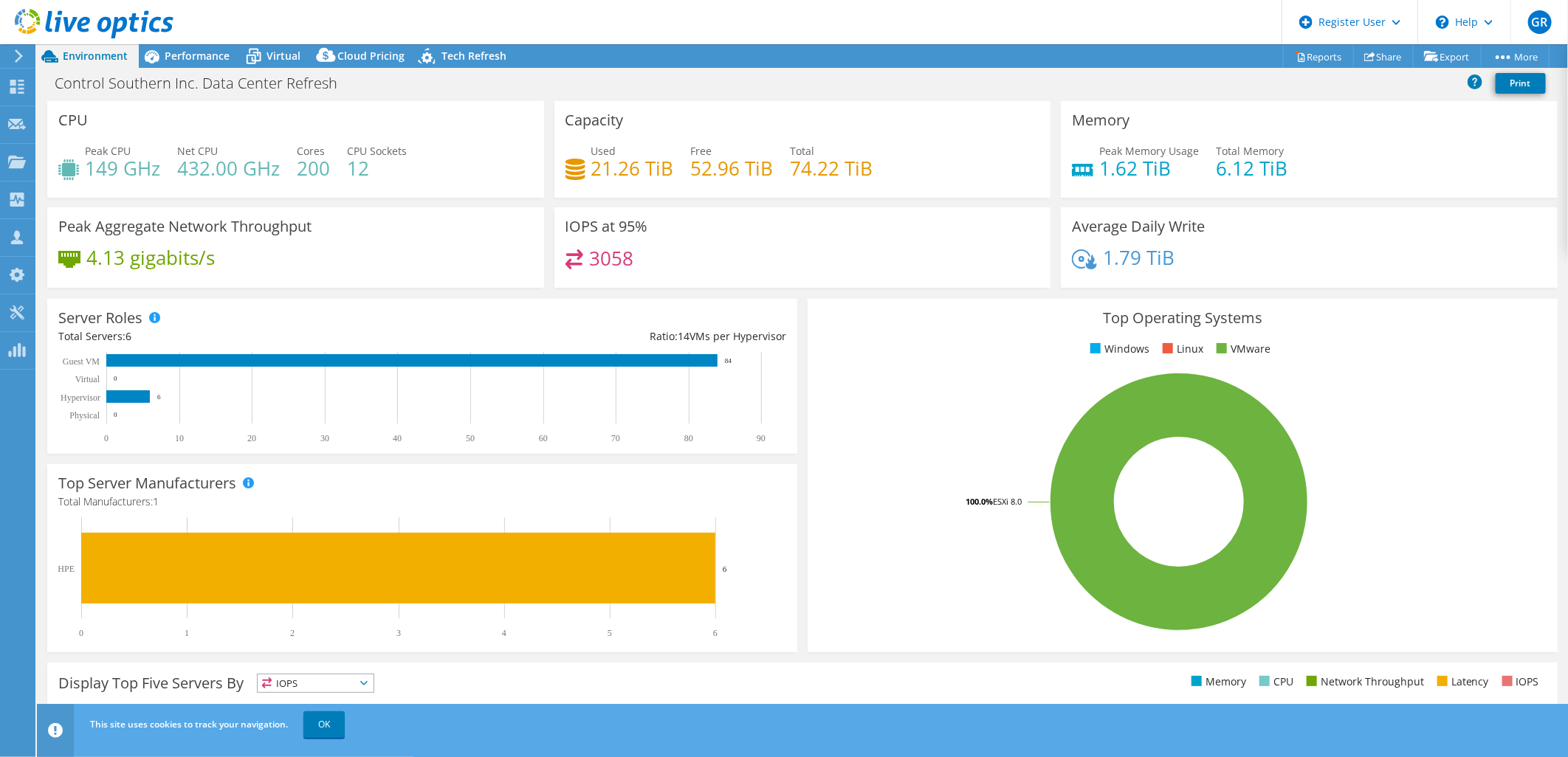
click at [425, 259] on div "4.13 gigabits/s" at bounding box center [295, 265] width 475 height 31
drag, startPoint x: 179, startPoint y: 170, endPoint x: 286, endPoint y: 170, distance: 107.0
click at [286, 170] on div "Peak CPU 149 GHz Net CPU 432.00 GHz Cores 200 CPU Sockets 12" at bounding box center [295, 167] width 475 height 48
click at [896, 354] on ul "Windows Linux VMware" at bounding box center [1182, 349] width 728 height 17
drag, startPoint x: 587, startPoint y: 170, endPoint x: 704, endPoint y: 167, distance: 117.0
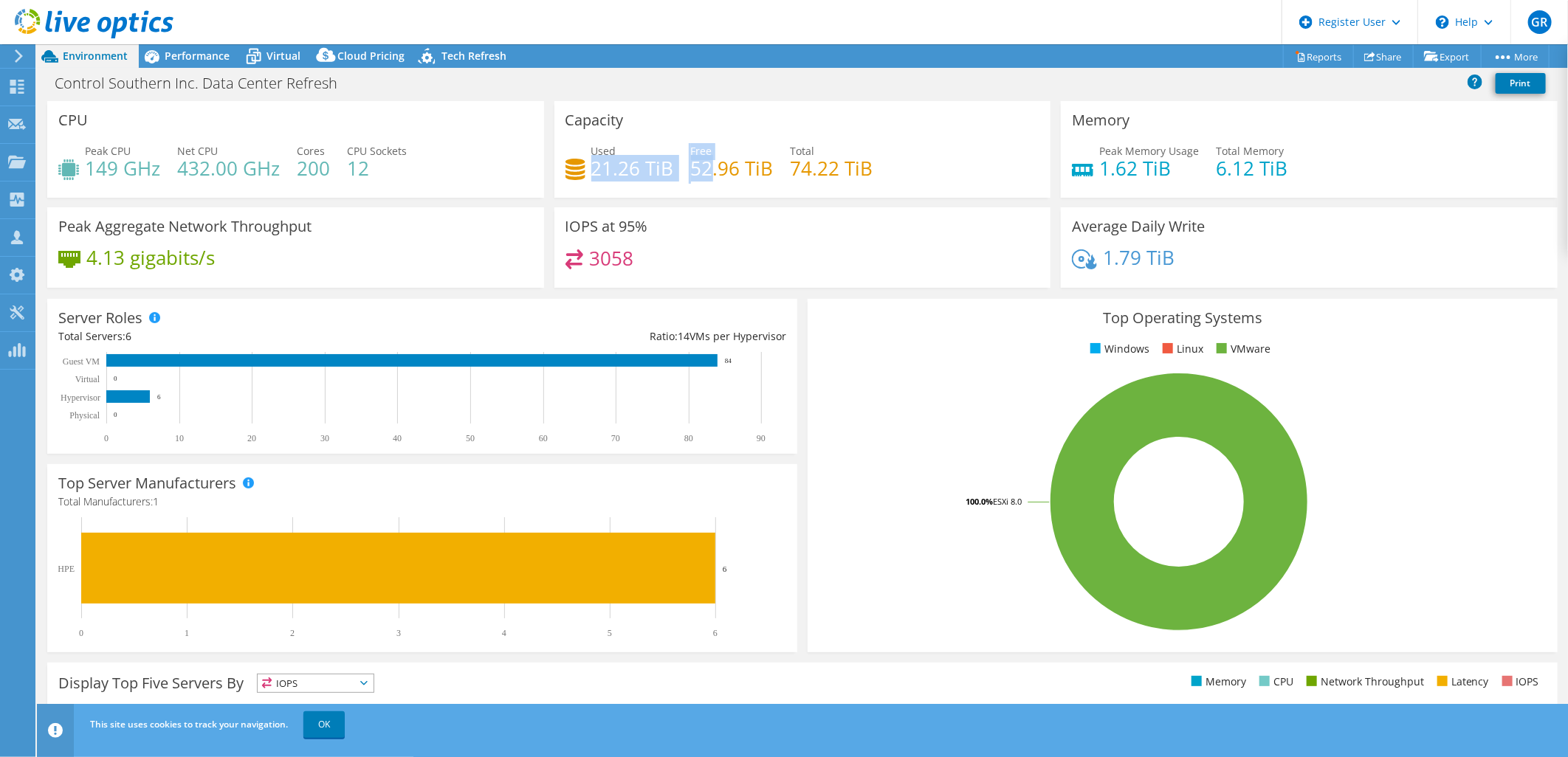
click at [704, 167] on div "Used 21.26 TiB Free 52.96 TiB Total 74.22 TiB" at bounding box center [802, 167] width 475 height 48
drag, startPoint x: 704, startPoint y: 167, endPoint x: 871, endPoint y: 201, distance: 170.4
click at [871, 201] on div "Capacity Used 21.26 TiB Free 52.96 TiB Total 74.22 TiB" at bounding box center [803, 154] width 507 height 106
drag, startPoint x: 586, startPoint y: 170, endPoint x: 678, endPoint y: 167, distance: 92.0
click at [678, 167] on div "Used 21.26 TiB Free 52.96 TiB Total 74.22 TiB" at bounding box center [802, 167] width 475 height 48
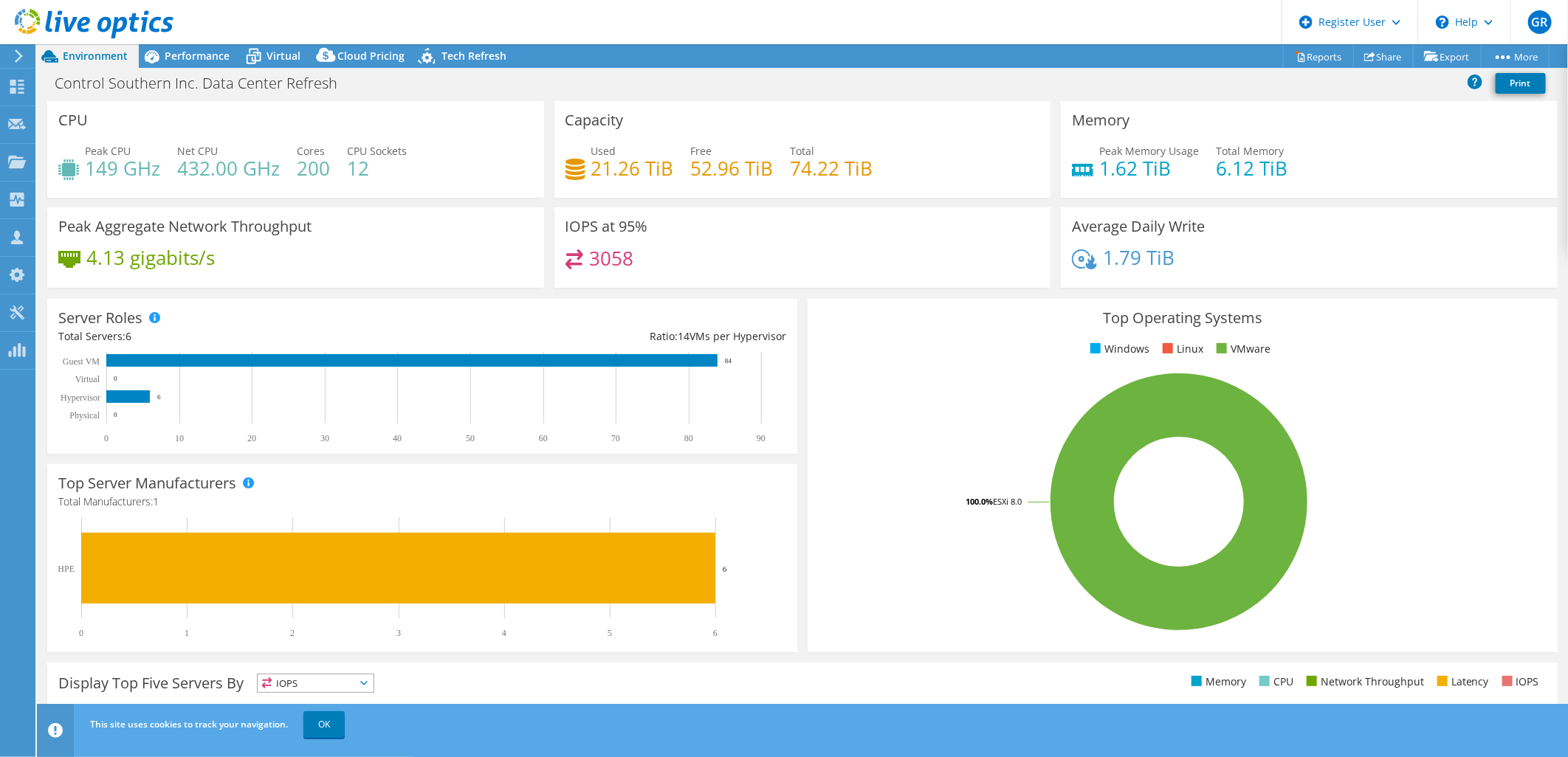
drag, startPoint x: 1157, startPoint y: 128, endPoint x: 1076, endPoint y: 160, distance: 87.1
click at [1090, 148] on div "Memory Peak Memory Usage 1.62 TiB Total Memory 6.12 TiB" at bounding box center [1309, 149] width 497 height 97
click at [1295, 202] on div "Memory Peak Memory Usage 1.62 TiB Total Memory 6.12 TiB" at bounding box center [1309, 154] width 507 height 106
click at [194, 59] on span "Performance" at bounding box center [197, 56] width 65 height 14
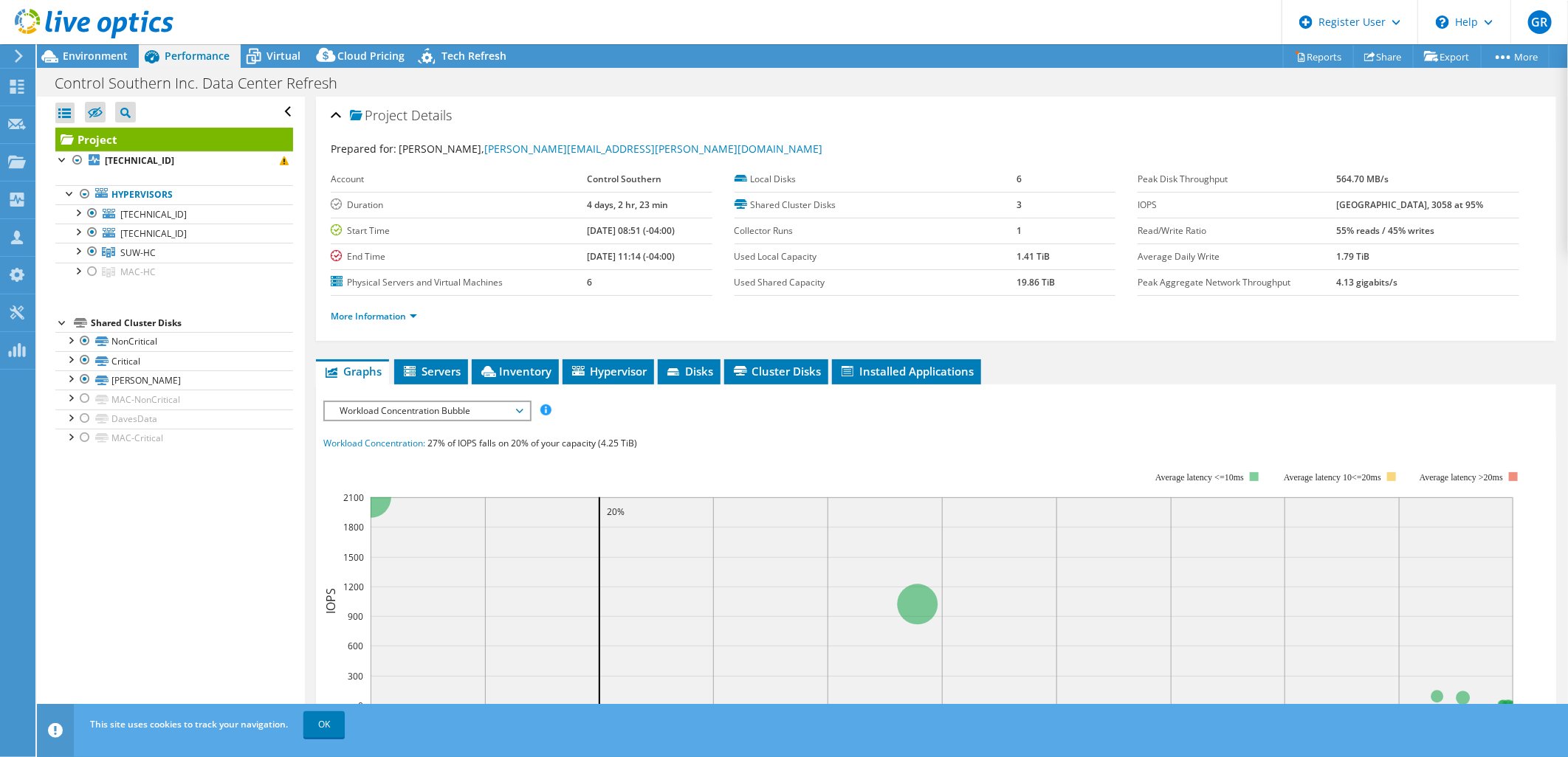
click at [436, 409] on span "Workload Concentration Bubble" at bounding box center [427, 411] width 190 height 18
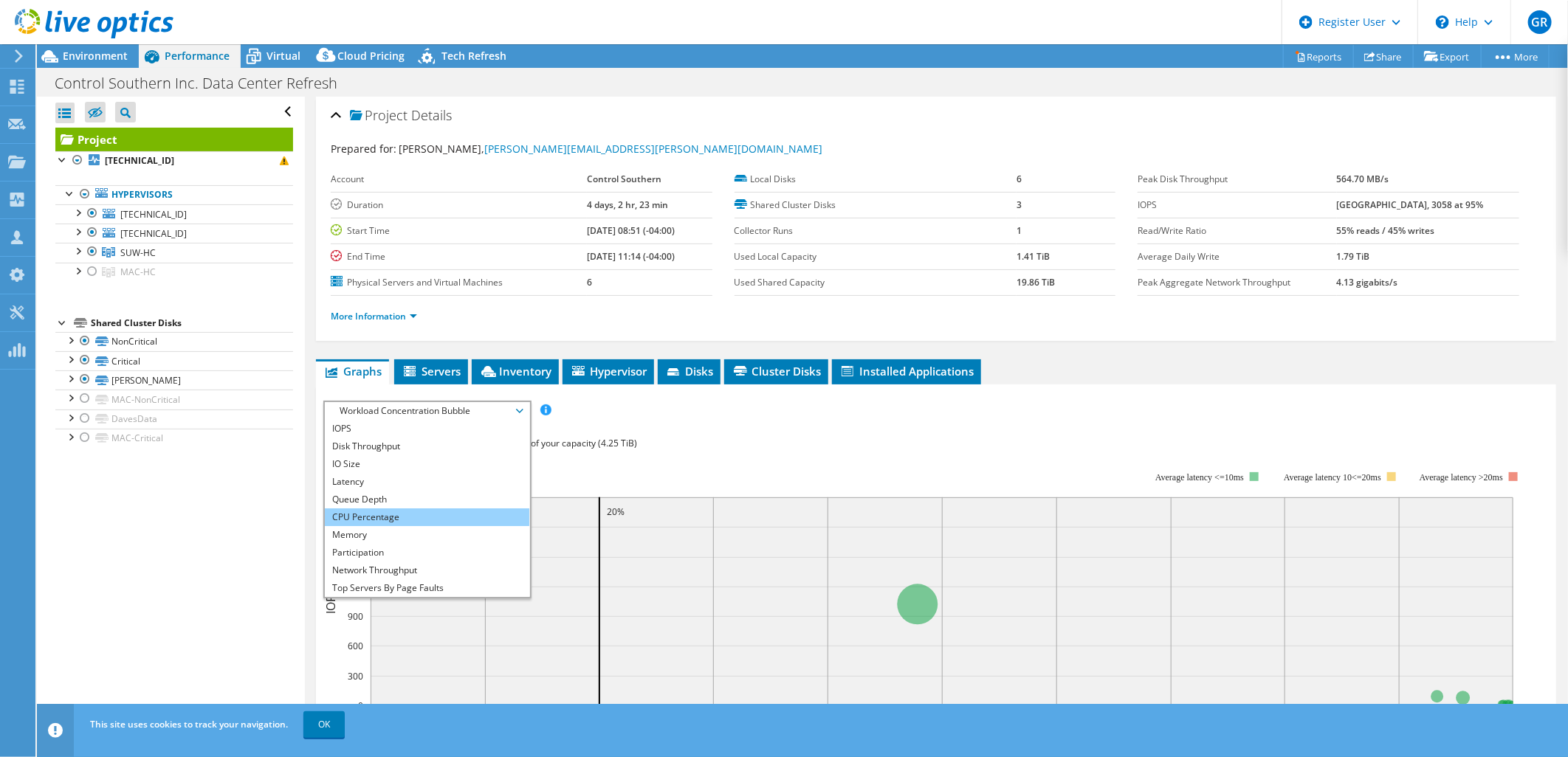
click at [358, 518] on li "CPU Percentage" at bounding box center [427, 517] width 204 height 18
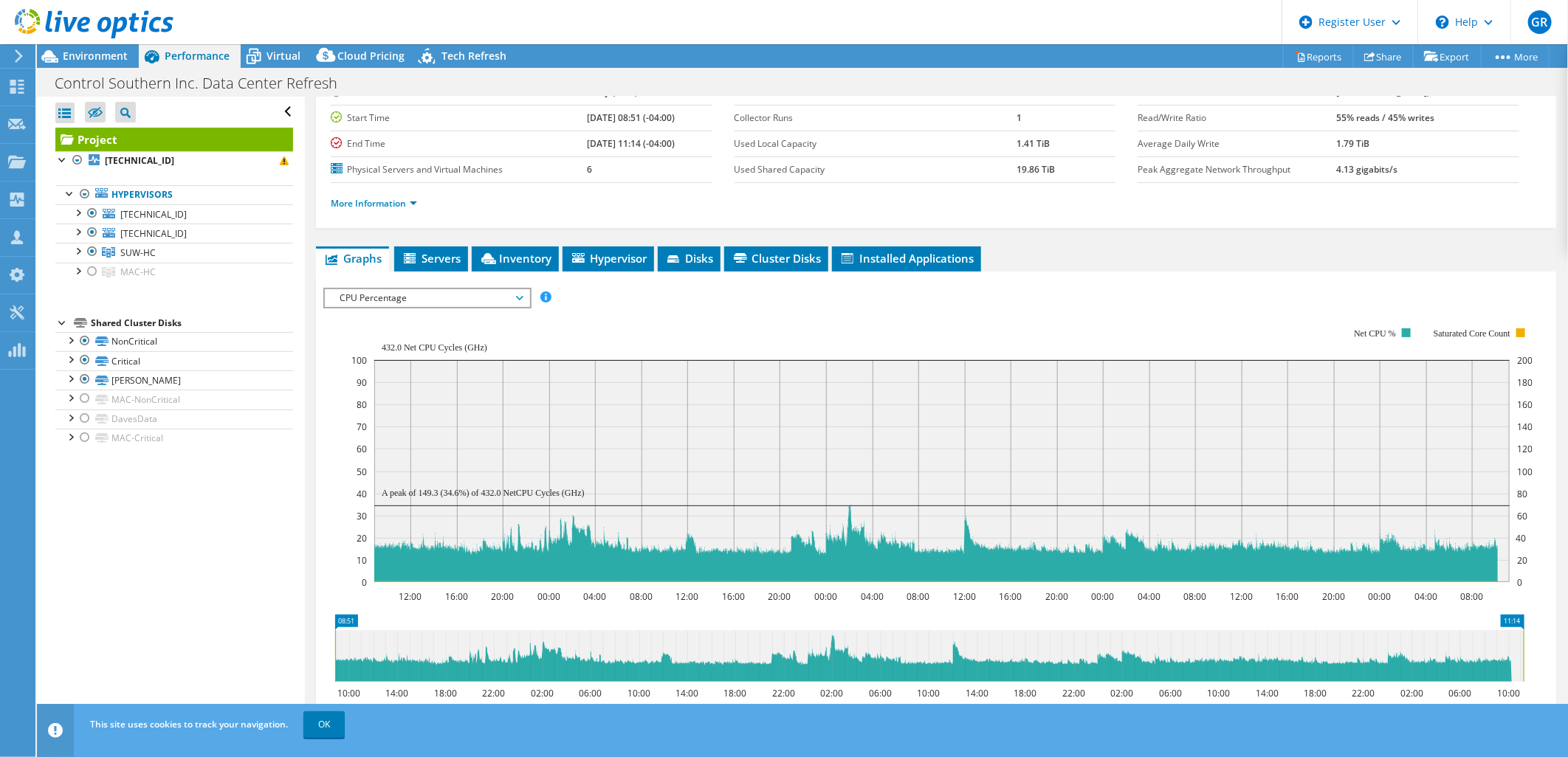
scroll to position [246, 0]
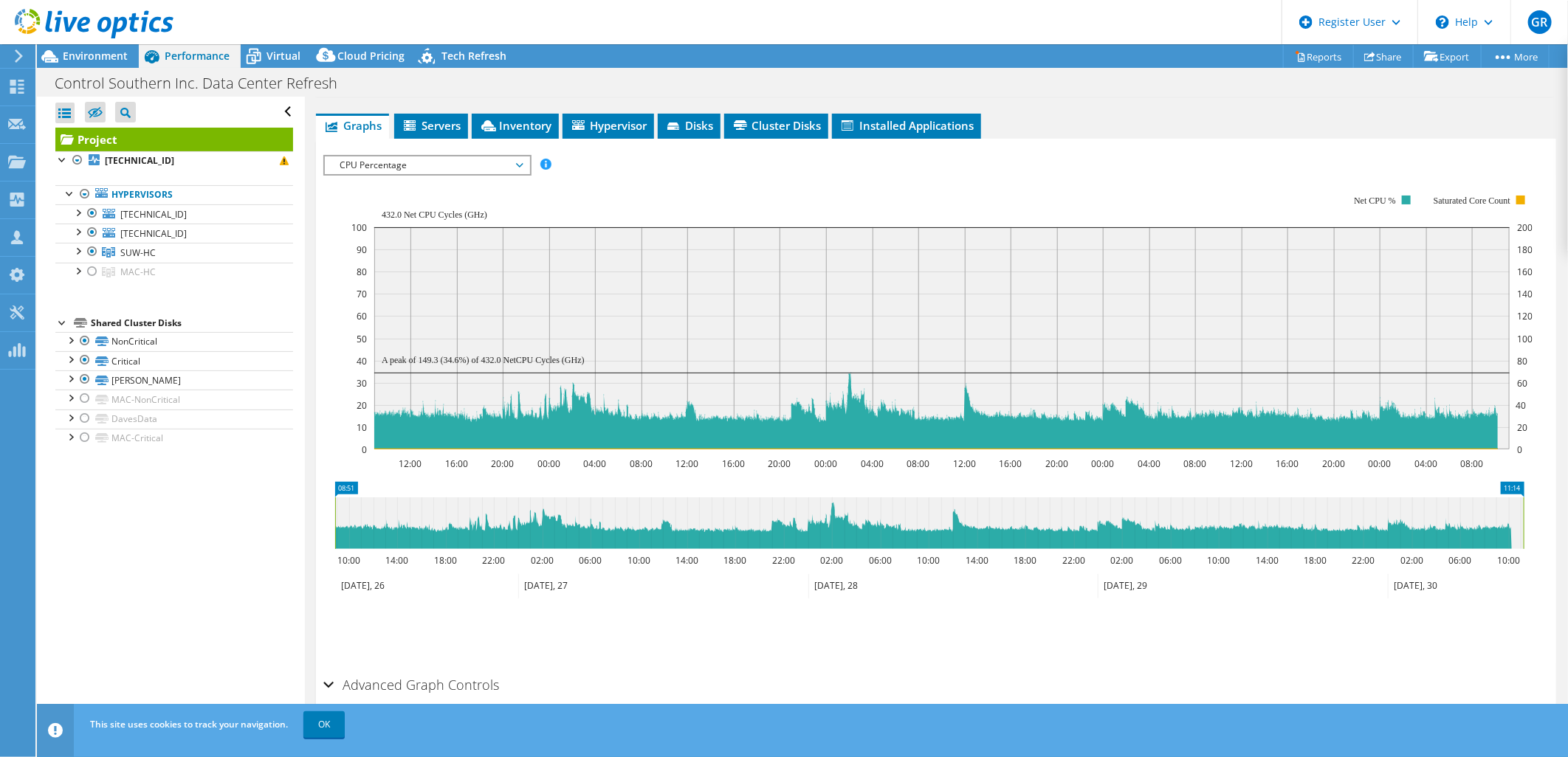
click at [505, 158] on span "CPU Percentage" at bounding box center [427, 165] width 190 height 18
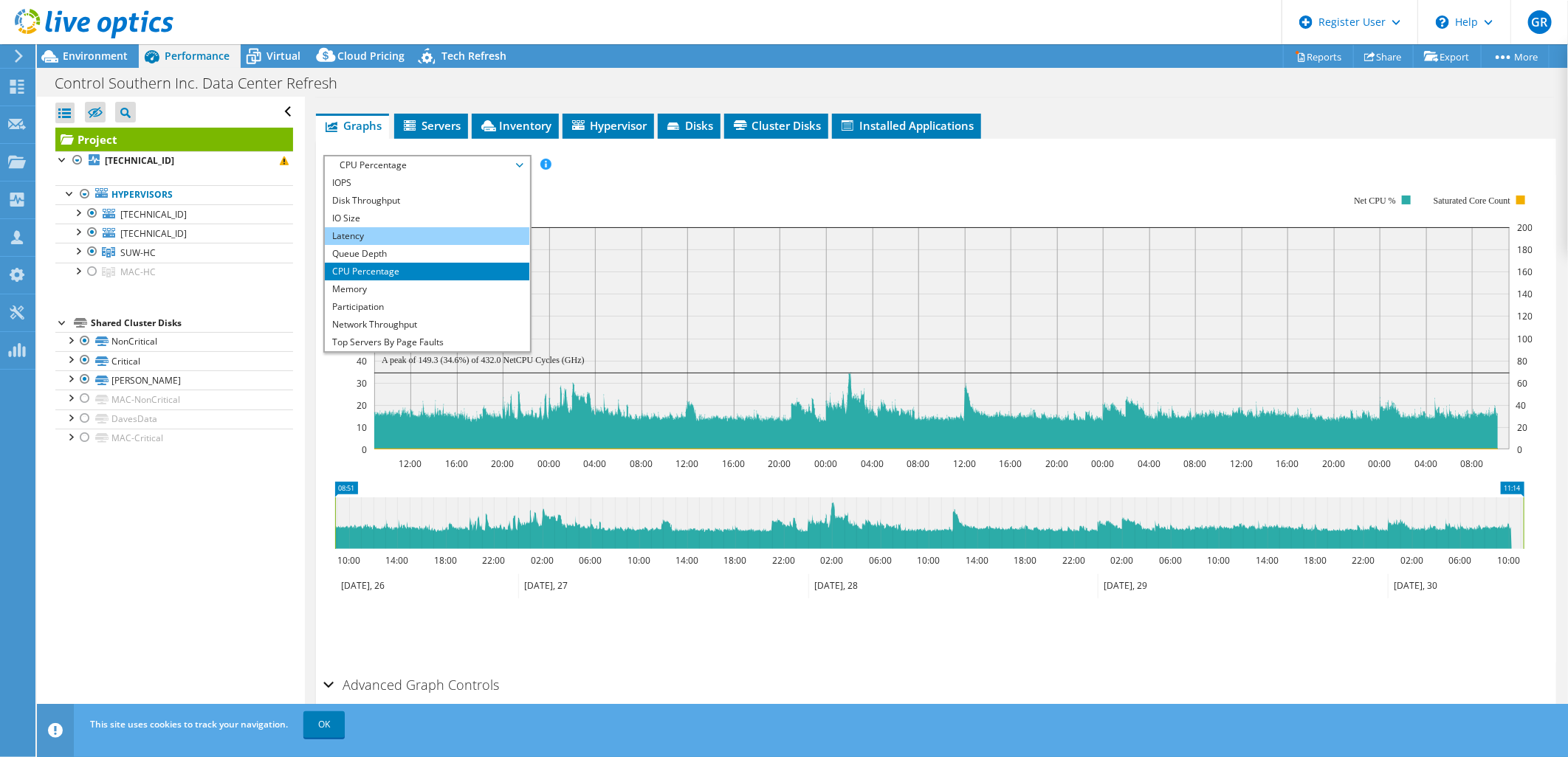
click at [355, 236] on li "Latency" at bounding box center [427, 236] width 204 height 18
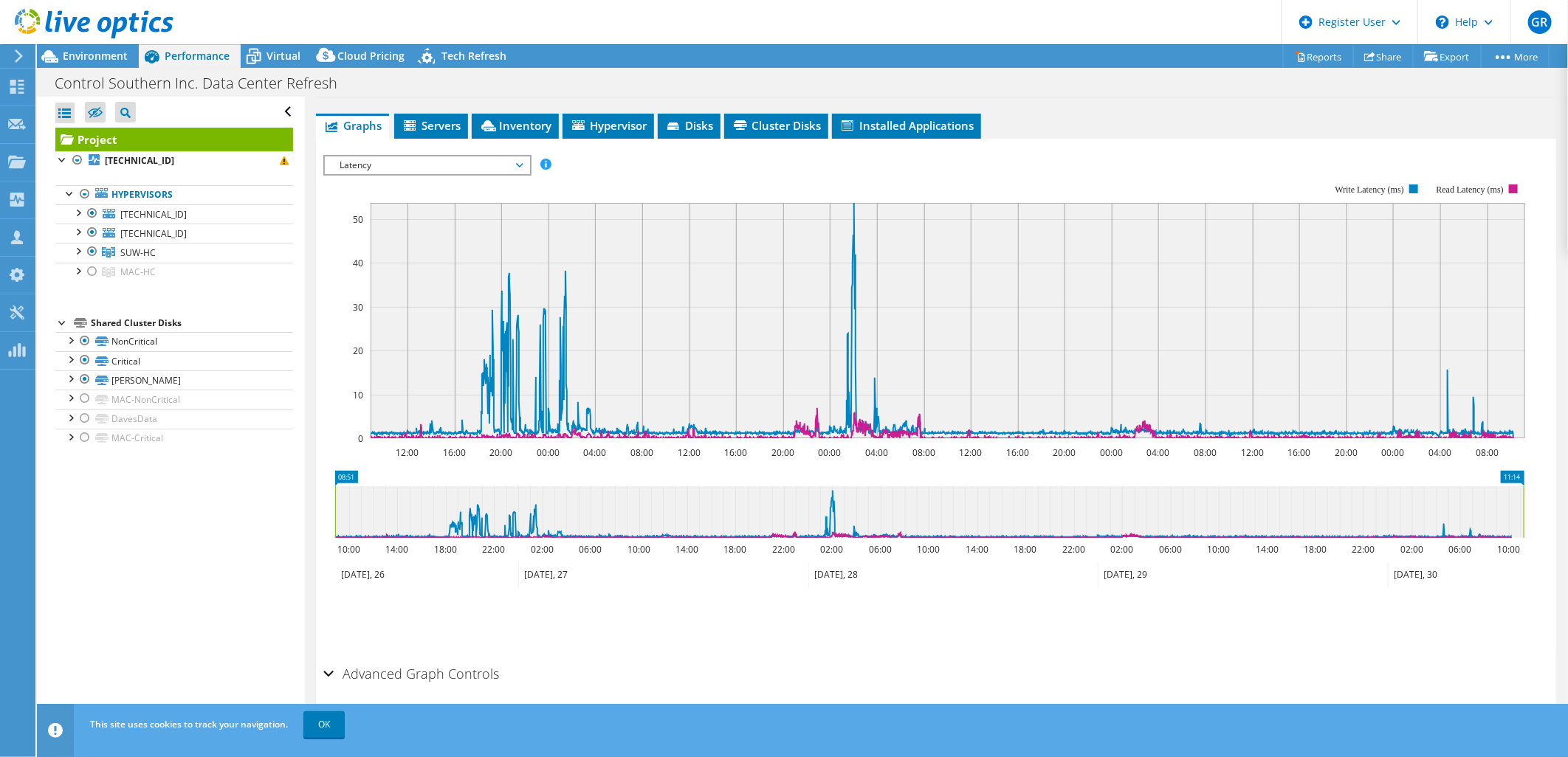
click at [365, 163] on span "Latency" at bounding box center [427, 165] width 190 height 18
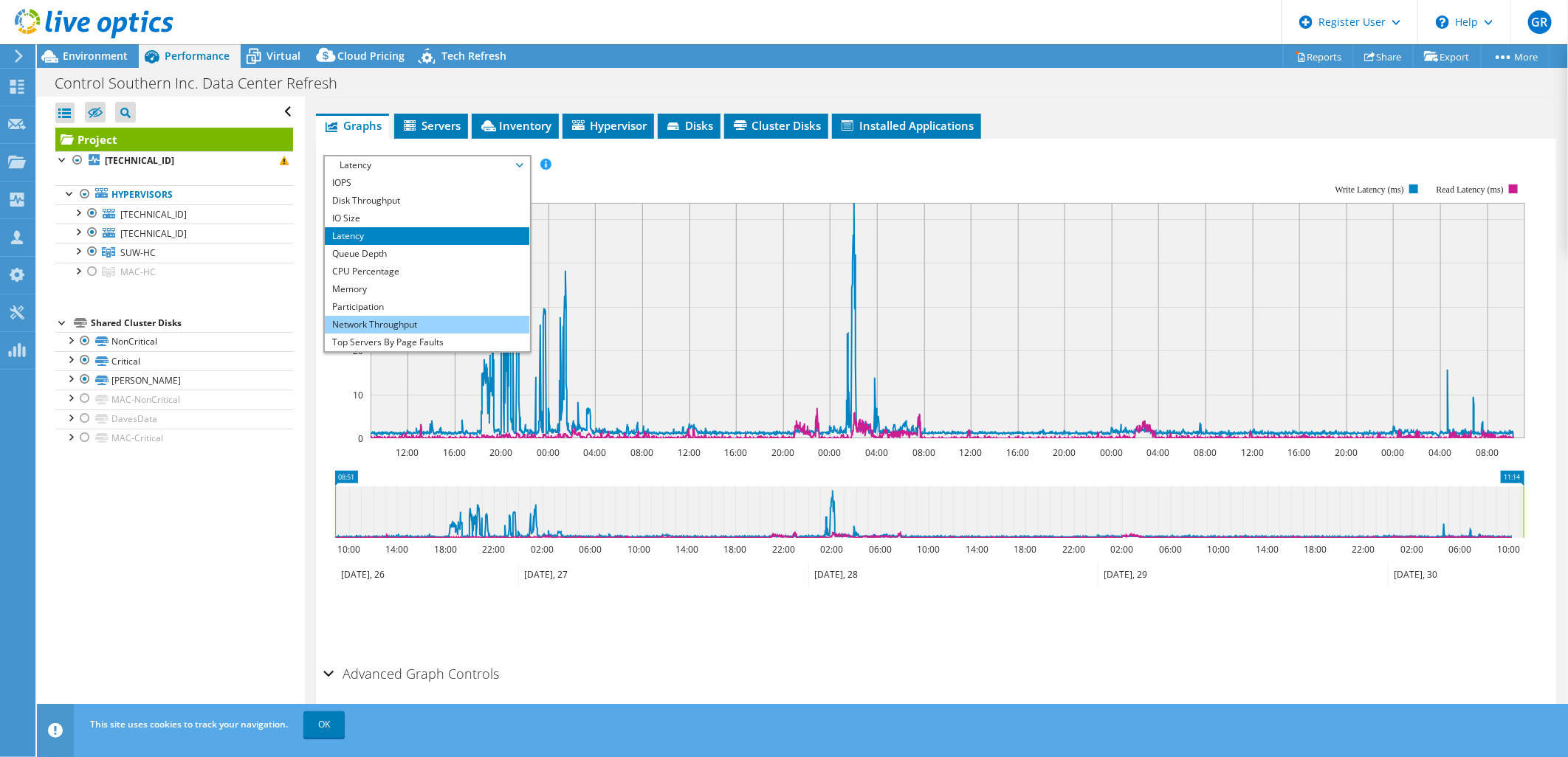
click at [362, 325] on li "Network Throughput" at bounding box center [427, 325] width 204 height 18
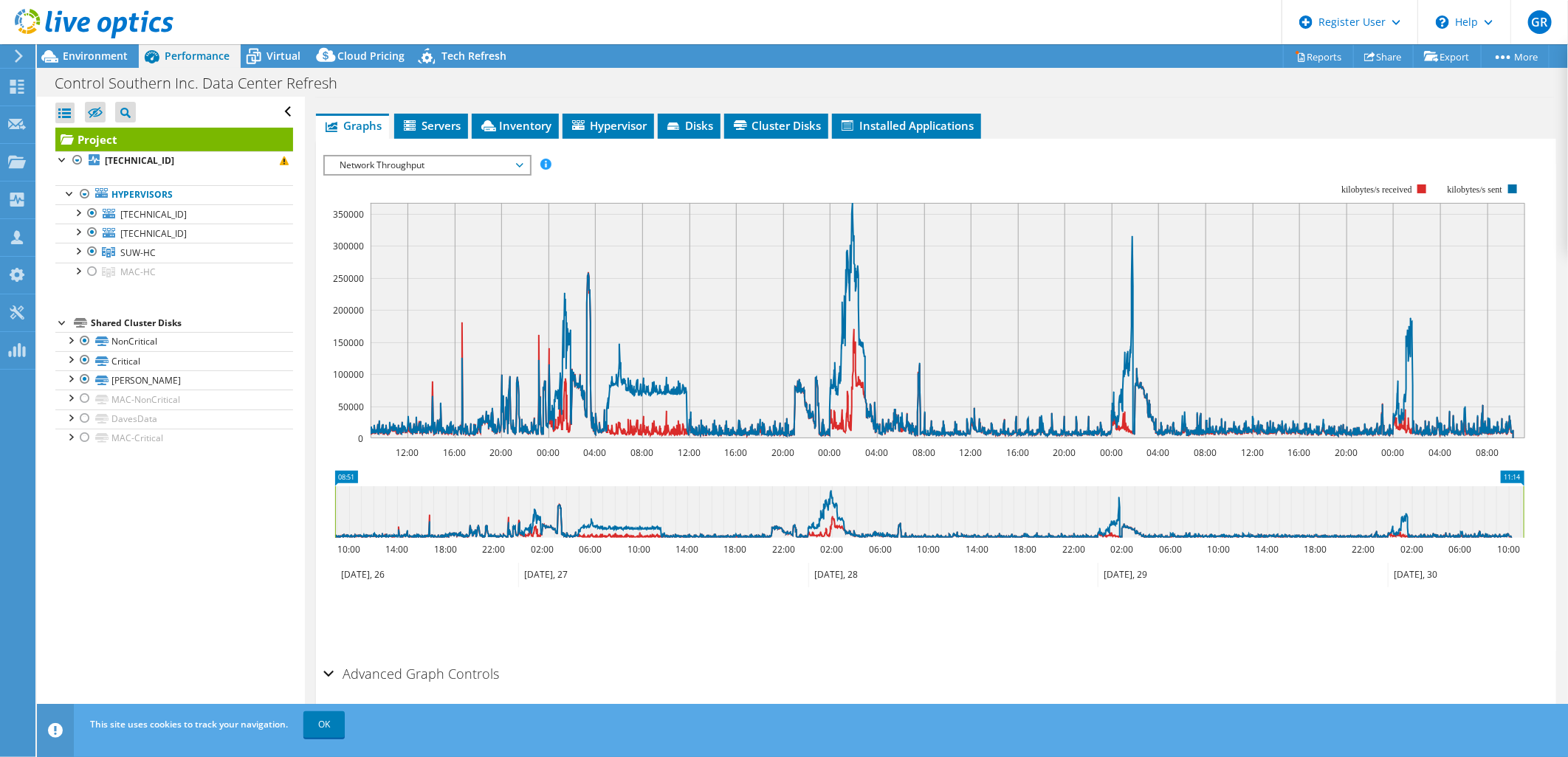
click at [519, 156] on span "Network Throughput" at bounding box center [427, 165] width 190 height 18
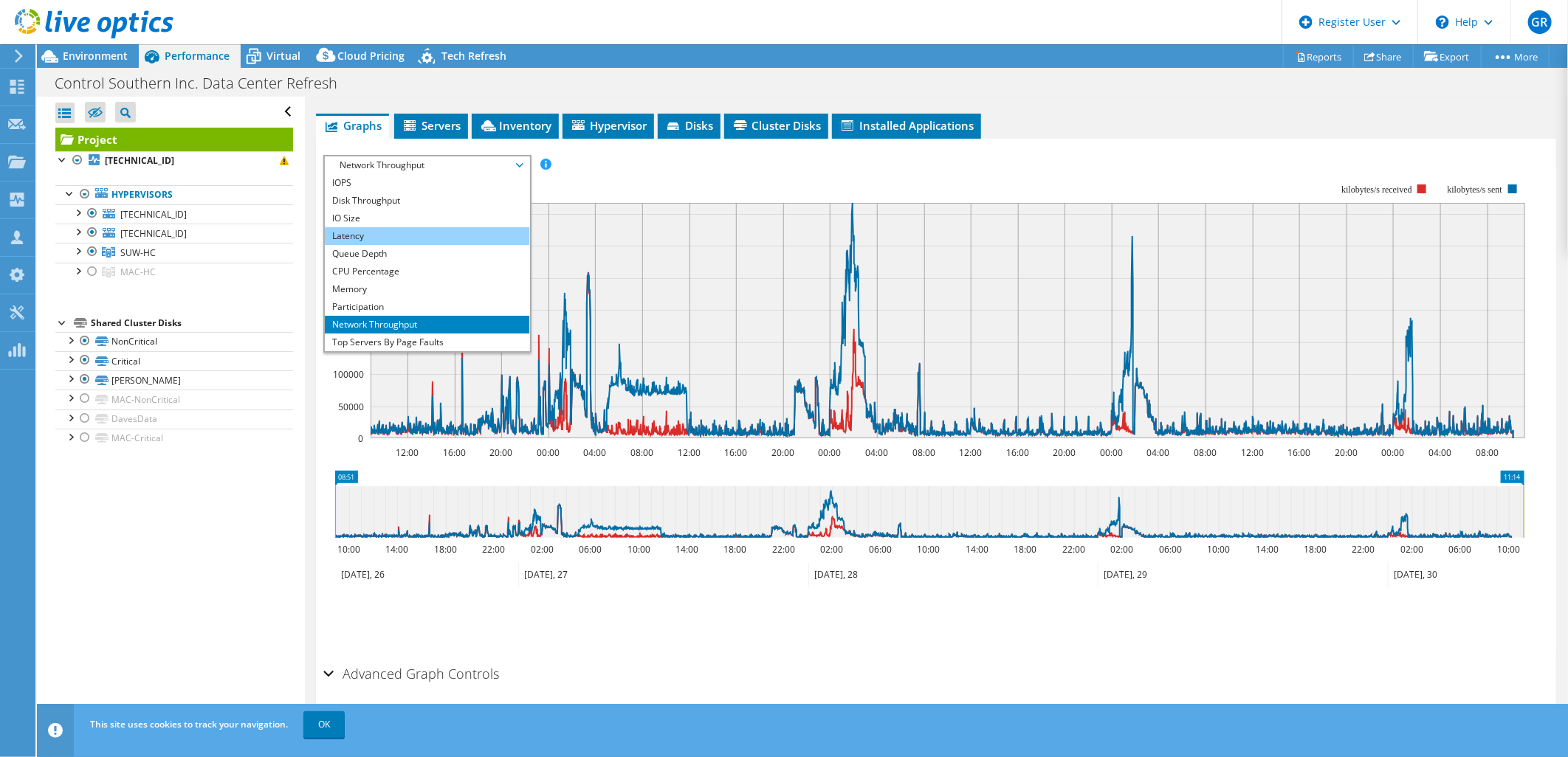
click at [360, 230] on li "Latency" at bounding box center [427, 236] width 204 height 18
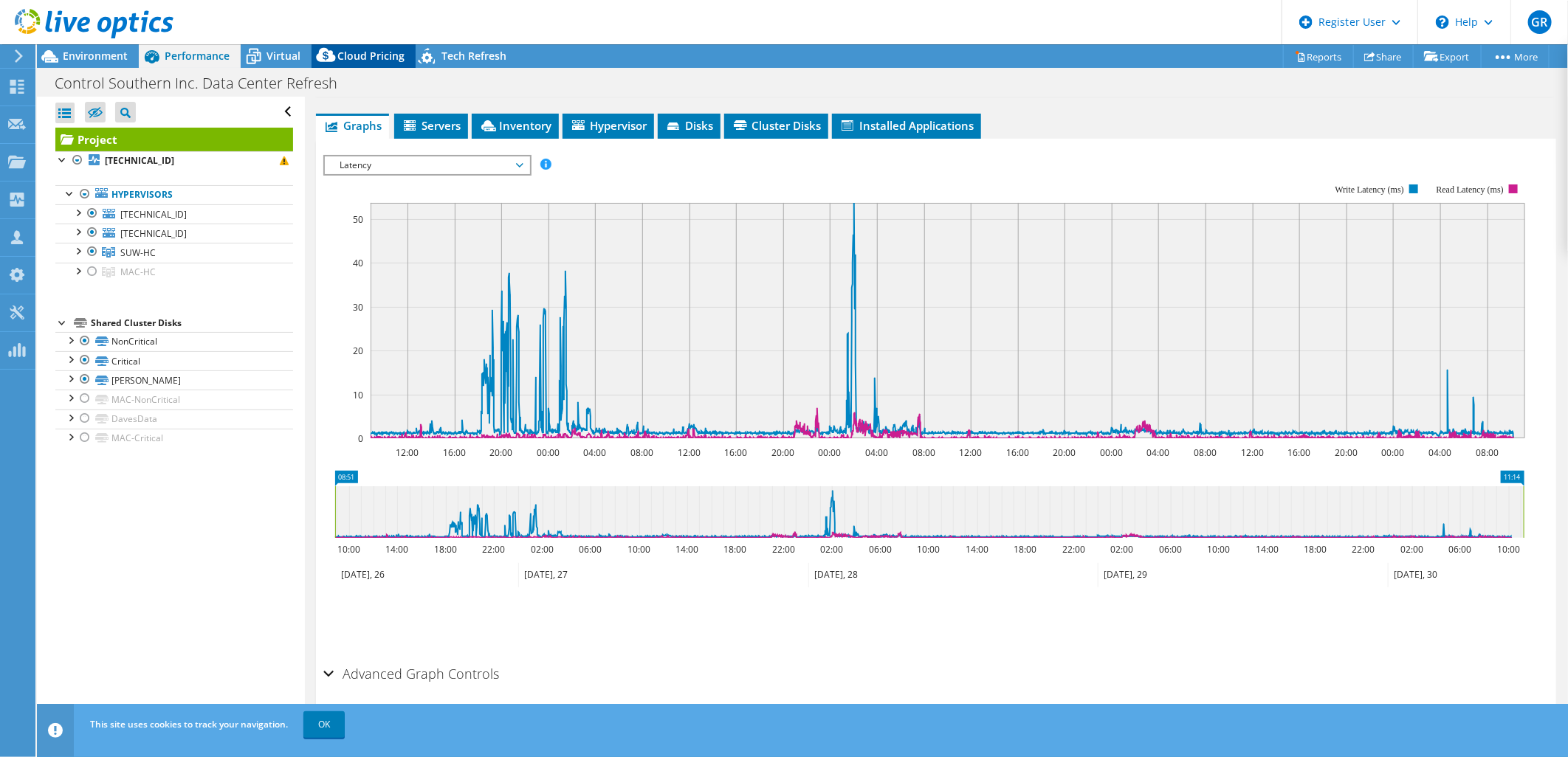
click at [360, 49] on span "Cloud Pricing" at bounding box center [371, 56] width 67 height 14
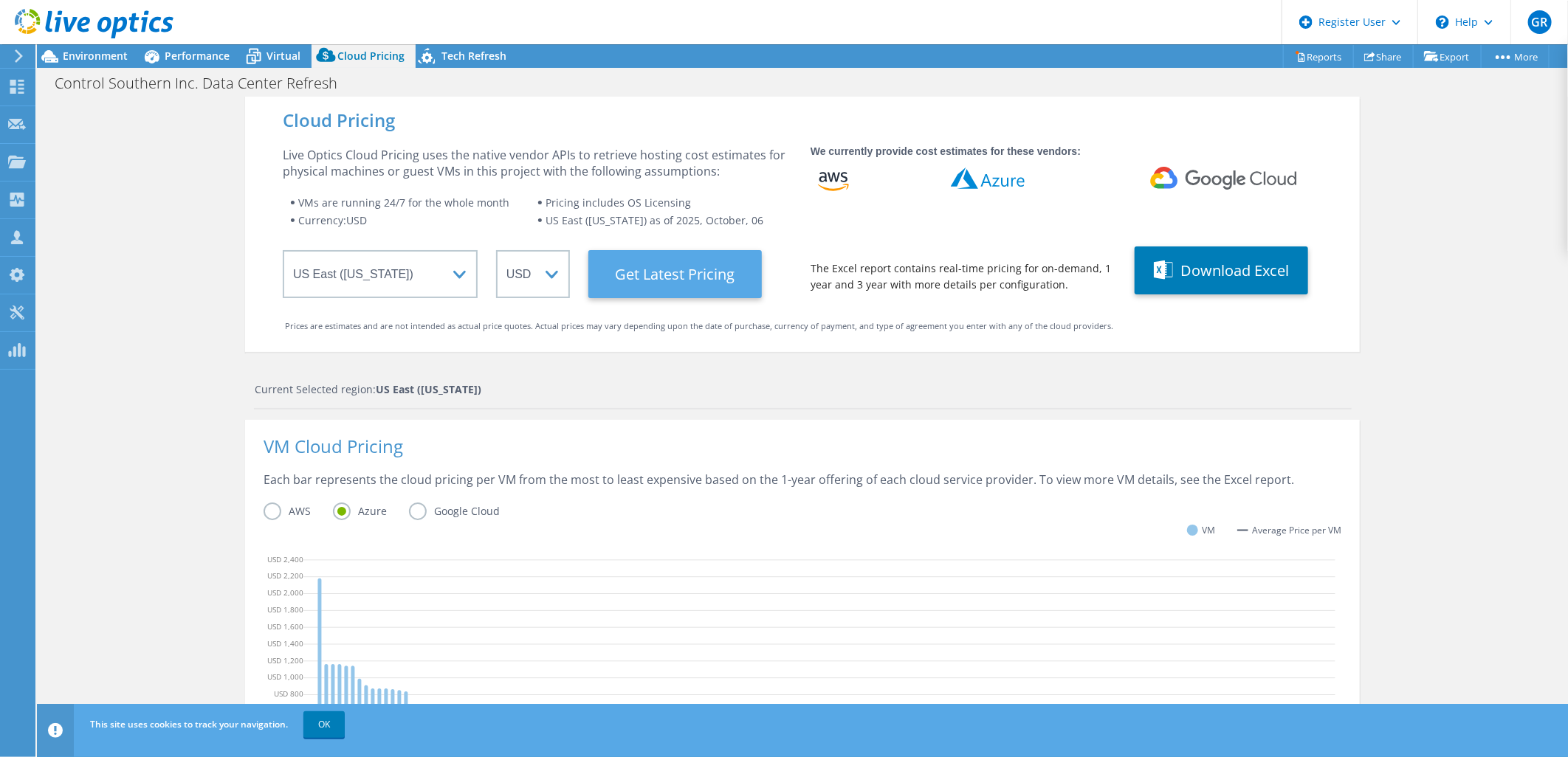
click at [658, 275] on Latest "Get Latest Pricing" at bounding box center [675, 274] width 174 height 48
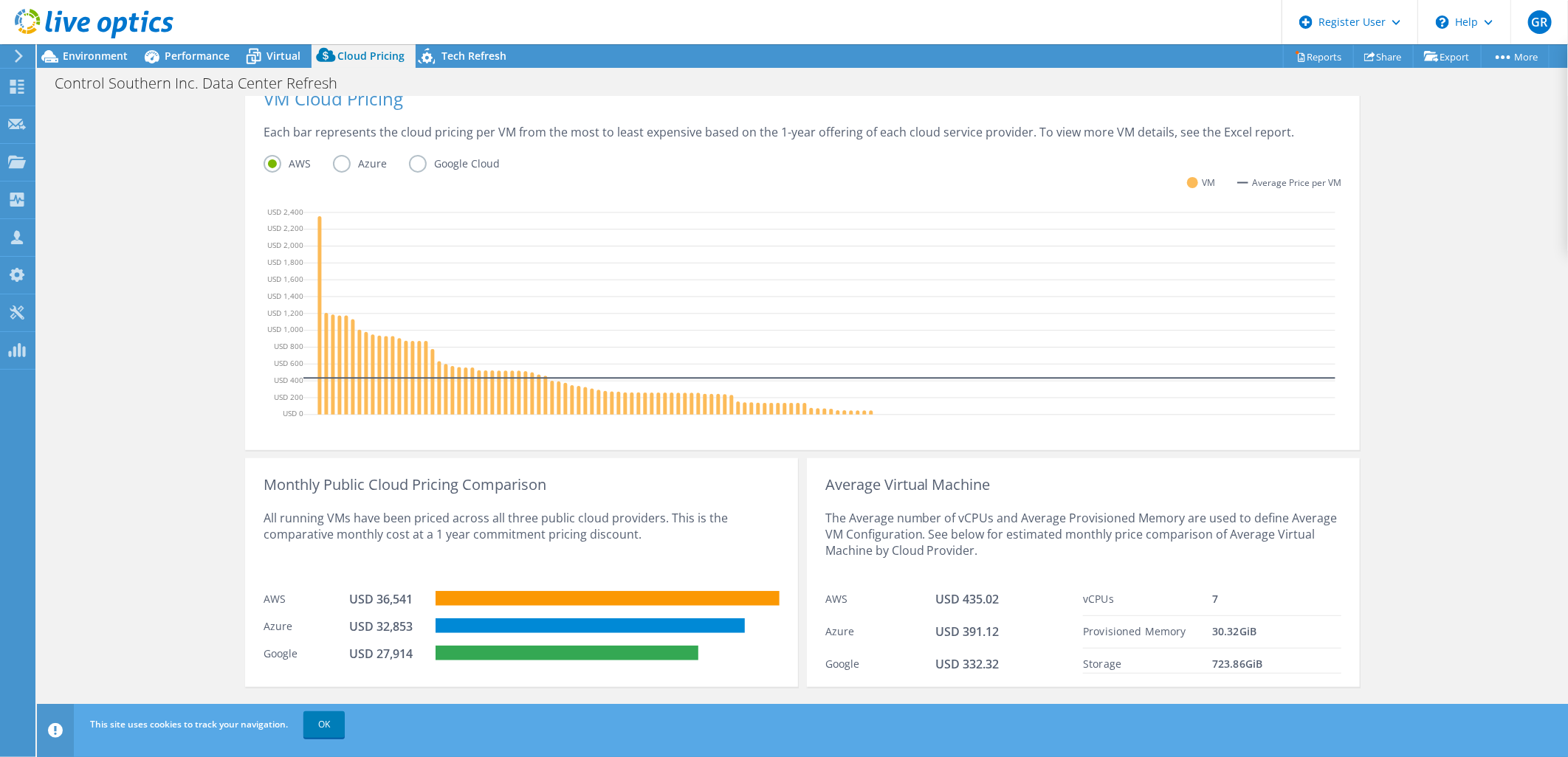
scroll to position [352, 0]
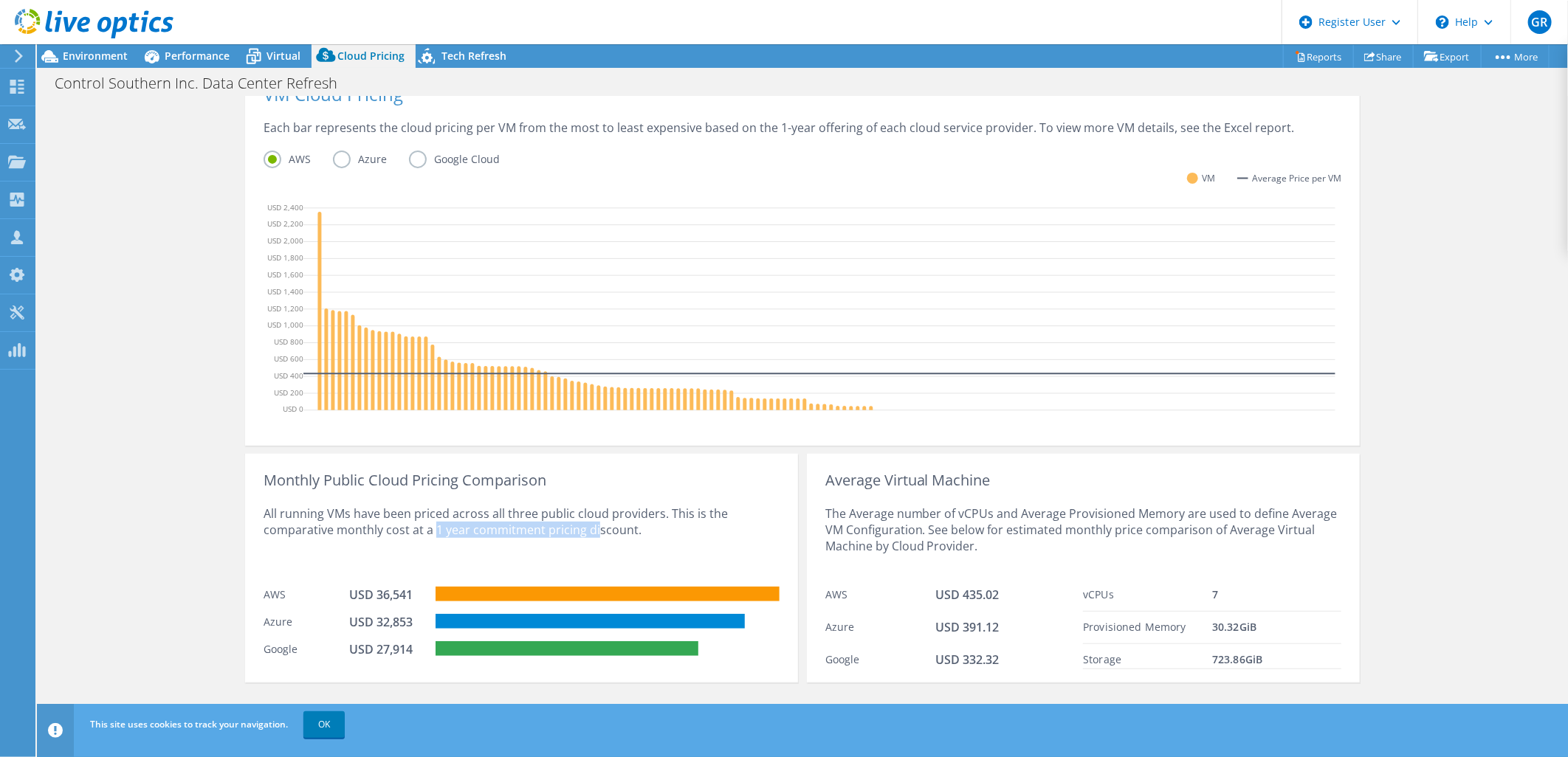
drag, startPoint x: 427, startPoint y: 532, endPoint x: 587, endPoint y: 539, distance: 160.2
click at [587, 539] on div "All running VMs have been priced across all three public cloud providers. This …" at bounding box center [521, 533] width 516 height 90
click at [672, 541] on div "All running VMs have been priced across all three public cloud providers. This …" at bounding box center [521, 533] width 516 height 90
click at [337, 160] on label "Azure" at bounding box center [371, 159] width 76 height 18
click at [0, 0] on input "Azure" at bounding box center [0, 0] width 0 height 0
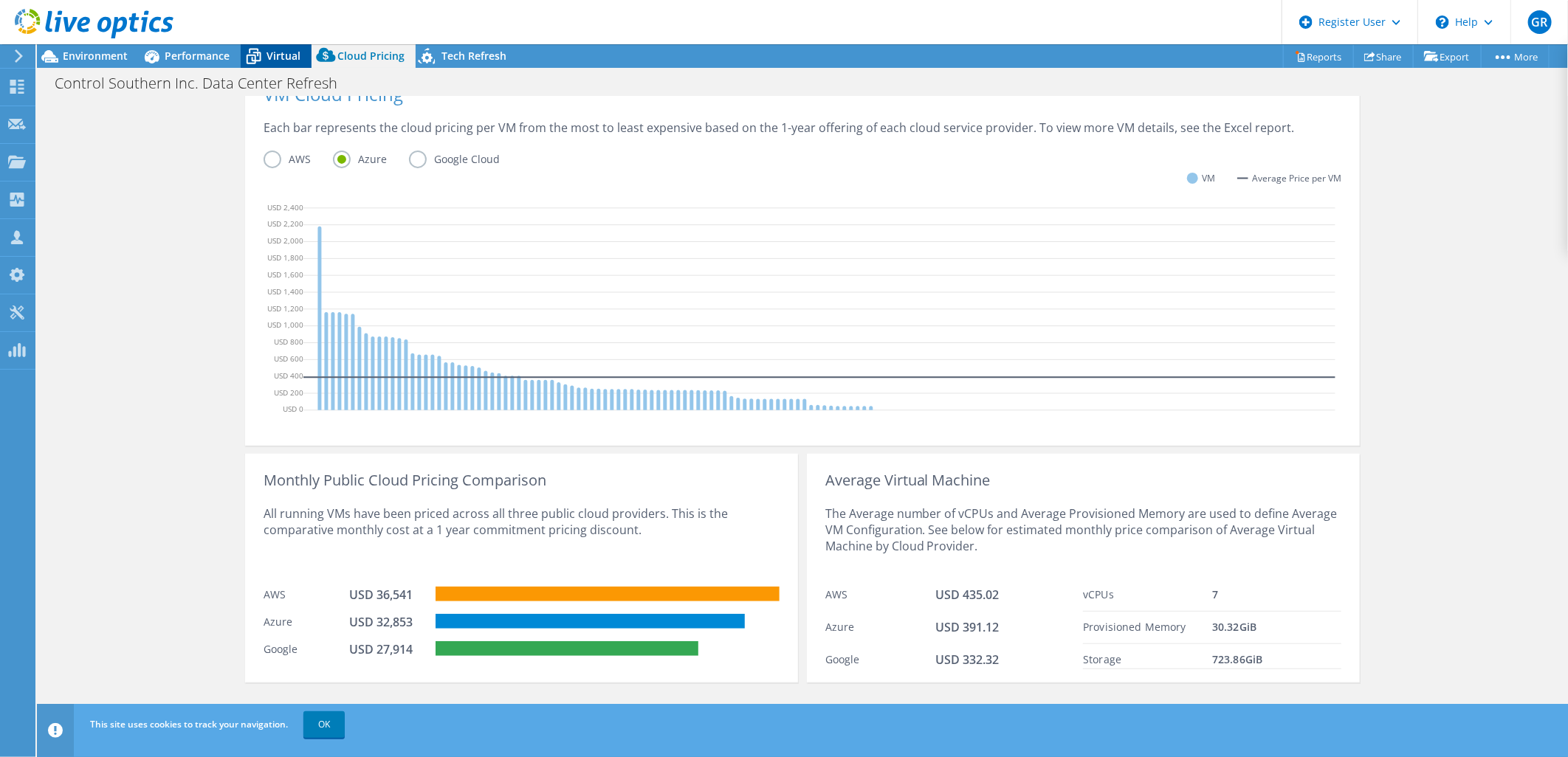
click at [289, 62] on div "Virtual" at bounding box center [276, 56] width 71 height 24
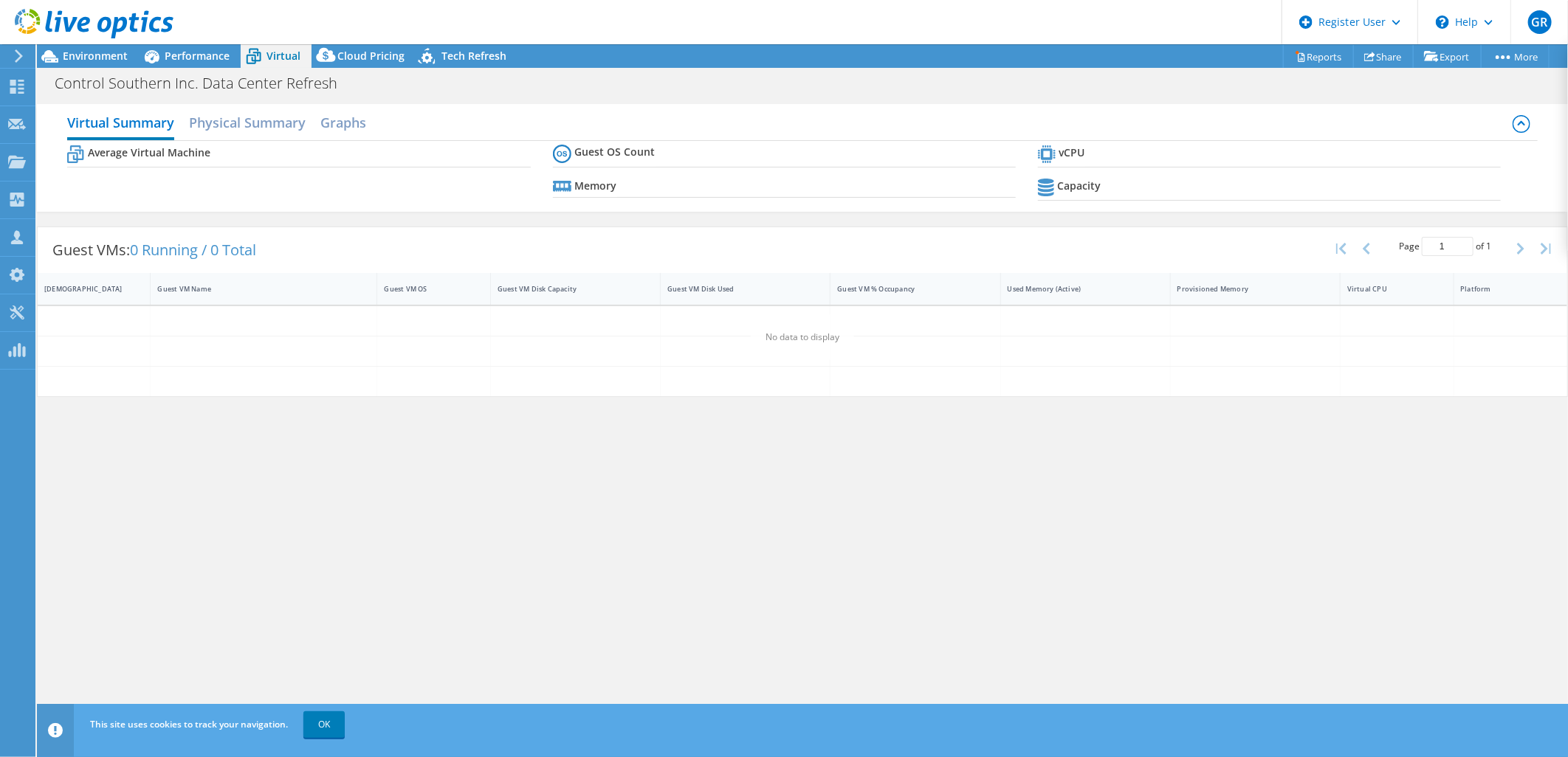
scroll to position [0, 0]
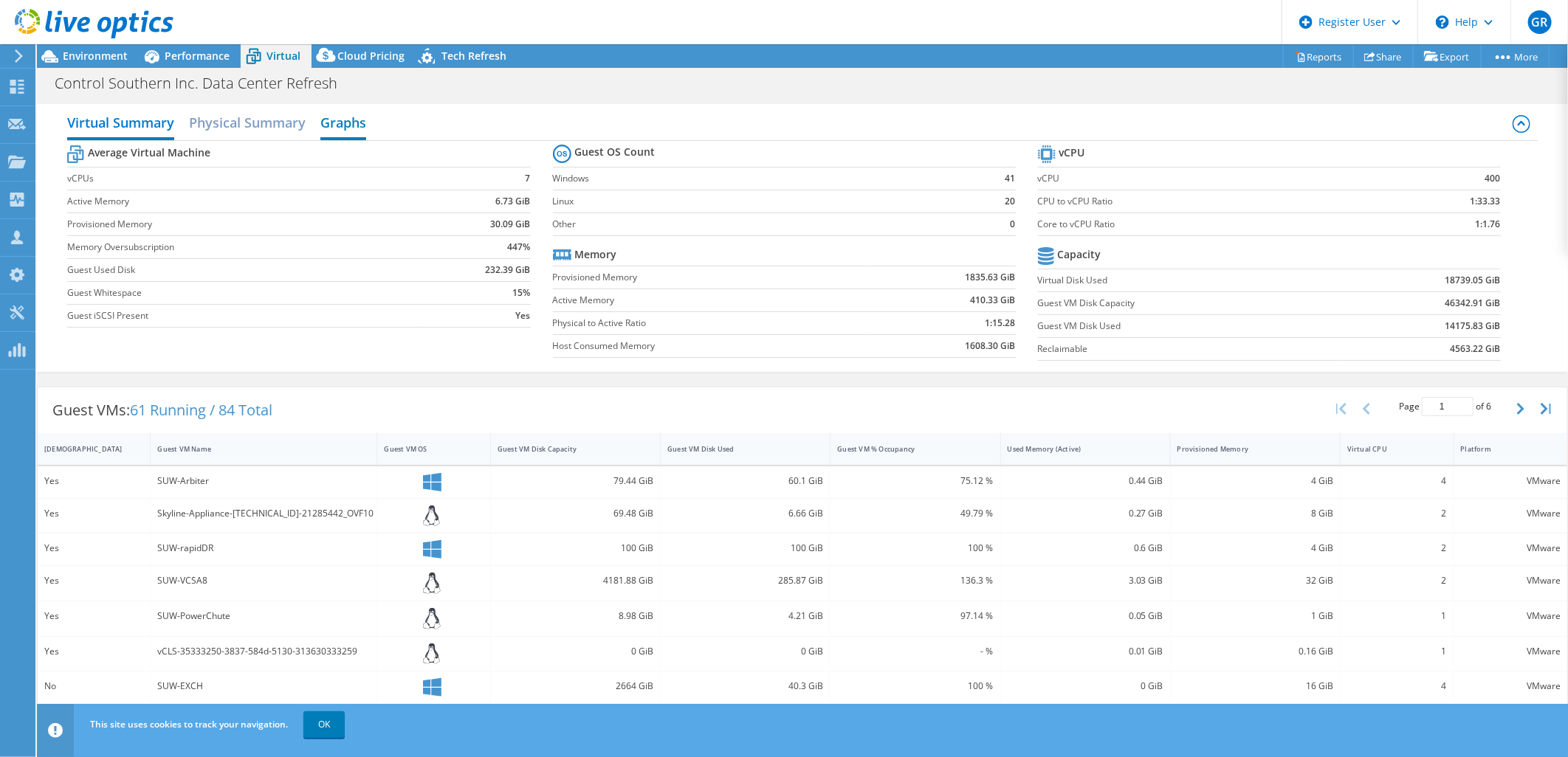
click at [350, 128] on h2 "Graphs" at bounding box center [343, 124] width 46 height 33
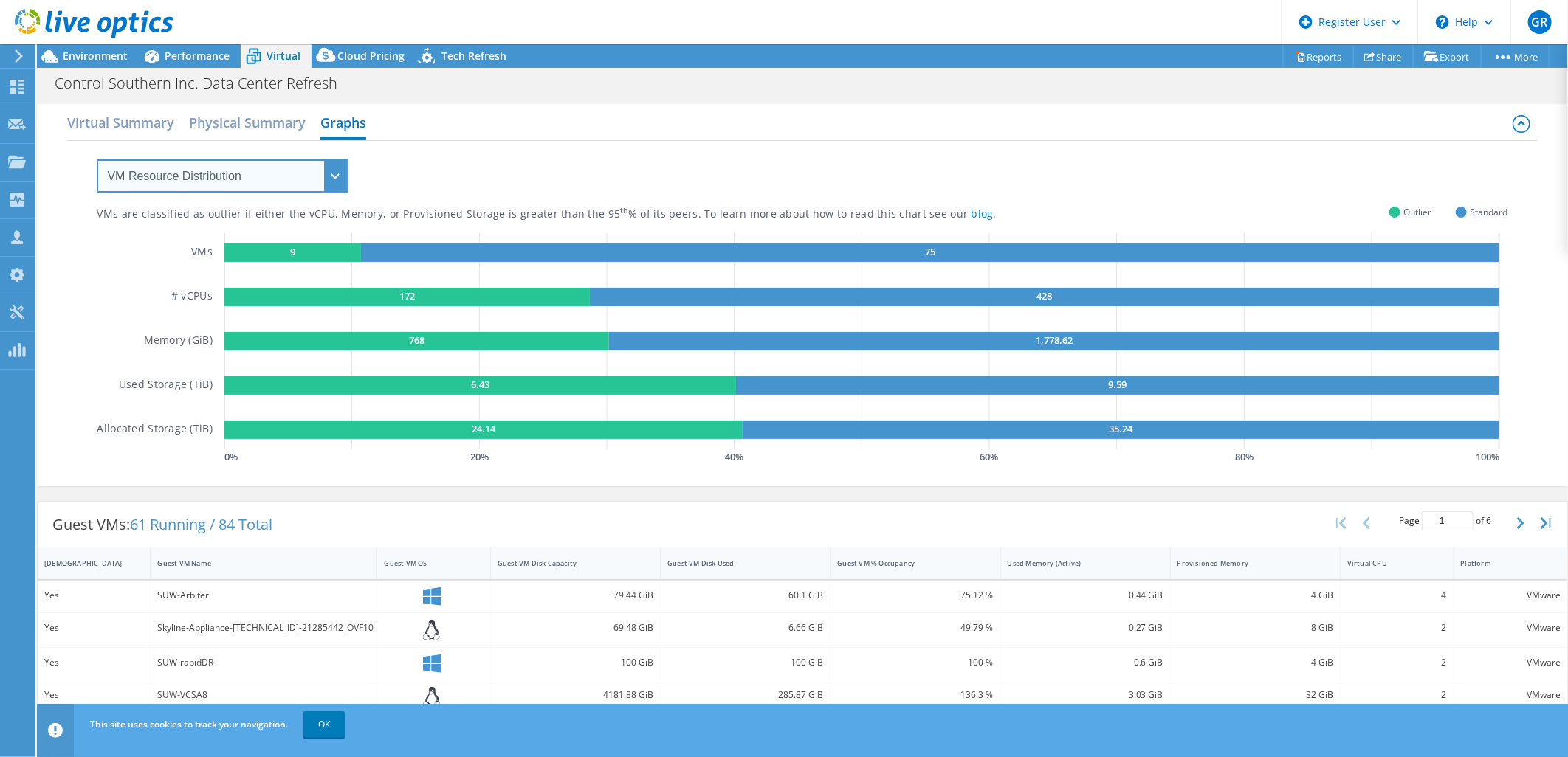
click at [316, 178] on select "VM Resource Distribution Provisioning Contrast Over Provisioning" at bounding box center [223, 175] width 251 height 33
select select "Over Provisioning"
click at [97, 159] on select "VM Resource Distribution Provisioning Contrast Over Provisioning" at bounding box center [223, 175] width 251 height 33
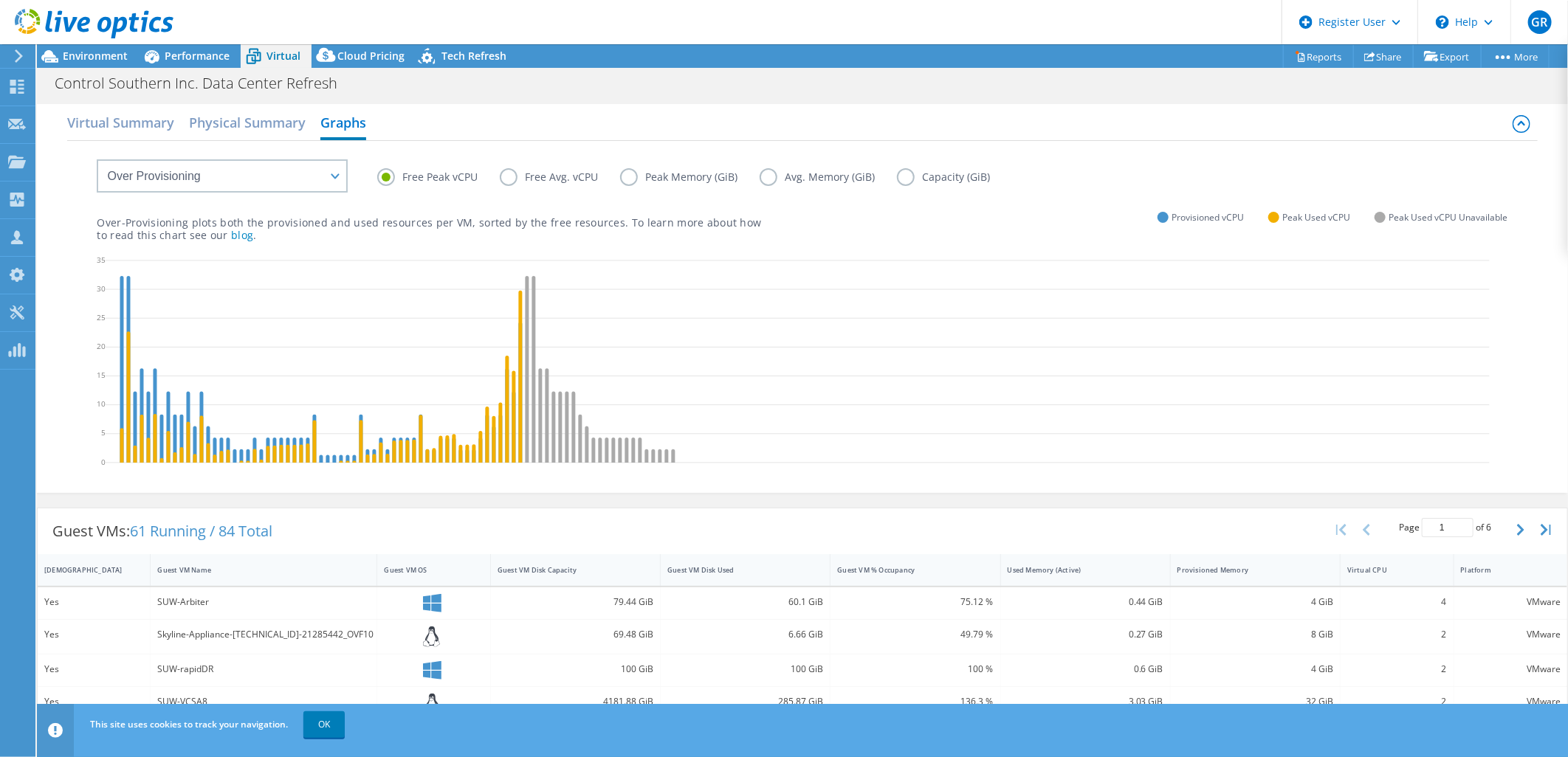
click at [629, 171] on label "Peak Memory (GiB)" at bounding box center [690, 177] width 139 height 18
click at [0, 0] on input "Peak Memory (GiB)" at bounding box center [0, 0] width 0 height 0
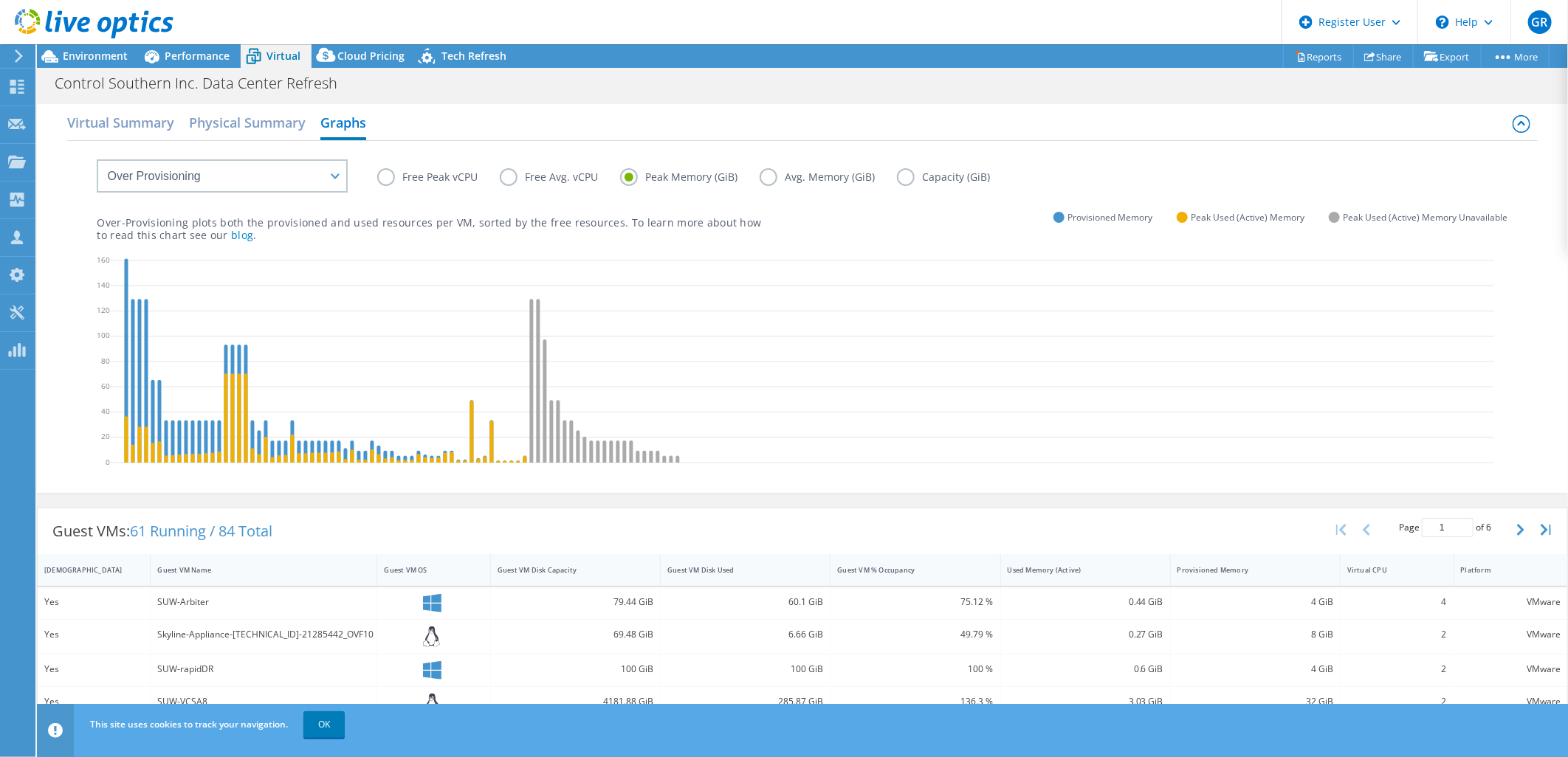
click at [770, 174] on label "Avg. Memory (GiB)" at bounding box center [828, 177] width 138 height 18
click at [0, 0] on input "Avg. Memory (GiB)" at bounding box center [0, 0] width 0 height 0
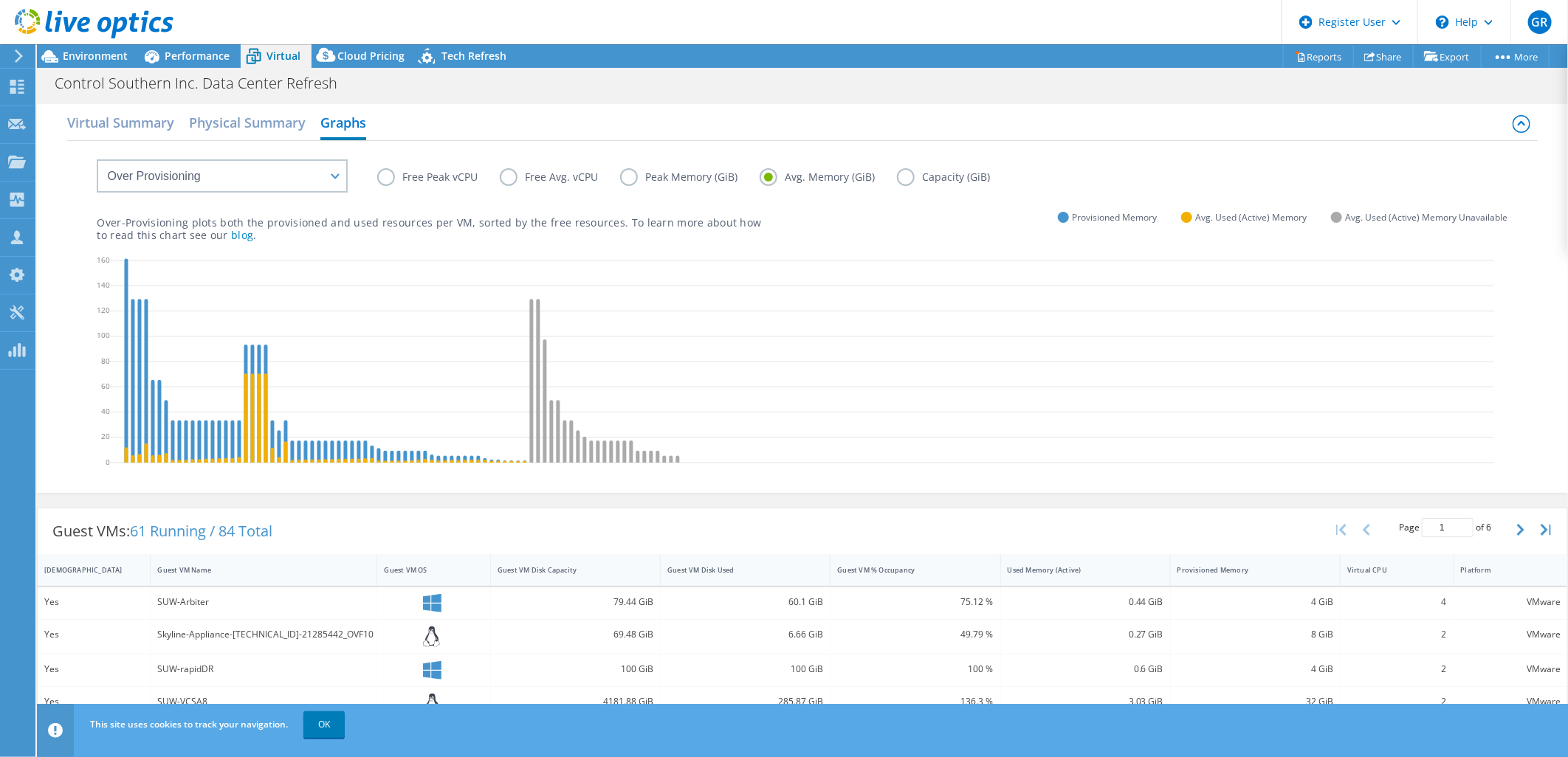
click at [900, 175] on label "Capacity (GiB)" at bounding box center [954, 177] width 115 height 18
click at [0, 0] on input "Capacity (GiB)" at bounding box center [0, 0] width 0 height 0
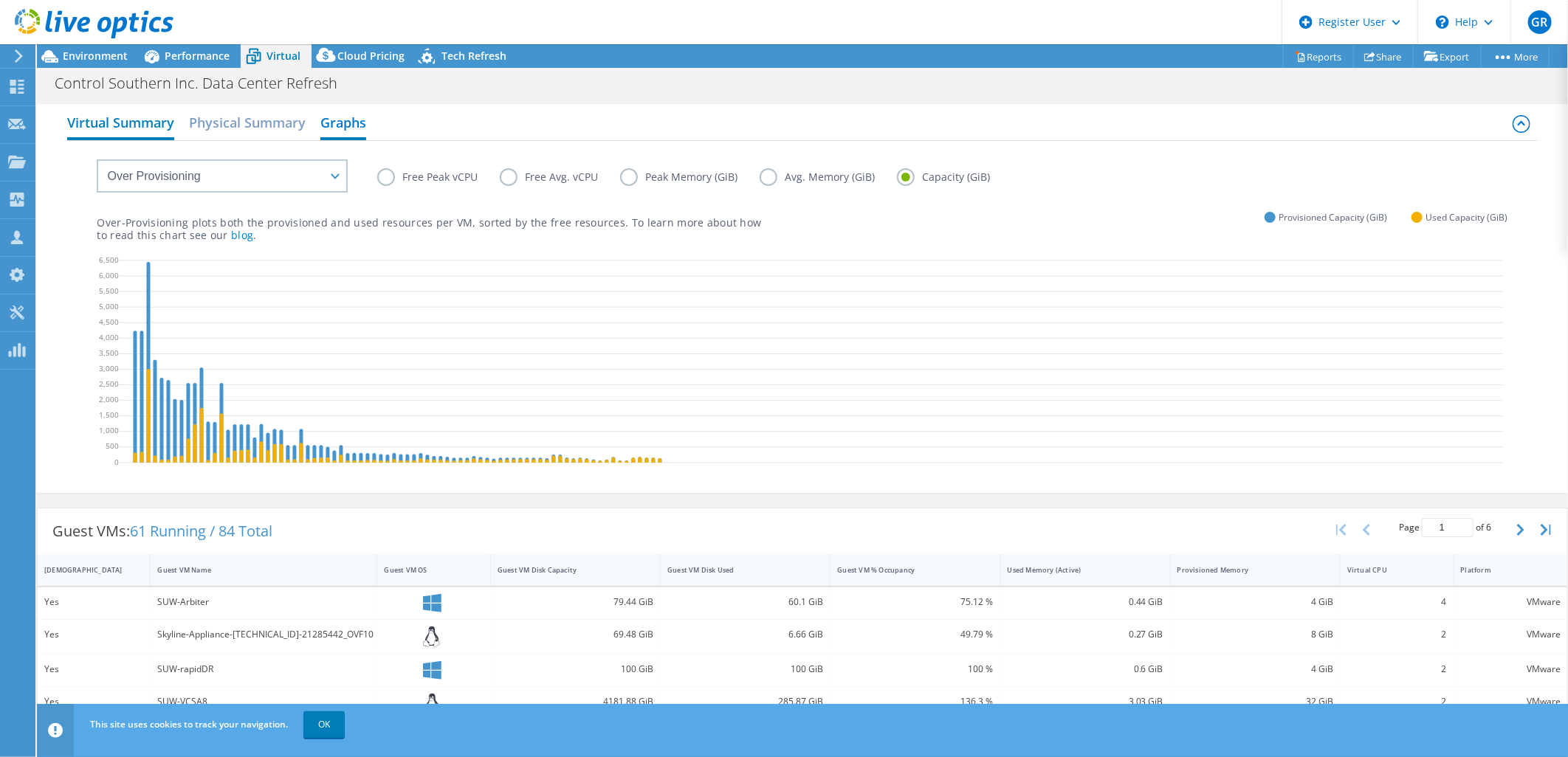
click at [130, 128] on h2 "Virtual Summary" at bounding box center [121, 124] width 107 height 33
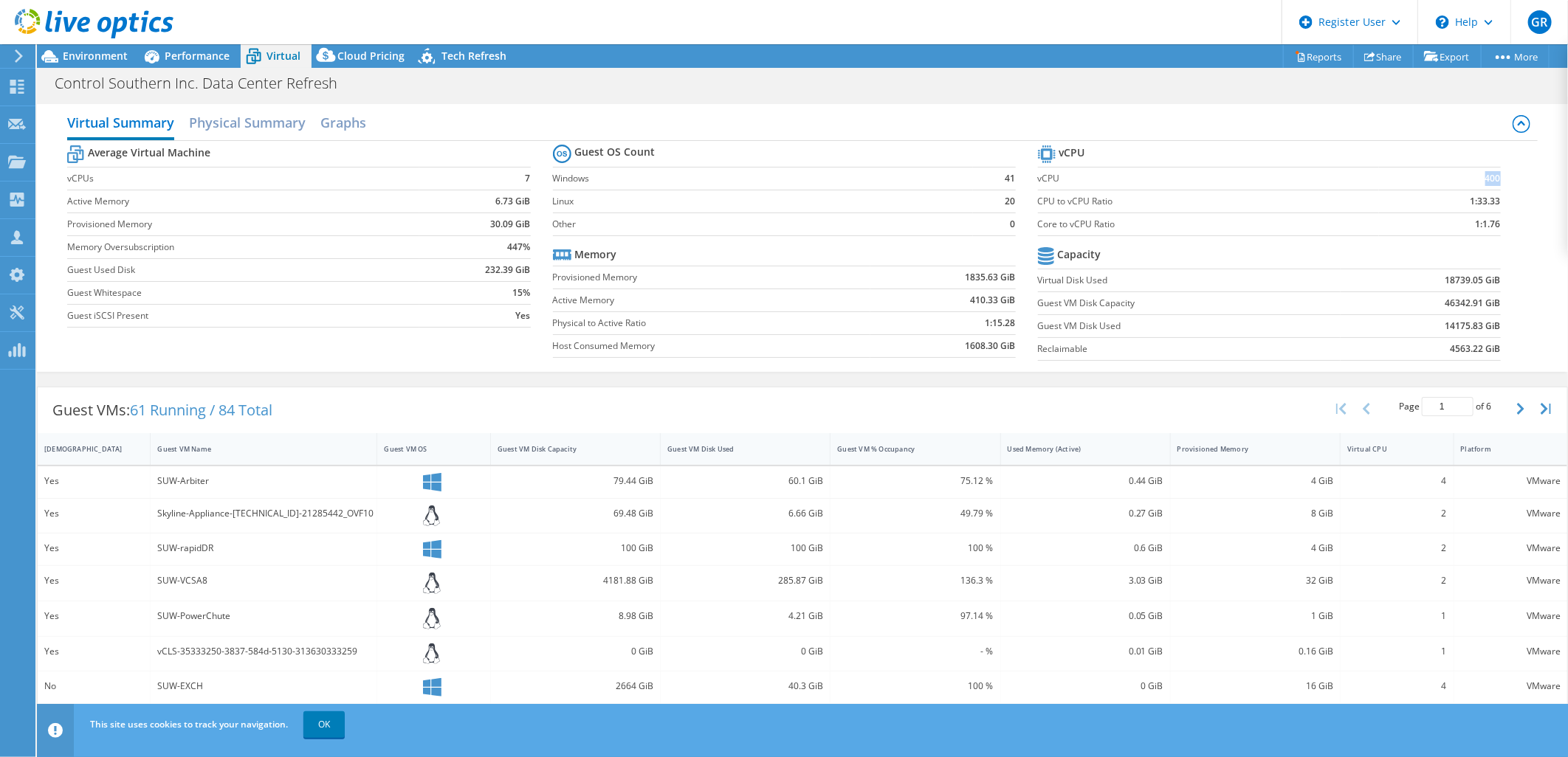
drag, startPoint x: 1463, startPoint y: 172, endPoint x: 1486, endPoint y: 172, distance: 23.0
click at [1486, 172] on td "400" at bounding box center [1440, 178] width 122 height 23
drag, startPoint x: 1438, startPoint y: 222, endPoint x: 1486, endPoint y: 222, distance: 48.0
click at [1486, 222] on td "1:1.76" at bounding box center [1440, 224] width 122 height 23
drag, startPoint x: 1486, startPoint y: 222, endPoint x: 1382, endPoint y: 230, distance: 104.3
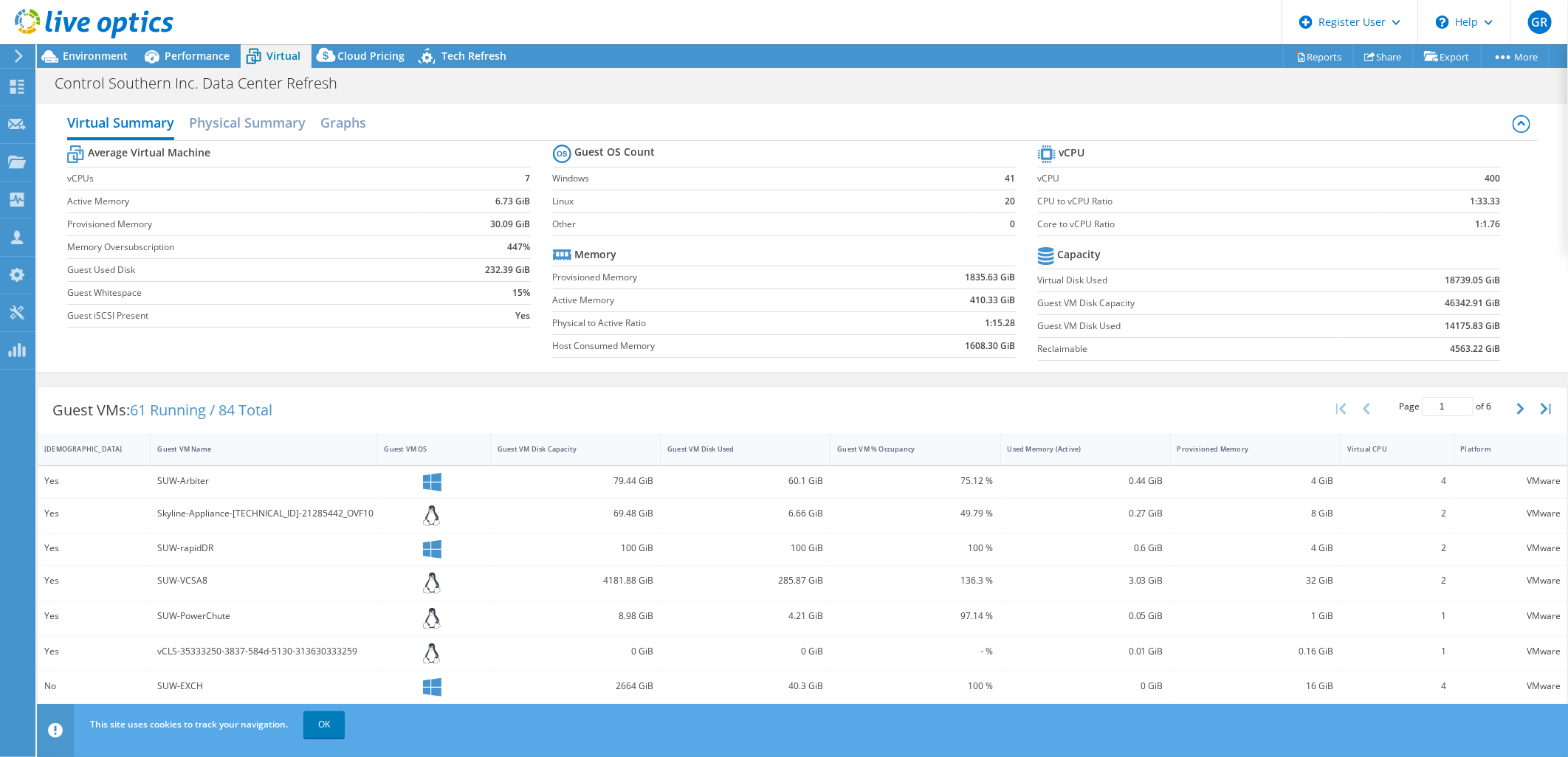
click at [1382, 230] on td "1:1.76" at bounding box center [1440, 224] width 122 height 23
drag, startPoint x: 1462, startPoint y: 226, endPoint x: 1486, endPoint y: 218, distance: 25.3
click at [1486, 218] on td "1:1.76" at bounding box center [1440, 224] width 122 height 23
click at [106, 59] on span "Environment" at bounding box center [94, 56] width 65 height 14
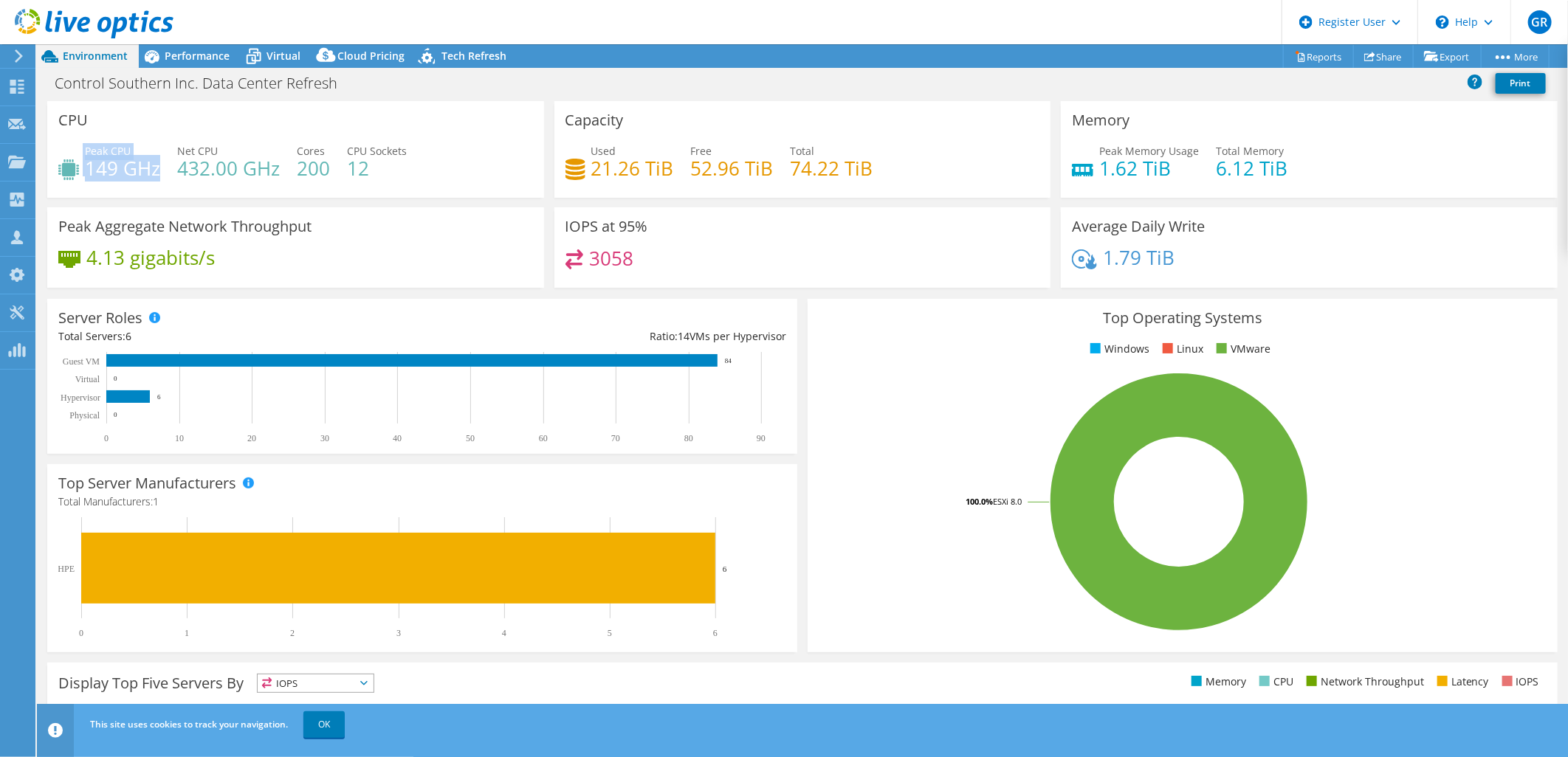
drag, startPoint x: 82, startPoint y: 168, endPoint x: 157, endPoint y: 172, distance: 75.1
click at [157, 172] on div "Peak CPU 149 GHz" at bounding box center [109, 159] width 102 height 33
drag, startPoint x: 157, startPoint y: 172, endPoint x: 108, endPoint y: 166, distance: 49.4
click at [107, 166] on h4 "149 GHz" at bounding box center [122, 168] width 75 height 16
drag, startPoint x: 86, startPoint y: 170, endPoint x: 158, endPoint y: 166, distance: 72.1
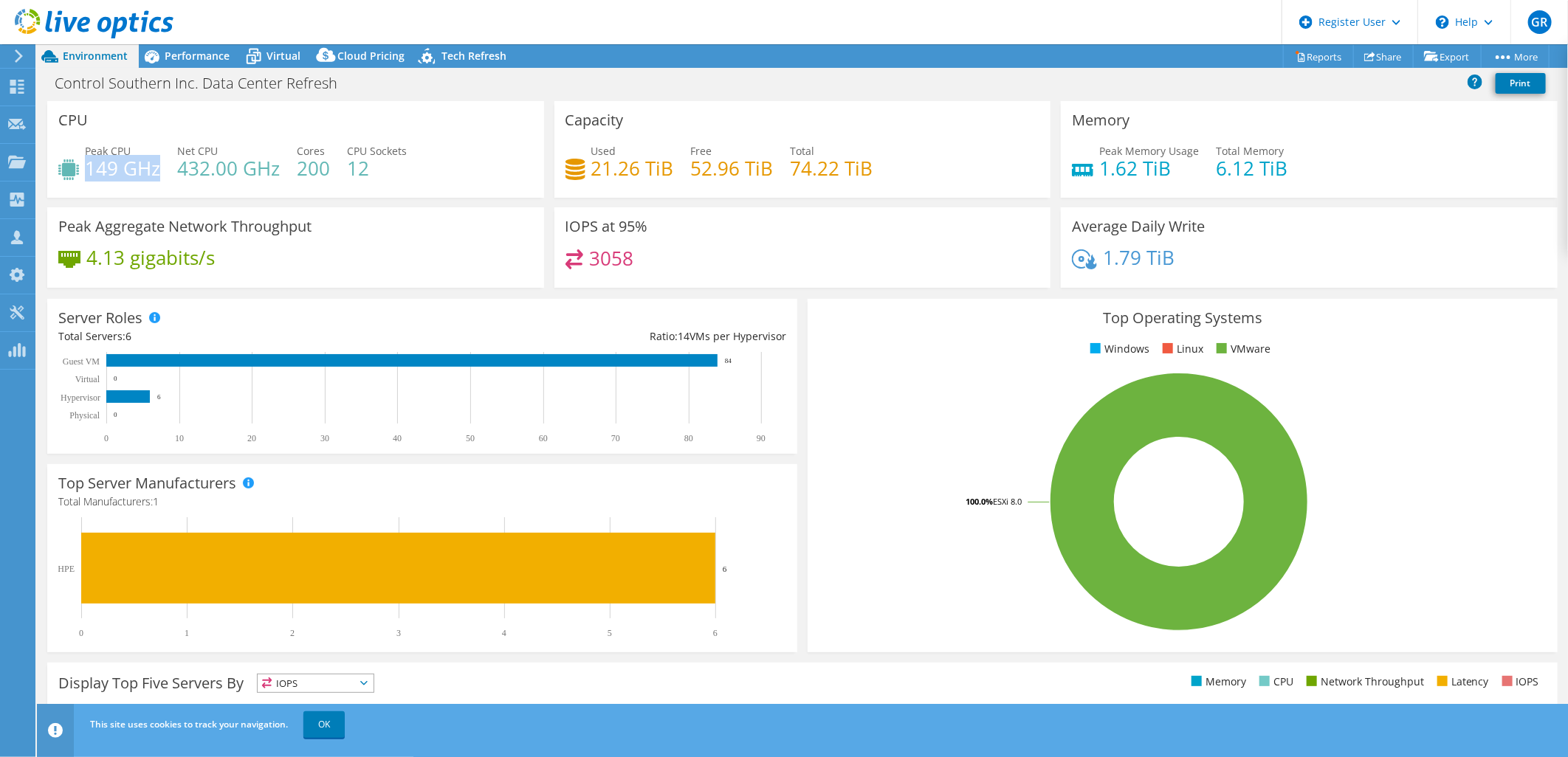
click at [158, 166] on h4 "149 GHz" at bounding box center [122, 168] width 75 height 16
drag, startPoint x: 158, startPoint y: 166, endPoint x: 140, endPoint y: 194, distance: 33.3
click at [140, 194] on div "CPU Peak CPU 149 GHz Net CPU 432.00 GHz Cores 200 CPU Sockets 12" at bounding box center [295, 149] width 497 height 97
drag, startPoint x: 294, startPoint y: 170, endPoint x: 336, endPoint y: 165, distance: 42.3
click at [336, 165] on div "Peak CPU 149 GHz Net CPU 432.00 GHz Cores 200 CPU Sockets 12" at bounding box center [295, 167] width 475 height 48
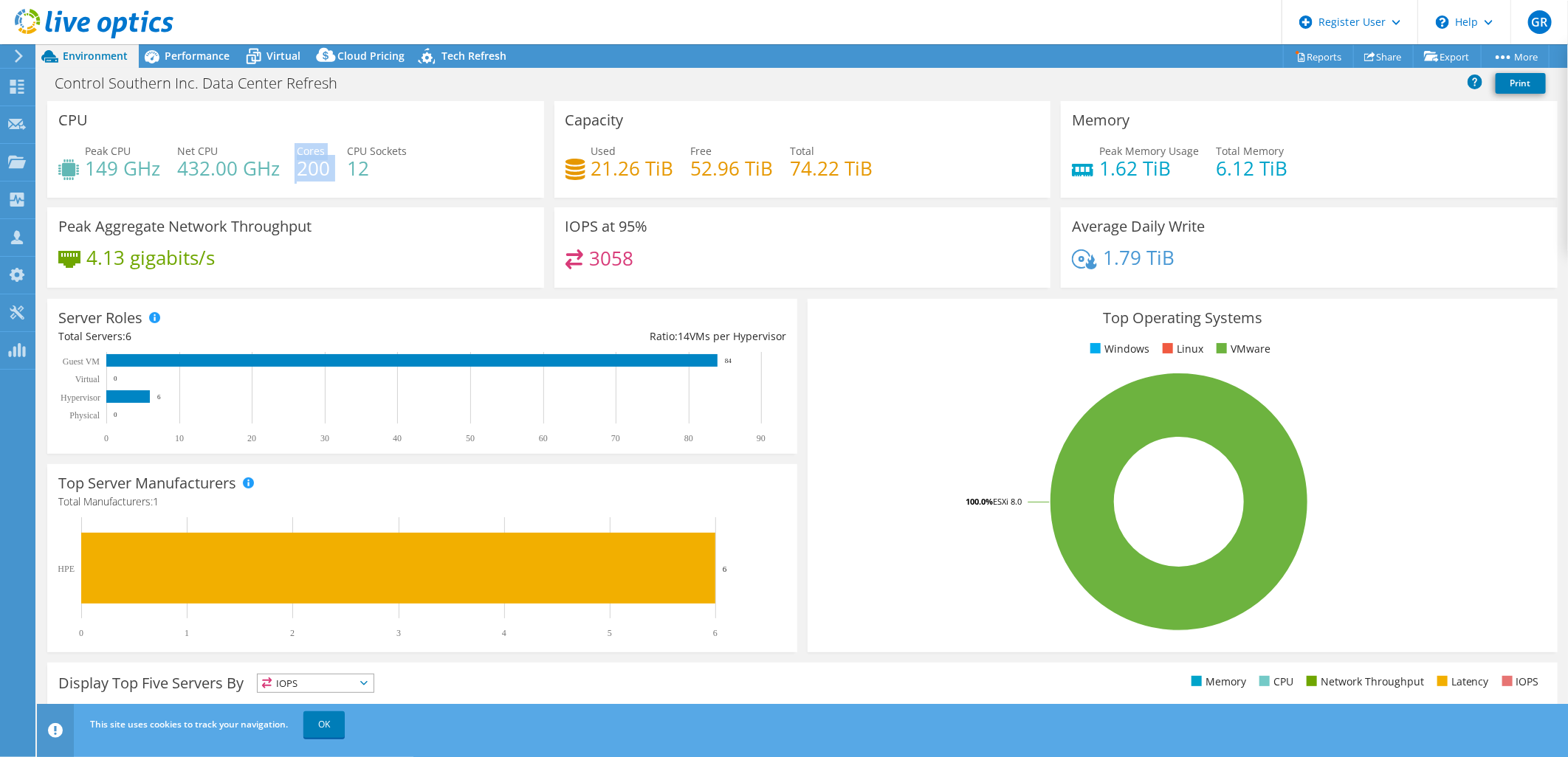
drag, startPoint x: 336, startPoint y: 165, endPoint x: 391, endPoint y: 218, distance: 76.4
click at [391, 218] on div "Peak Aggregate Network Throughput 4.13 gigabits/s" at bounding box center [295, 247] width 497 height 81
drag, startPoint x: 299, startPoint y: 170, endPoint x: 325, endPoint y: 168, distance: 26.1
click at [325, 168] on h4 "200" at bounding box center [313, 168] width 33 height 16
drag, startPoint x: 325, startPoint y: 168, endPoint x: 451, endPoint y: 231, distance: 140.9
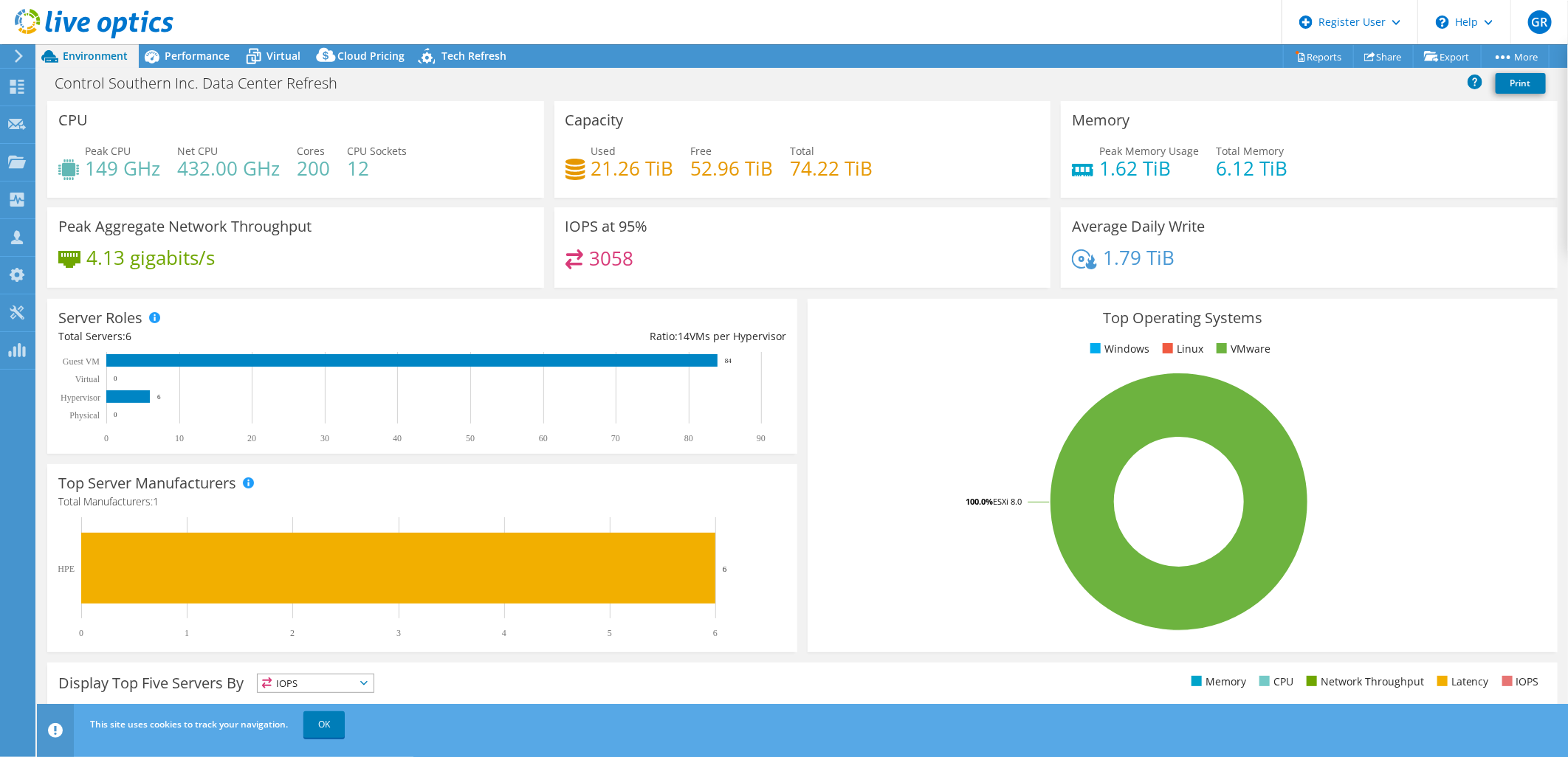
click at [451, 231] on div "Peak Aggregate Network Throughput 4.13 gigabits/s" at bounding box center [295, 247] width 497 height 81
drag, startPoint x: 294, startPoint y: 166, endPoint x: 325, endPoint y: 166, distance: 31.0
click at [325, 166] on div "Peak CPU 149 GHz Net CPU 432.00 GHz Cores 200 CPU Sockets 12" at bounding box center [295, 167] width 475 height 48
click at [896, 445] on rect at bounding box center [1179, 502] width 720 height 258
click at [867, 337] on div "Top Operating Systems Windows Linux VMware 100.0% ESXi 8.0" at bounding box center [1182, 475] width 750 height 354
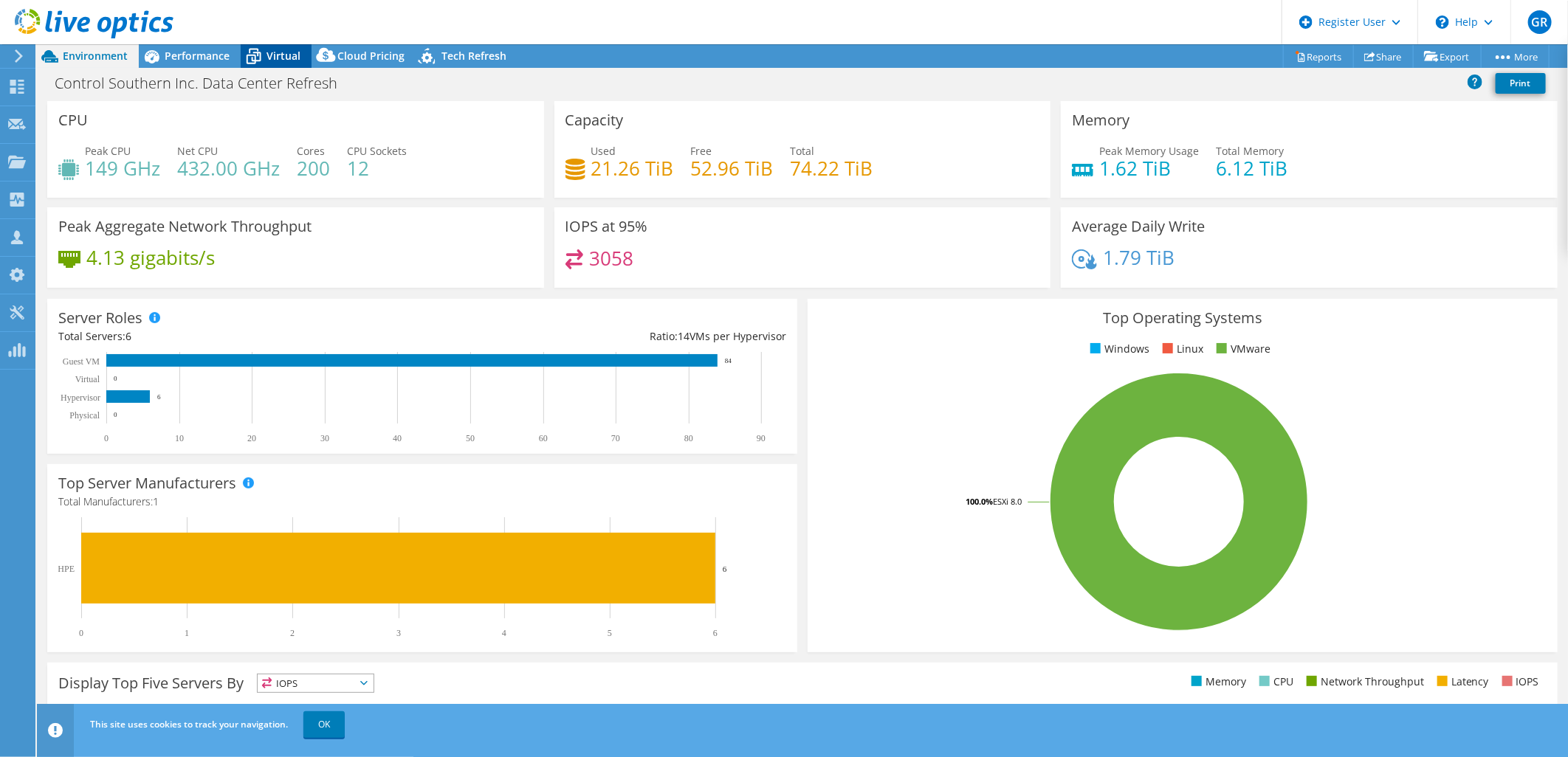
click at [279, 50] on span "Virtual" at bounding box center [283, 56] width 34 height 14
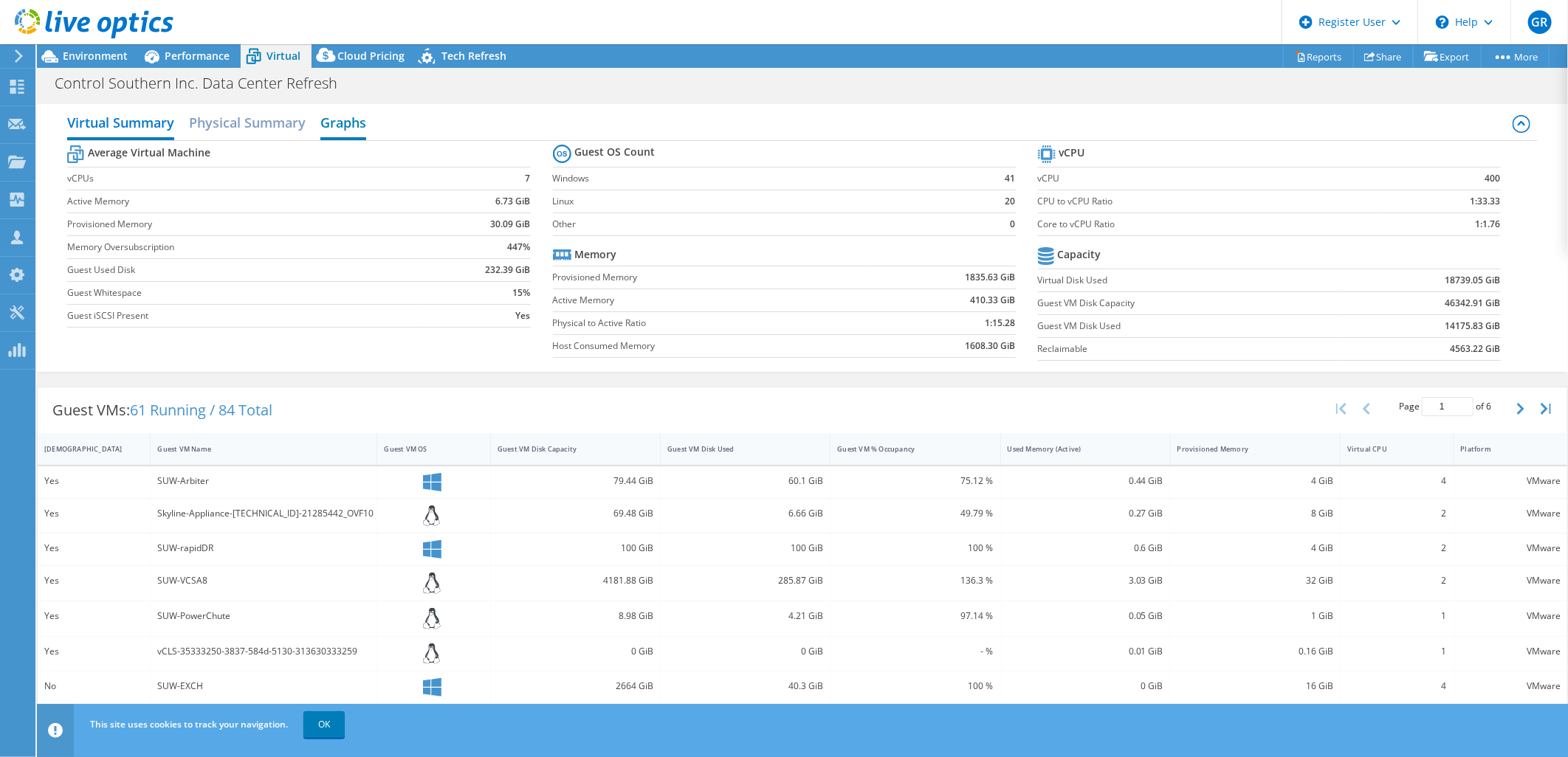
click at [346, 126] on h2 "Graphs" at bounding box center [343, 124] width 46 height 33
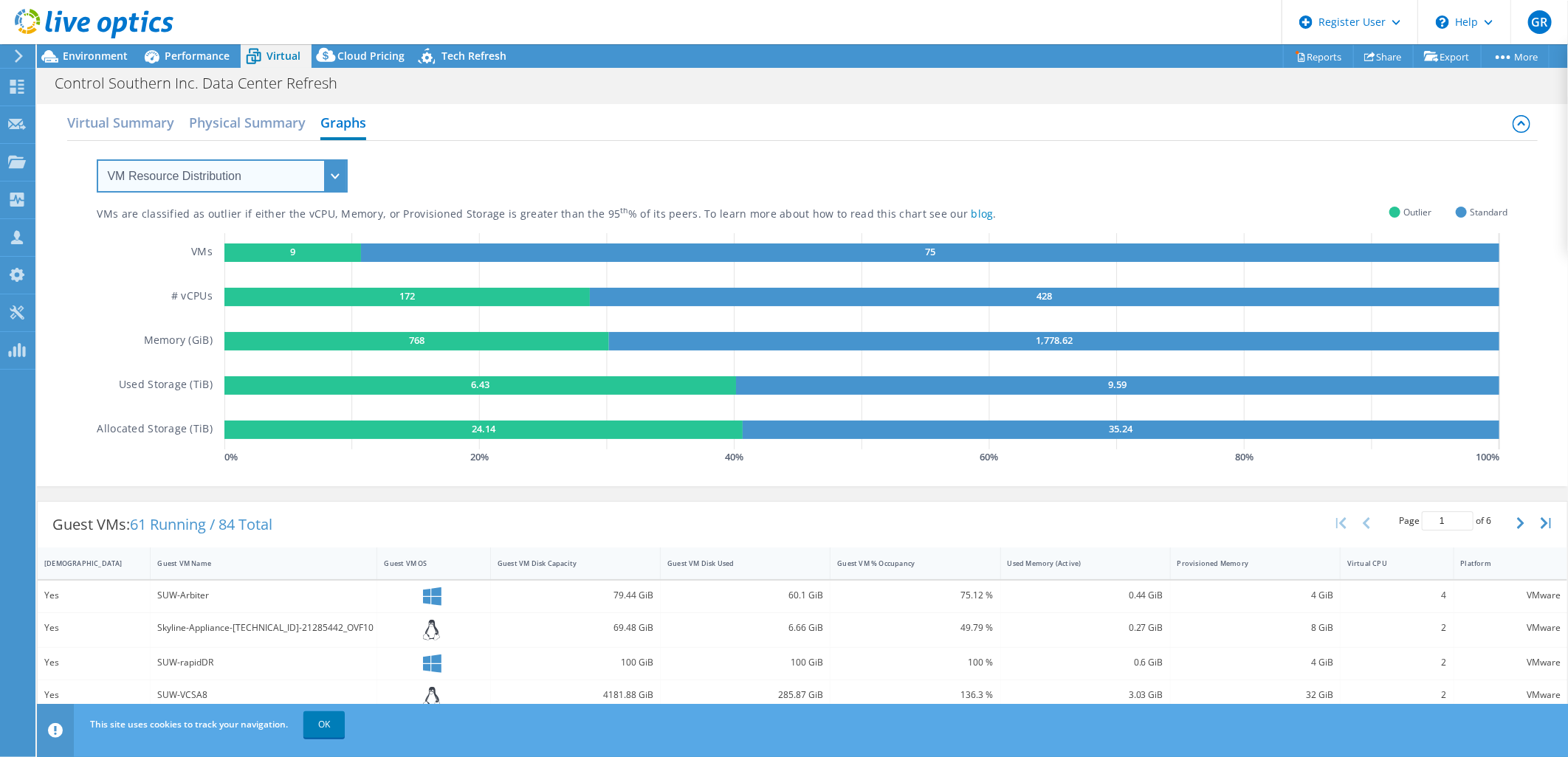
drag, startPoint x: 319, startPoint y: 175, endPoint x: 297, endPoint y: 194, distance: 29.1
click at [319, 175] on select "VM Resource Distribution Provisioning Contrast Over Provisioning" at bounding box center [223, 175] width 251 height 33
select select "Over Provisioning"
click at [97, 159] on select "VM Resource Distribution Provisioning Contrast Over Provisioning" at bounding box center [223, 175] width 251 height 33
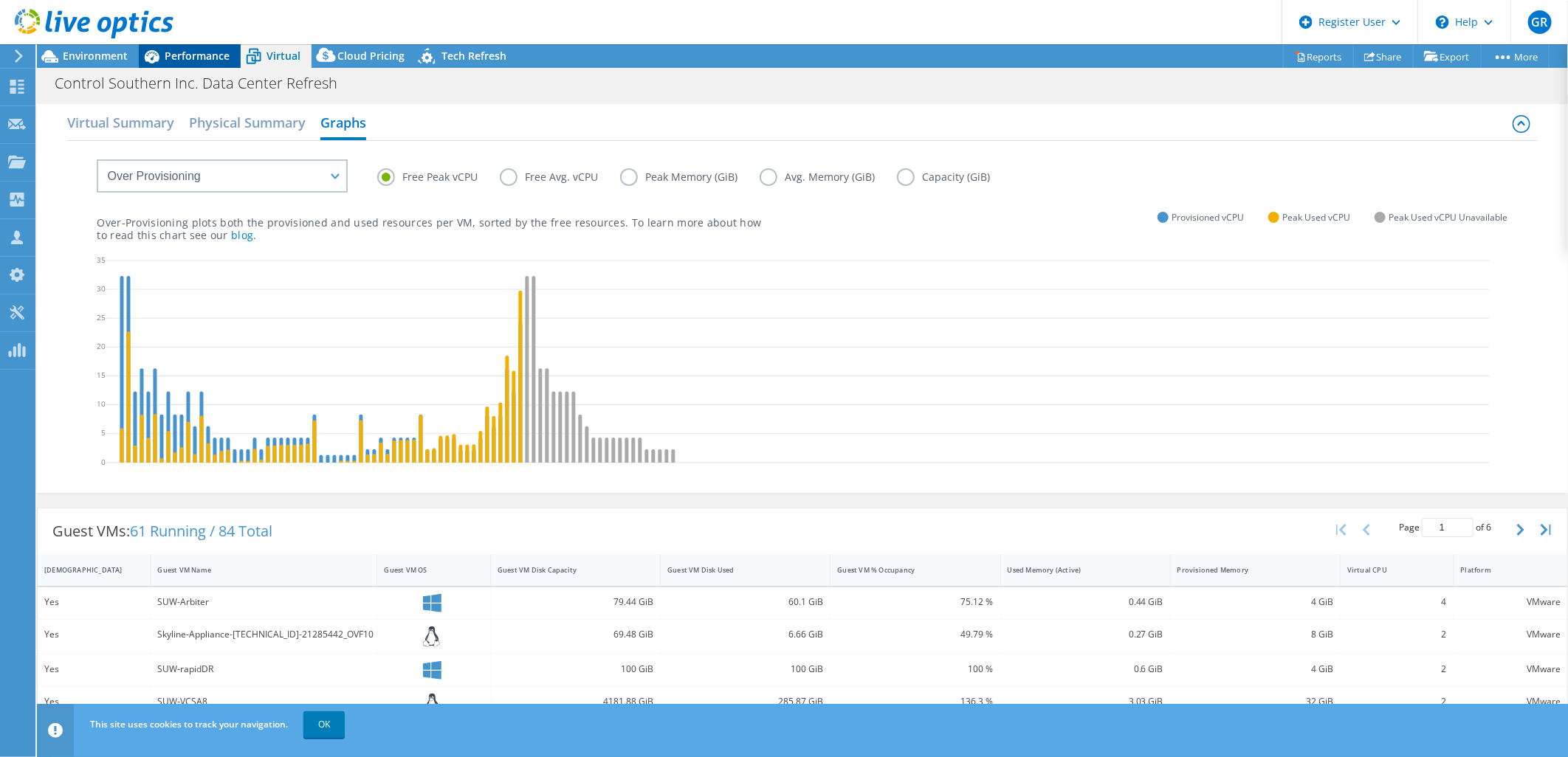
click at [188, 58] on span "Performance" at bounding box center [197, 56] width 65 height 14
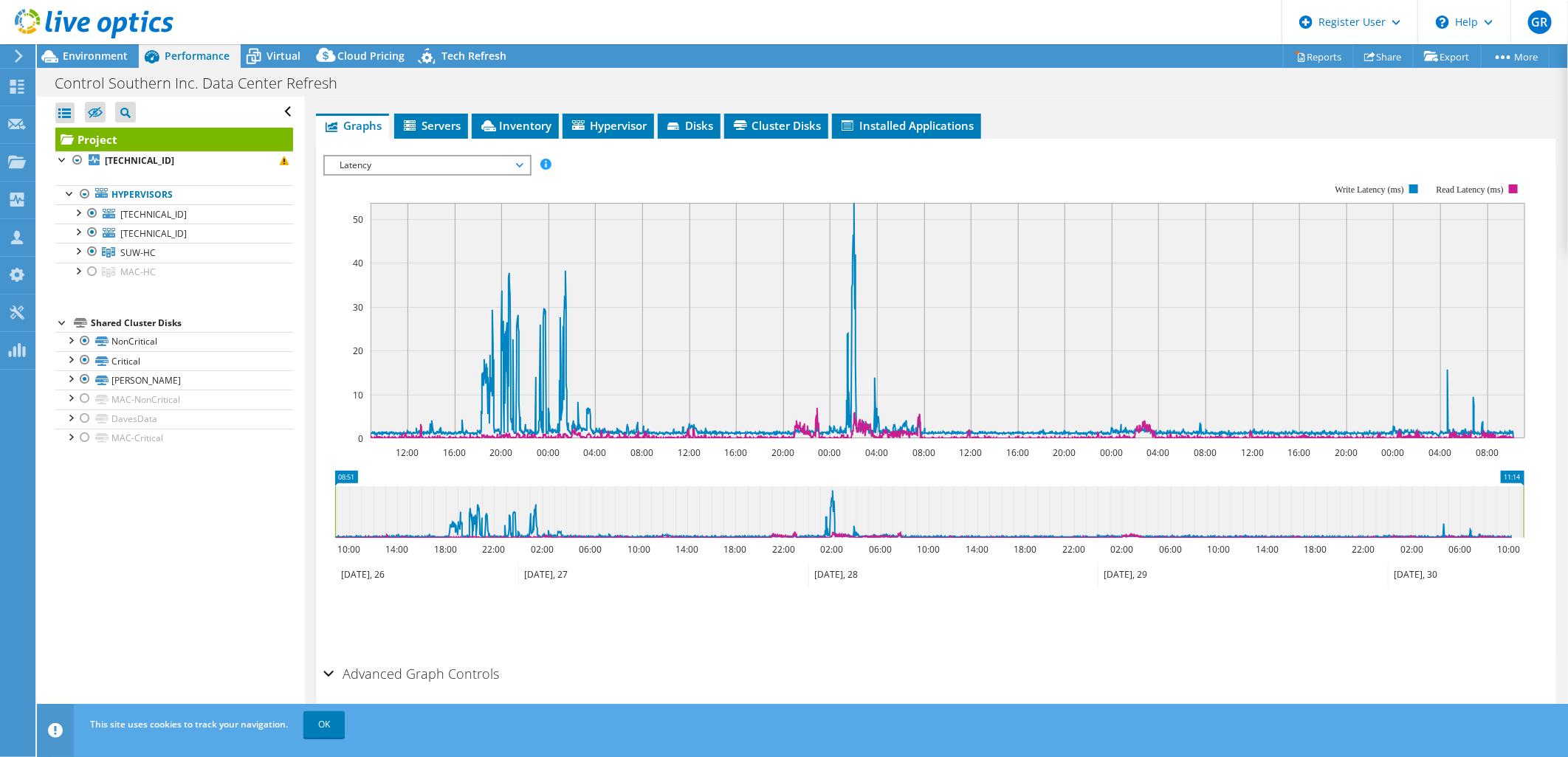
click at [371, 165] on span "Latency" at bounding box center [427, 165] width 190 height 18
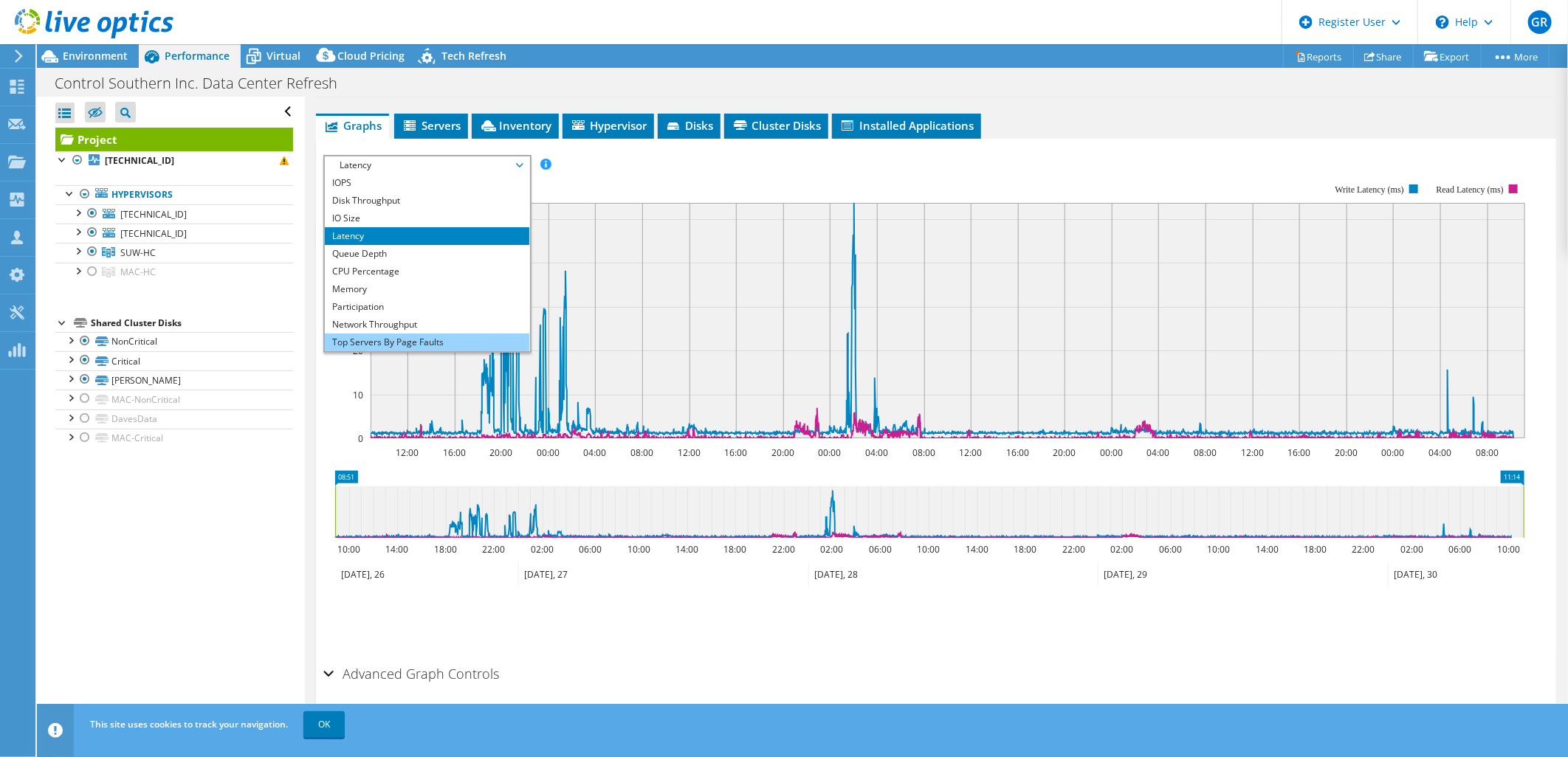
click at [355, 334] on li "Top Servers By Page Faults" at bounding box center [427, 342] width 204 height 18
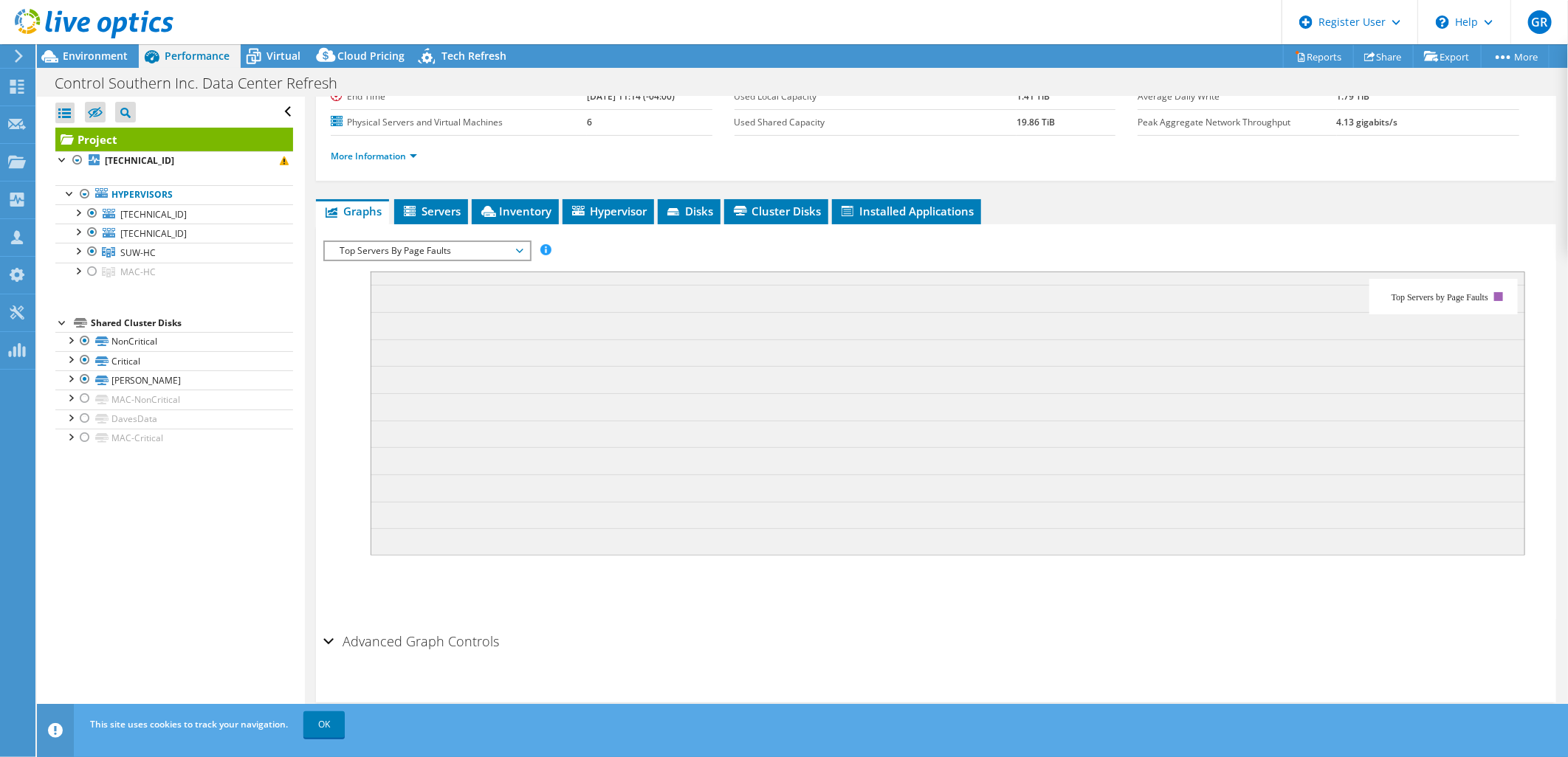
scroll to position [156, 0]
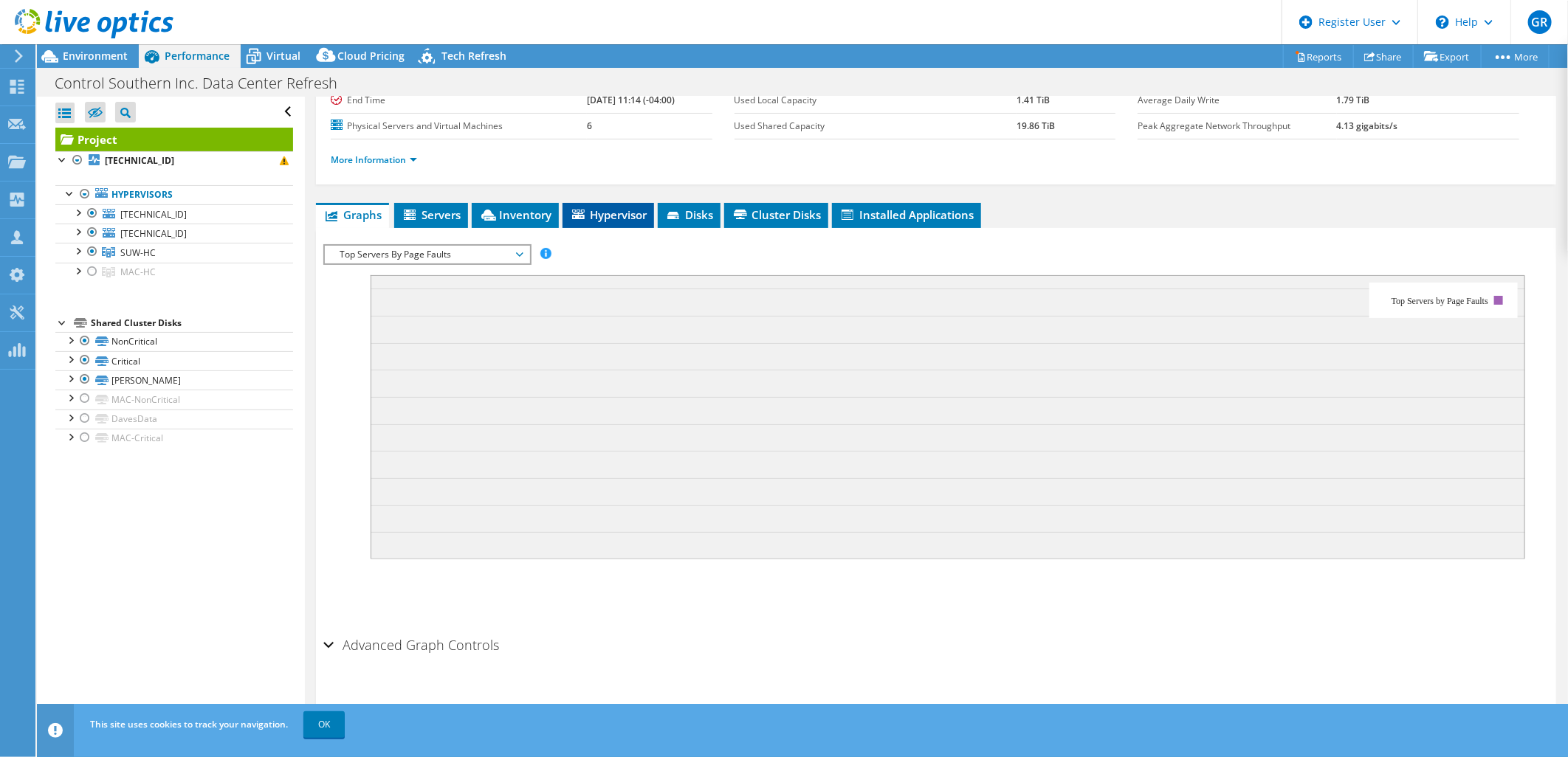
click at [614, 218] on span "Hypervisor" at bounding box center [608, 214] width 77 height 14
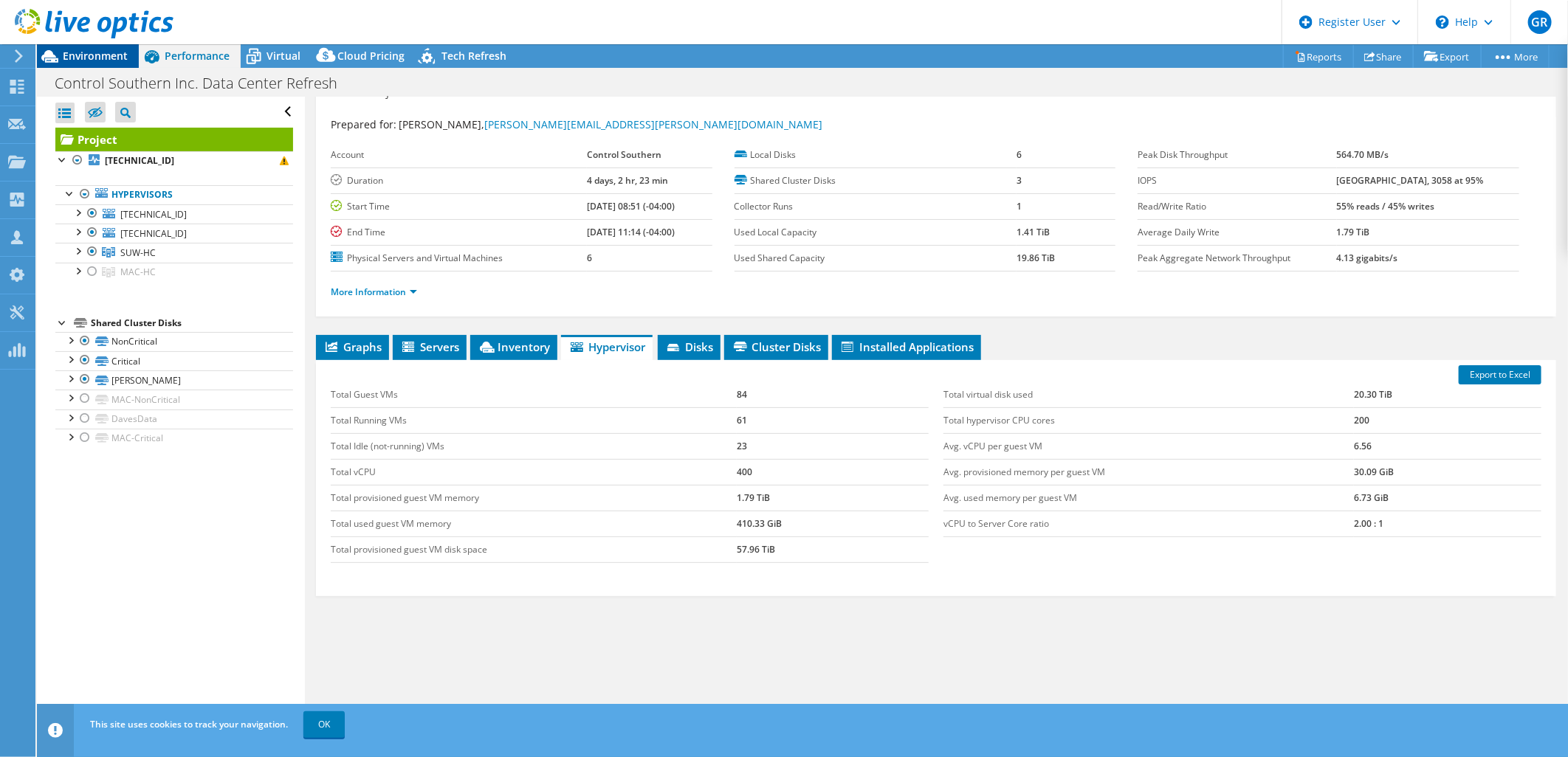
click at [105, 58] on span "Environment" at bounding box center [94, 56] width 65 height 14
